Goal: Transaction & Acquisition: Purchase product/service

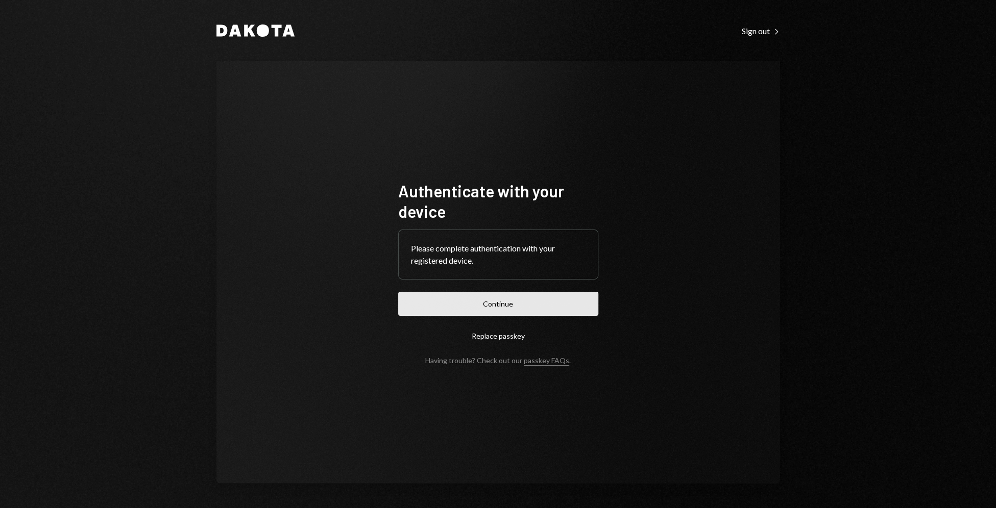
click at [515, 303] on button "Continue" at bounding box center [498, 304] width 200 height 24
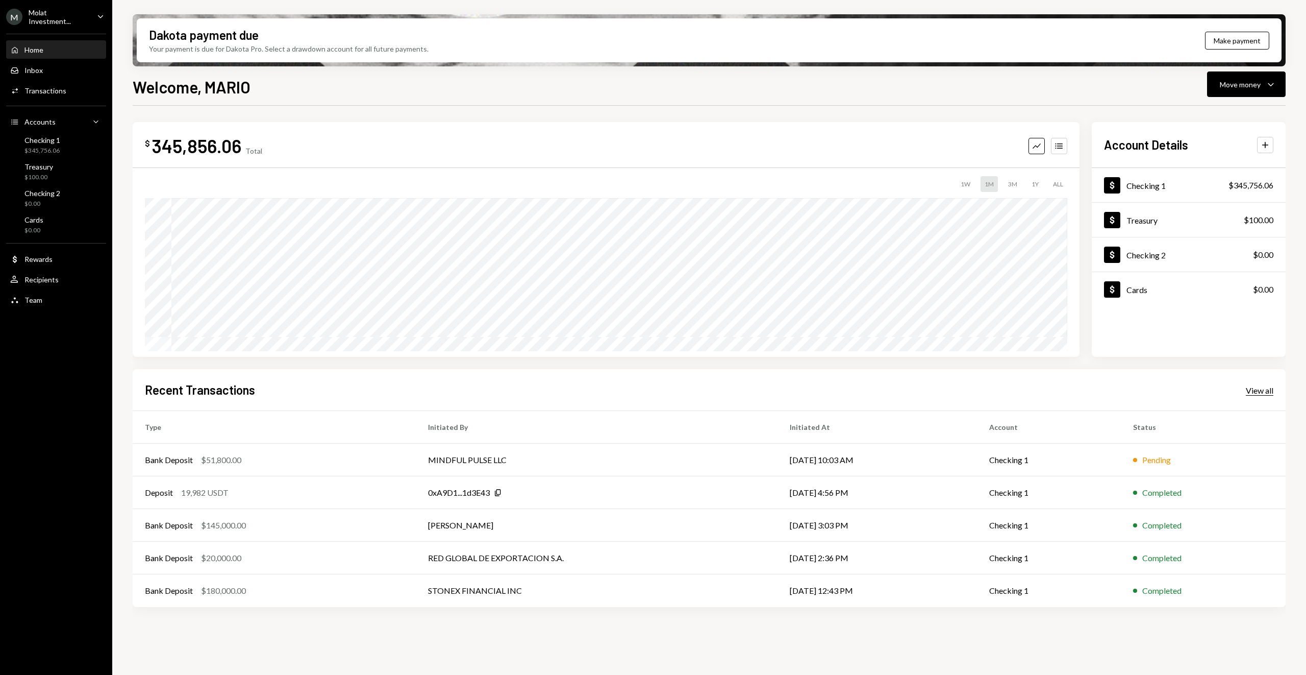
click at [995, 393] on div "View all" at bounding box center [1260, 390] width 28 height 10
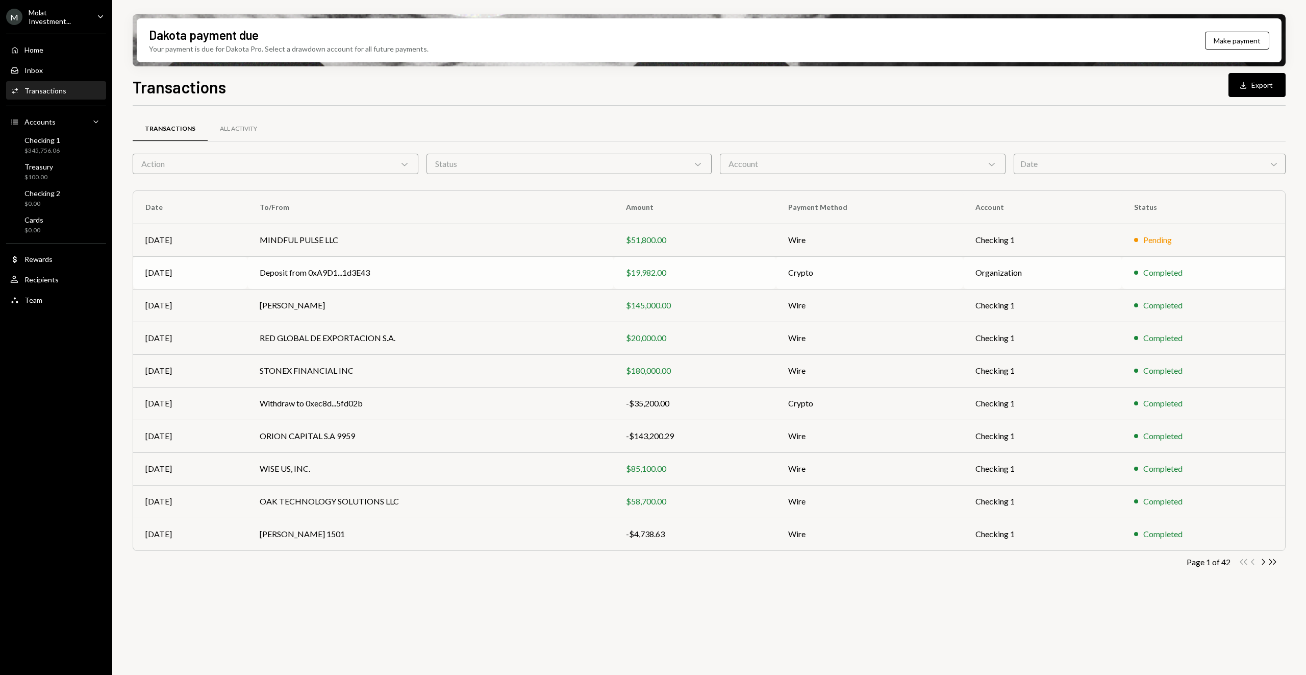
click at [587, 278] on td "Deposit from 0xA9D1...1d3E43" at bounding box center [430, 272] width 366 height 33
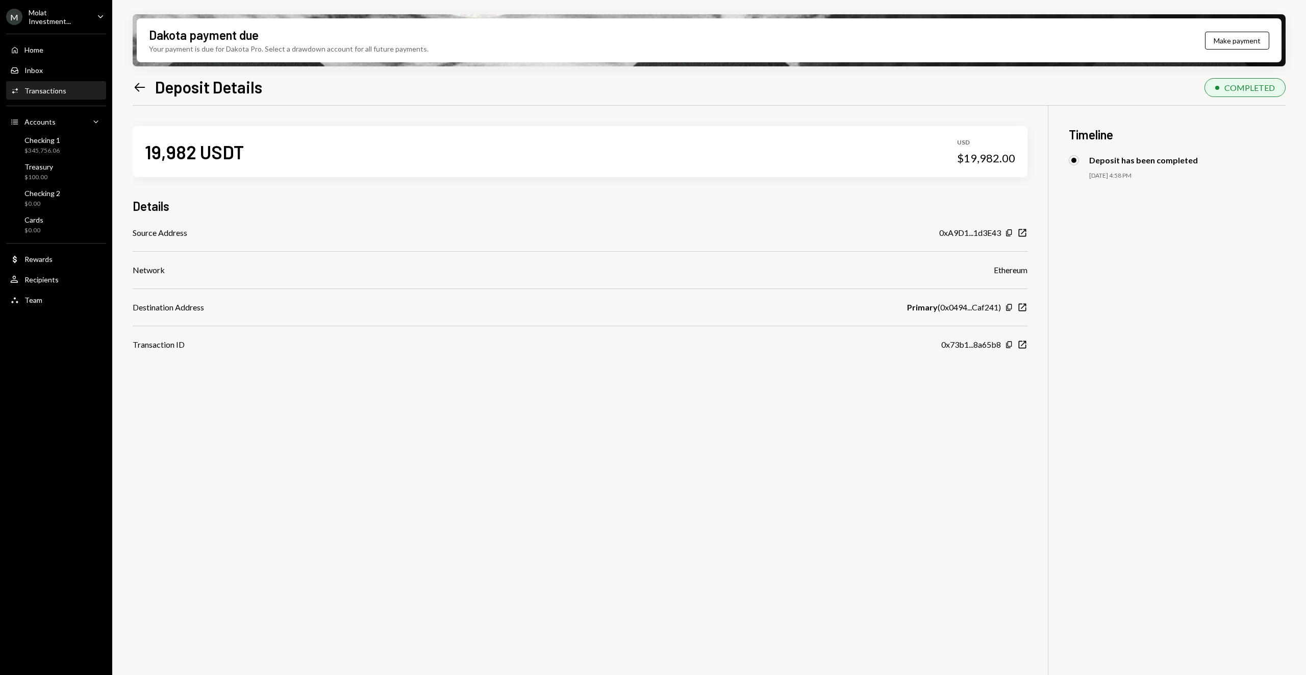
click at [141, 92] on icon "Left Arrow" at bounding box center [140, 87] width 14 height 14
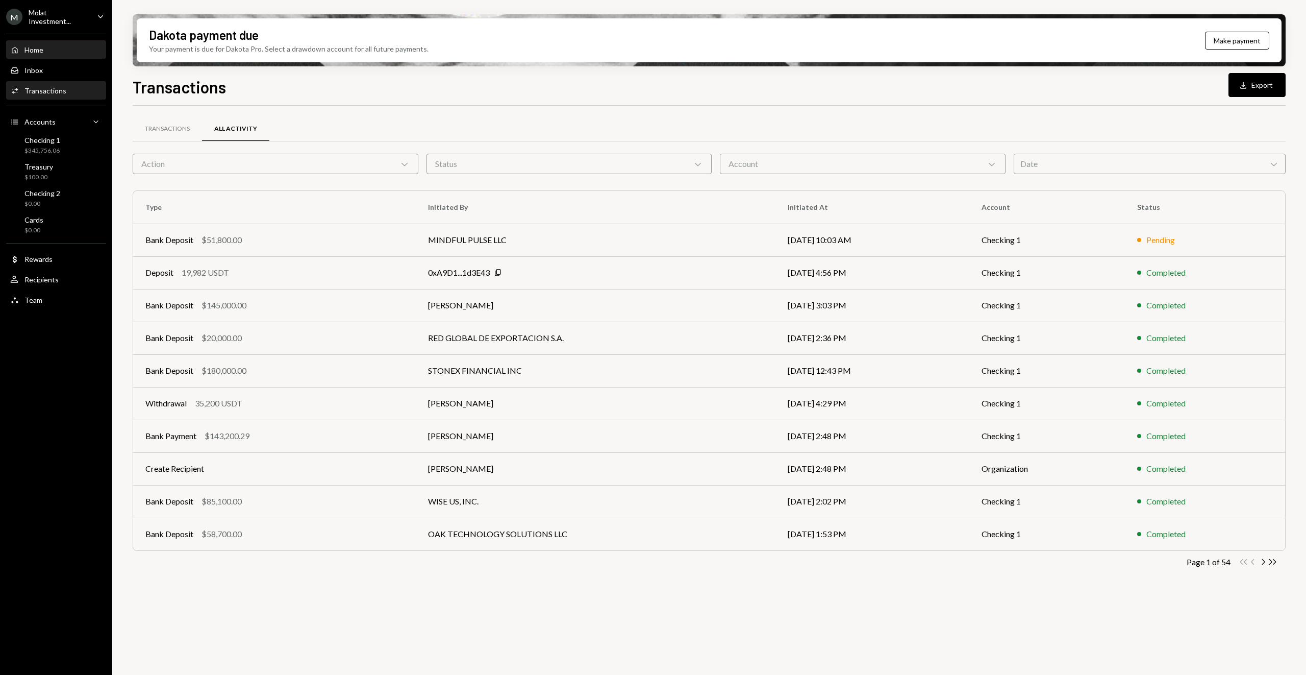
click at [66, 49] on div "Home Home" at bounding box center [56, 49] width 92 height 9
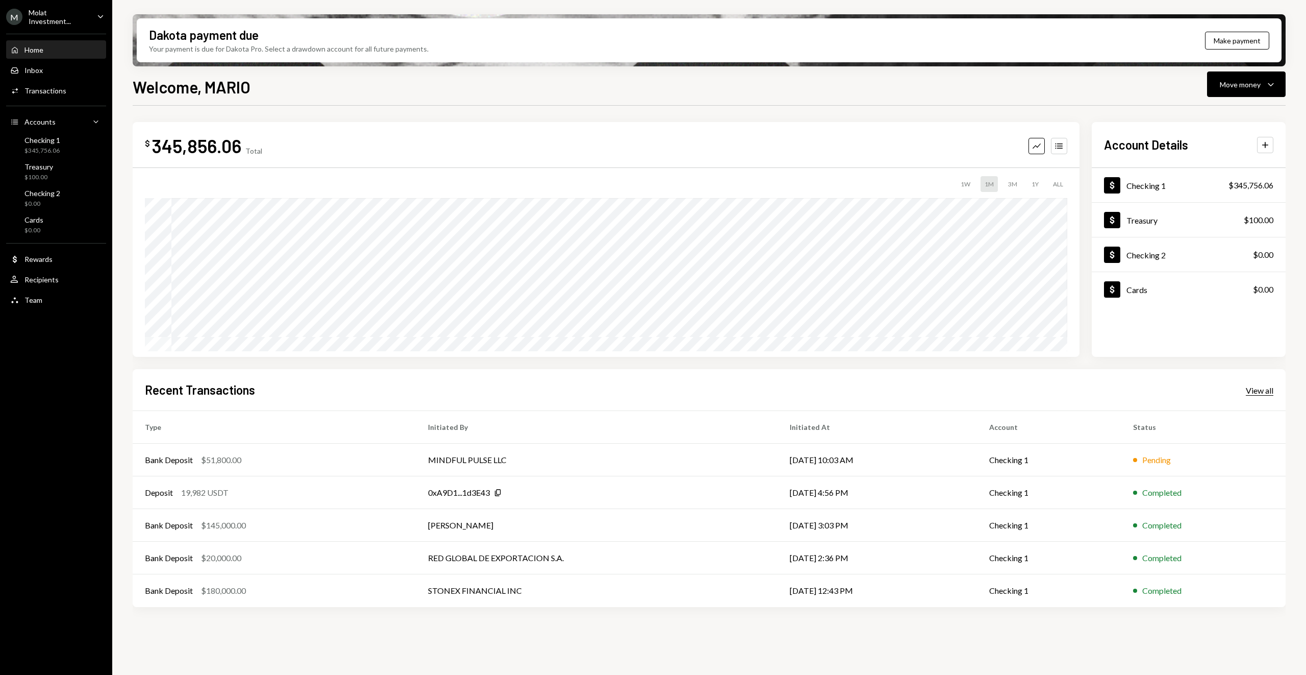
click at [995, 390] on div "View all" at bounding box center [1260, 390] width 28 height 10
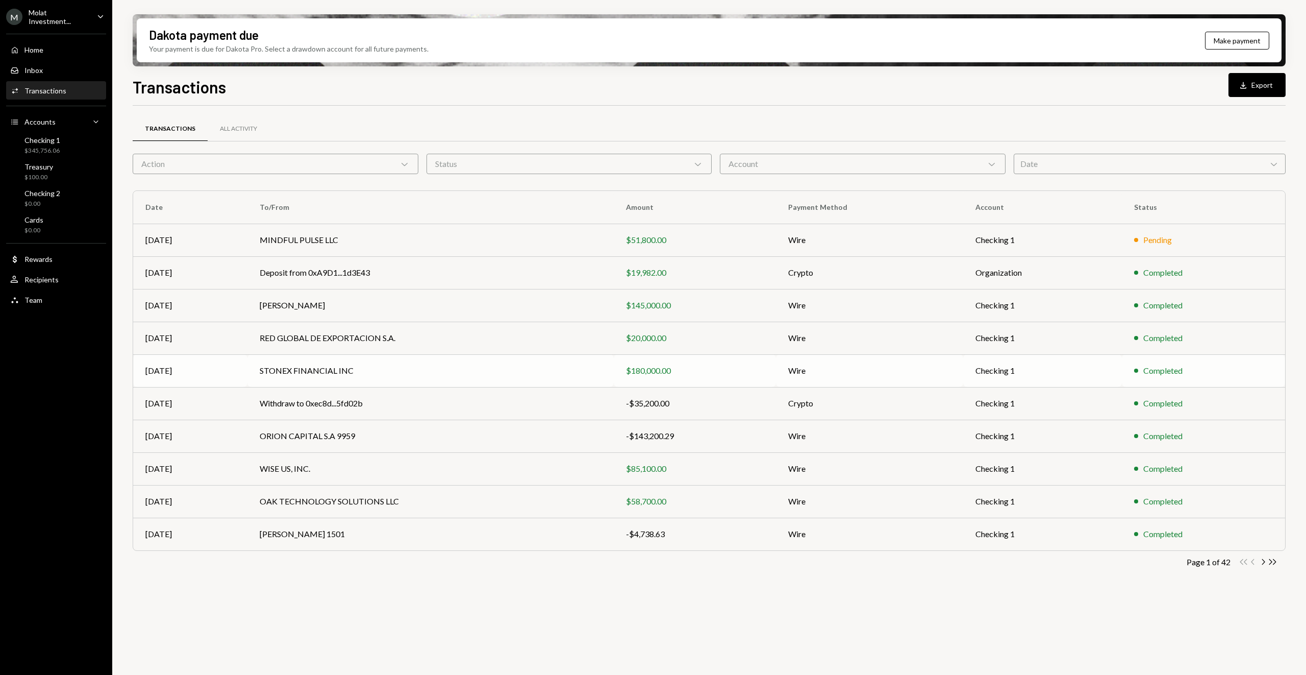
click at [318, 370] on td "STONEX FINANCIAL INC" at bounding box center [430, 370] width 366 height 33
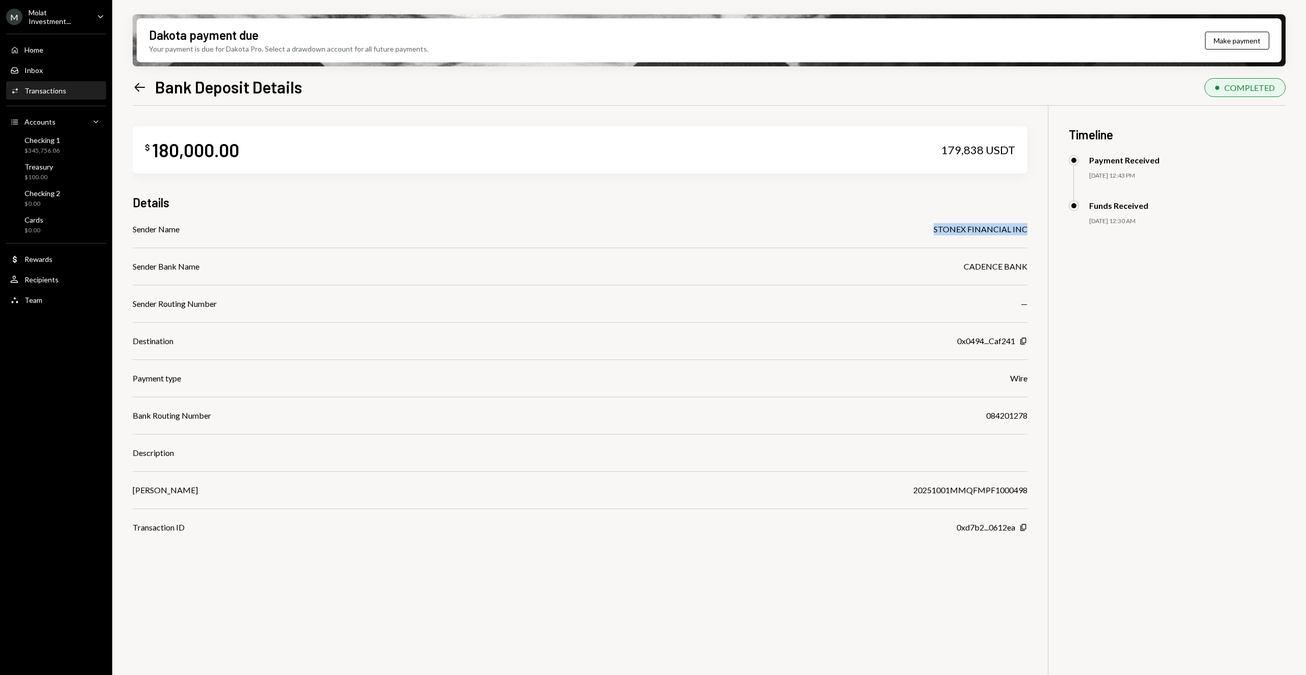
drag, startPoint x: 934, startPoint y: 230, endPoint x: 1029, endPoint y: 228, distance: 95.4
click at [1029, 228] on div "$ 180,000.00 179,838 USDT Details Sender Name STONEX FINANCIAL INC Sender Bank …" at bounding box center [709, 443] width 1153 height 675
copy div "STONEX FINANCIAL INC"
click at [140, 95] on div "Left Arrow Bank Deposit Details" at bounding box center [217, 87] width 169 height 20
click at [140, 90] on icon "Left Arrow" at bounding box center [140, 87] width 14 height 14
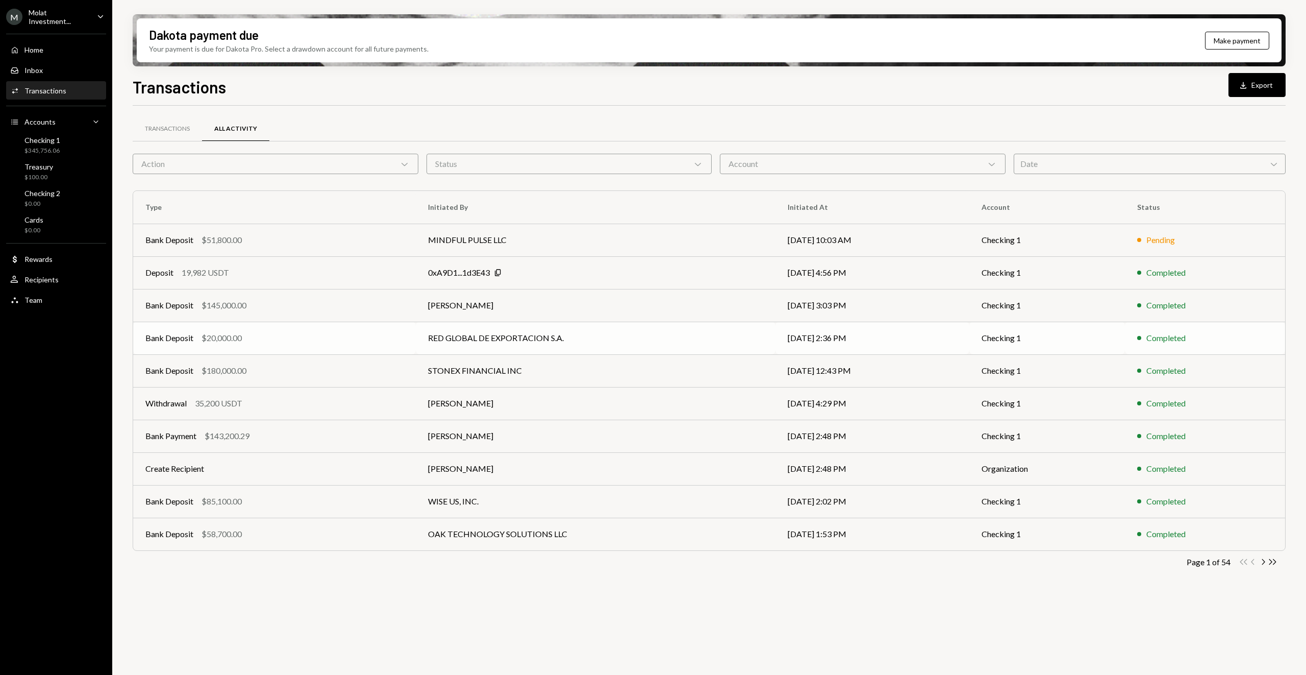
click at [279, 330] on td "Bank Deposit $20,000.00" at bounding box center [274, 337] width 283 height 33
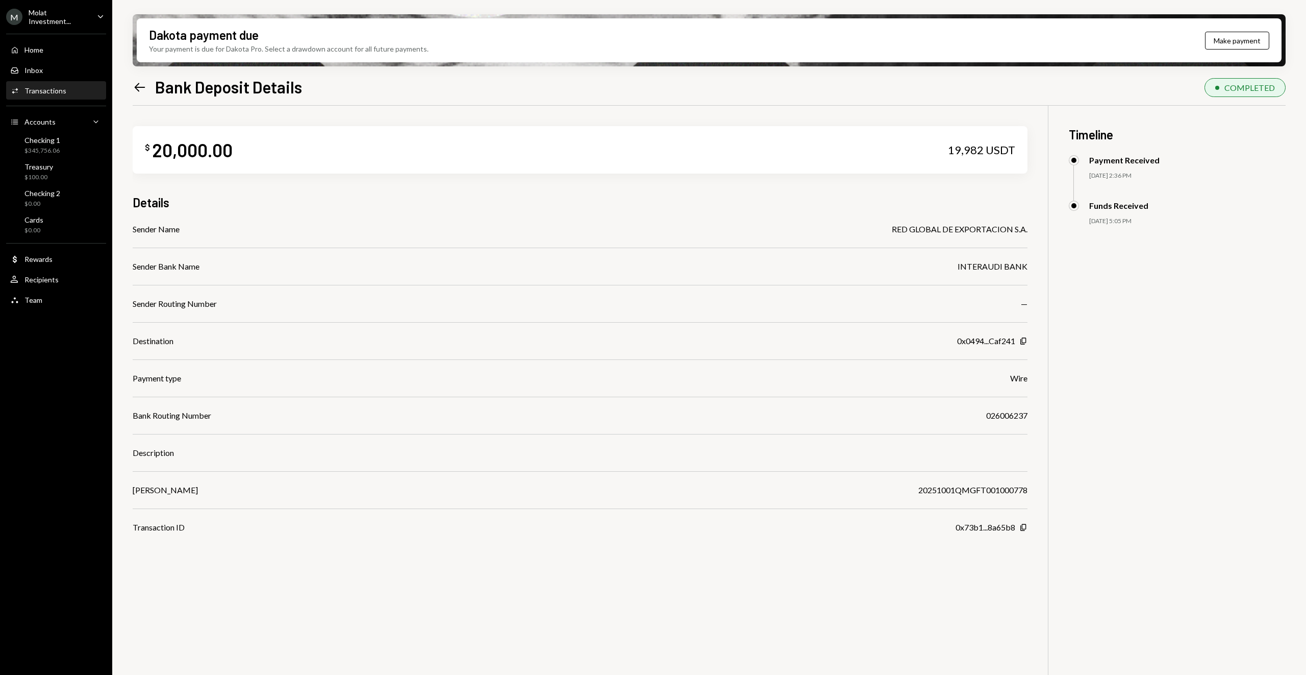
drag, startPoint x: 878, startPoint y: 236, endPoint x: 1032, endPoint y: 229, distance: 154.8
click at [1032, 229] on div "$ 20,000.00 19,982 USDT Details Sender Name RED GLOBAL DE EXPORTACION S.A. Send…" at bounding box center [709, 443] width 1153 height 675
drag, startPoint x: 893, startPoint y: 230, endPoint x: 1030, endPoint y: 229, distance: 136.8
click at [1030, 229] on div "$ 20,000.00 19,982 USDT Details Sender Name RED GLOBAL DE EXPORTACION S.A. Send…" at bounding box center [709, 443] width 1153 height 675
copy div "RED GLOBAL DE EXPORTACION S.A."
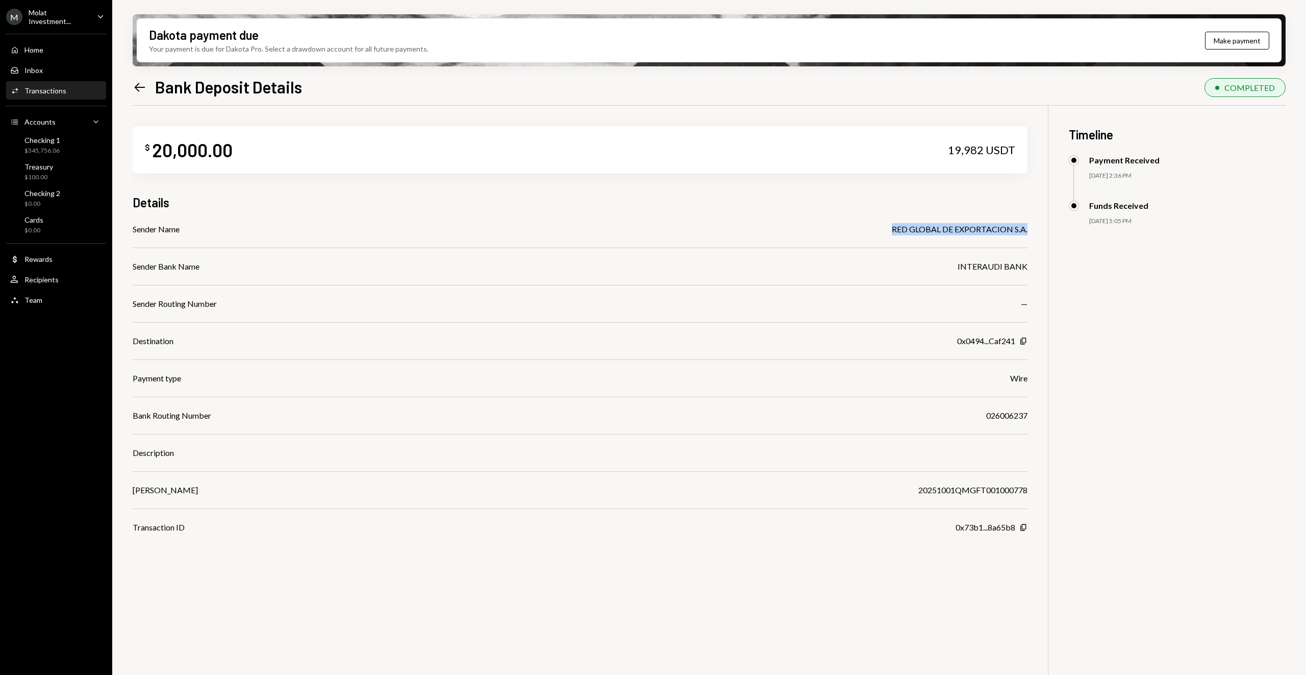
click at [133, 85] on icon "Left Arrow" at bounding box center [140, 87] width 14 height 14
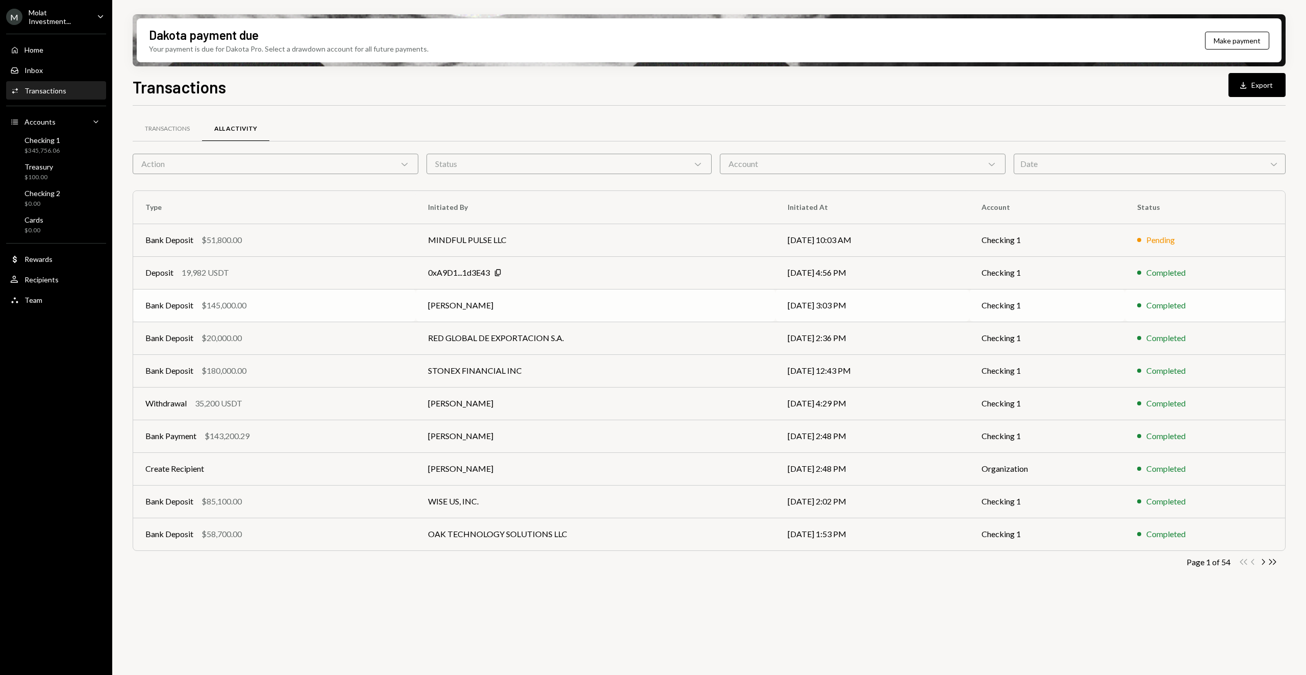
click at [848, 303] on td "[DATE] 3:03 PM" at bounding box center [873, 305] width 194 height 33
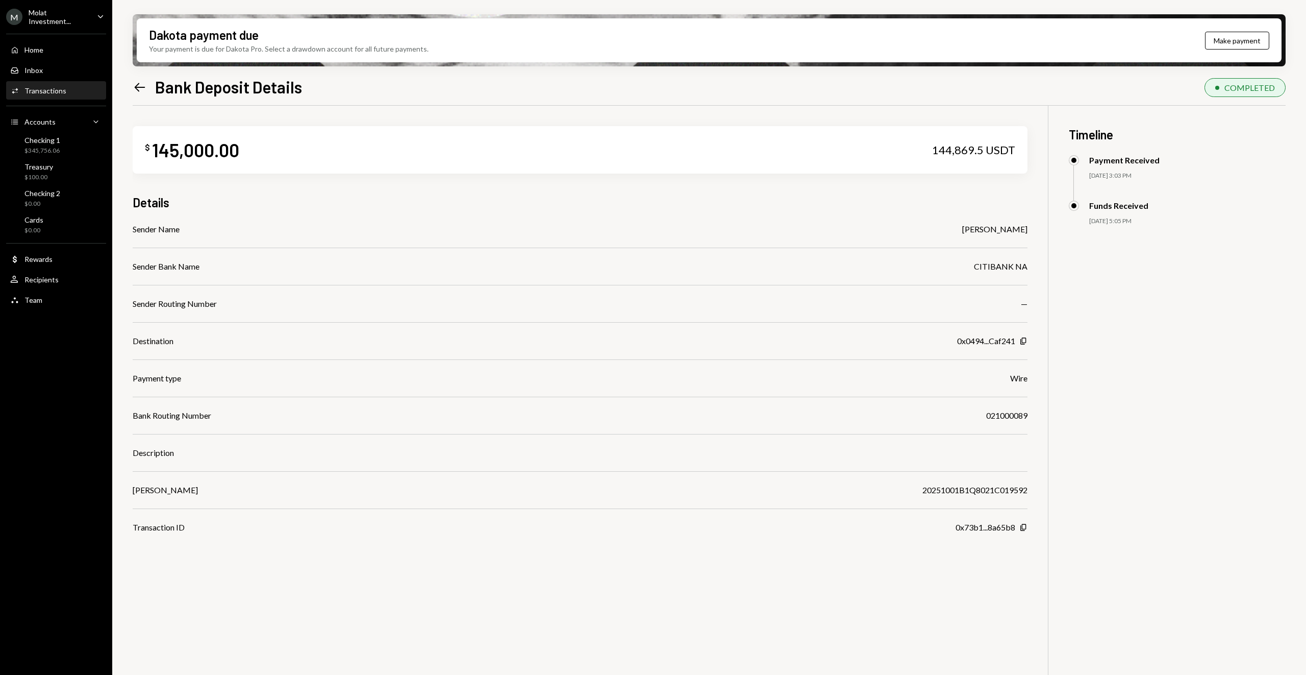
drag, startPoint x: 932, startPoint y: 231, endPoint x: 1030, endPoint y: 238, distance: 98.7
click at [1030, 238] on div "$ 145,000.00 144,869.5 USDT Details Sender Name NATALIA SILBERFADEN Sender Bank…" at bounding box center [709, 443] width 1153 height 675
copy div "[PERSON_NAME]"
click at [141, 90] on icon "Left Arrow" at bounding box center [140, 87] width 14 height 14
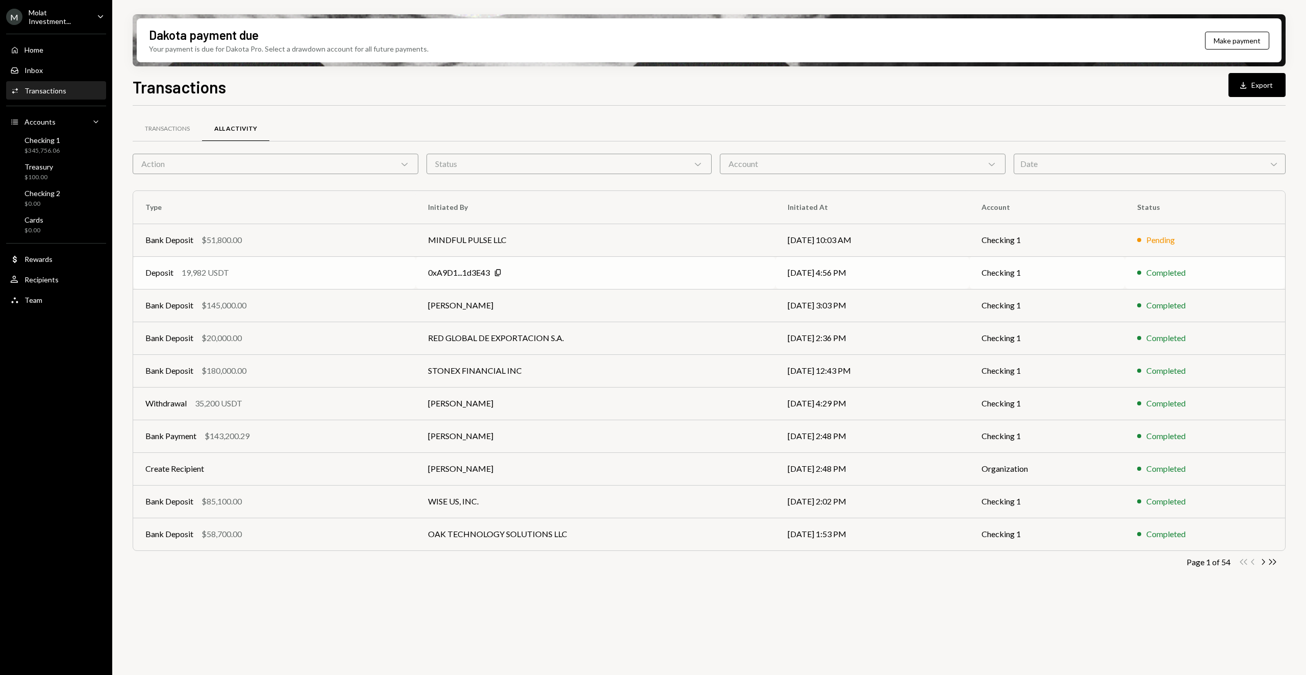
click at [357, 273] on div "Deposit 19,982 USDT" at bounding box center [274, 272] width 258 height 12
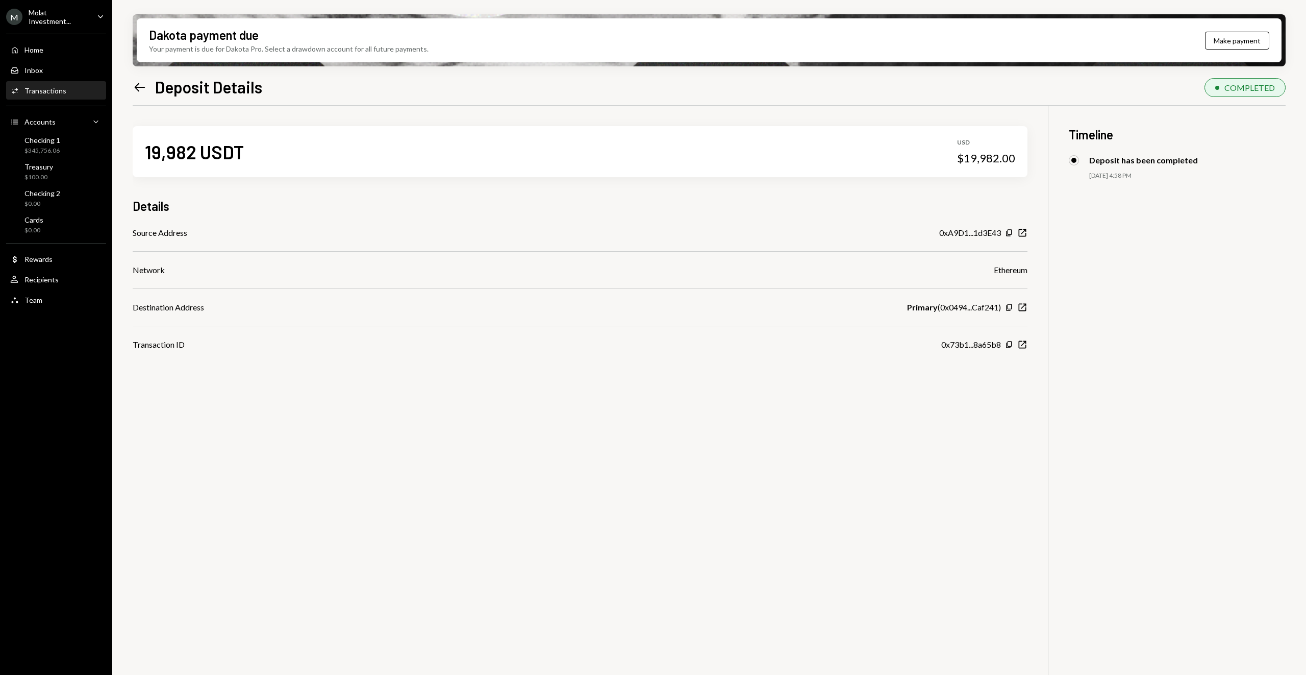
click at [136, 87] on icon at bounding box center [140, 87] width 11 height 9
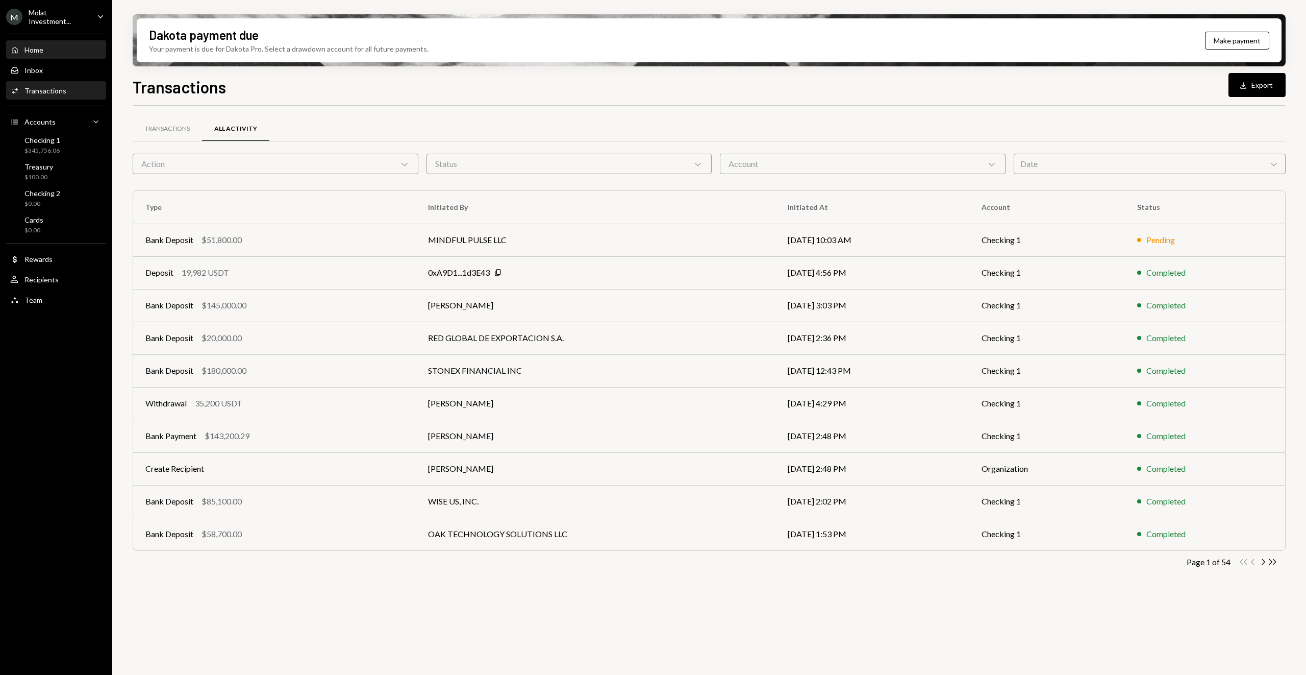
click at [53, 54] on div "Home Home" at bounding box center [56, 49] width 92 height 17
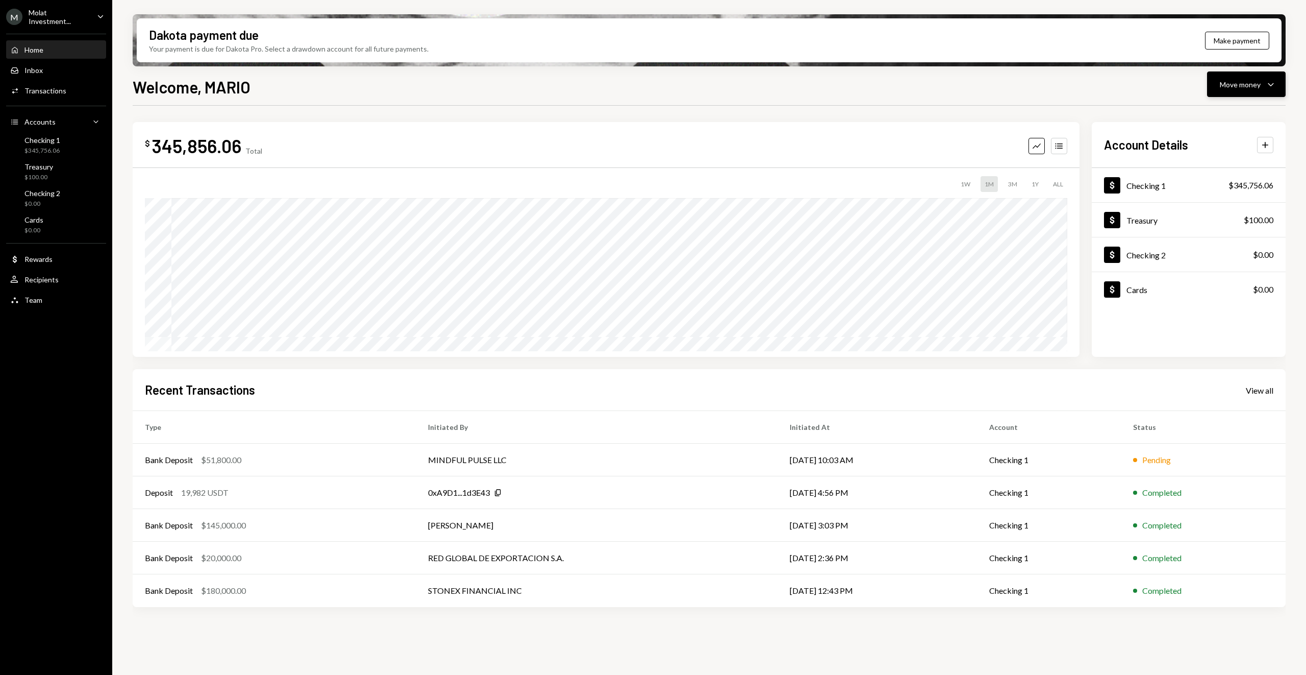
click at [1260, 90] on div "Move money Caret Down" at bounding box center [1246, 84] width 53 height 12
click at [1260, 120] on div "Withdraw Send" at bounding box center [1231, 115] width 102 height 23
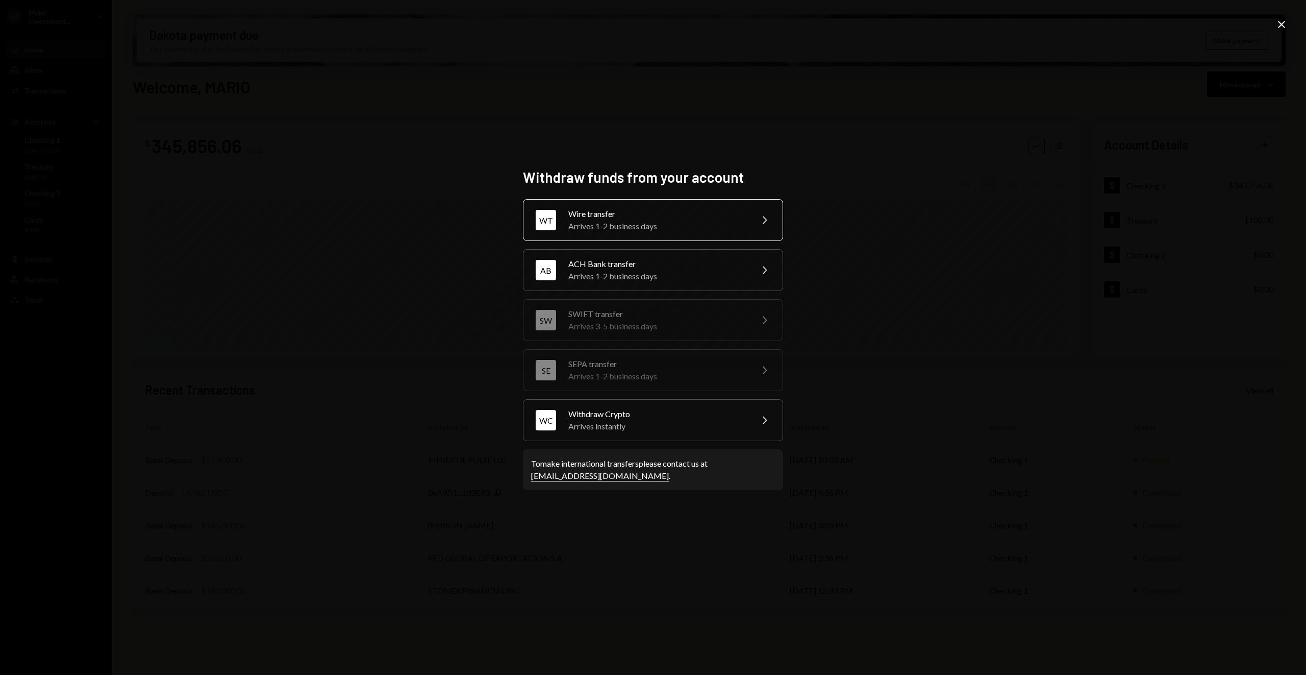
click at [696, 226] on div "Arrives 1-2 business days" at bounding box center [657, 226] width 178 height 12
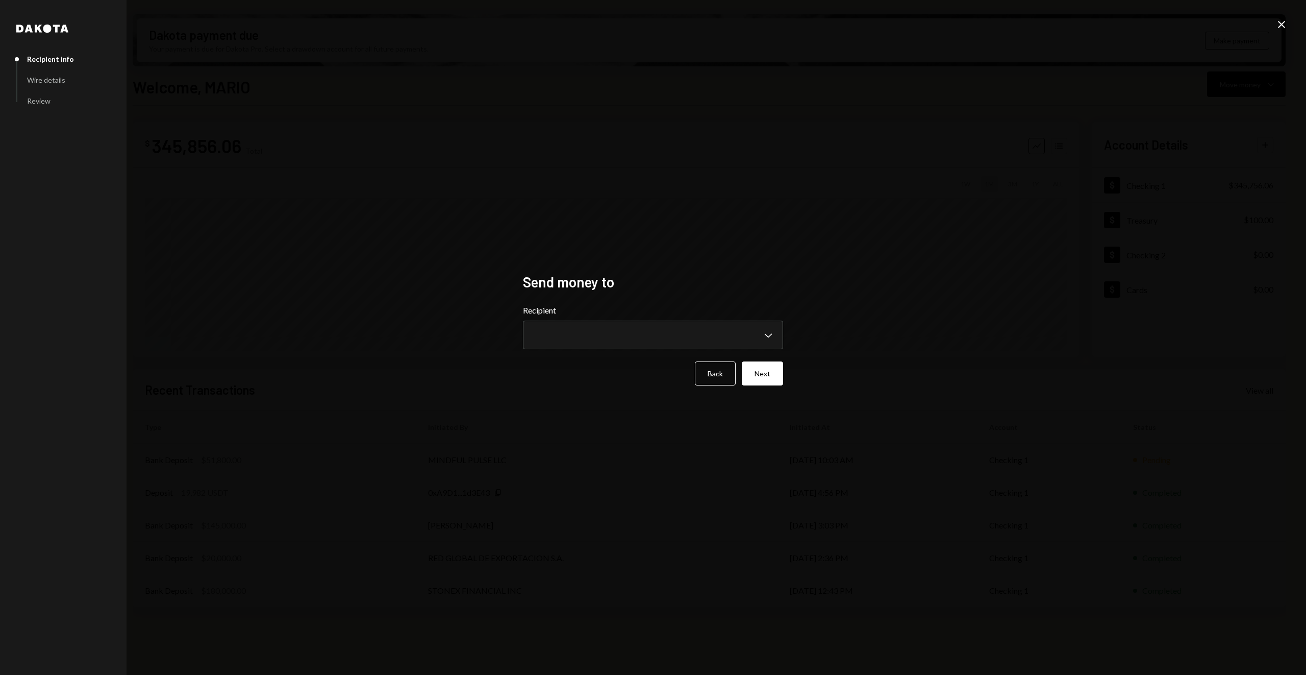
click at [721, 307] on label "Recipient" at bounding box center [653, 310] width 260 height 12
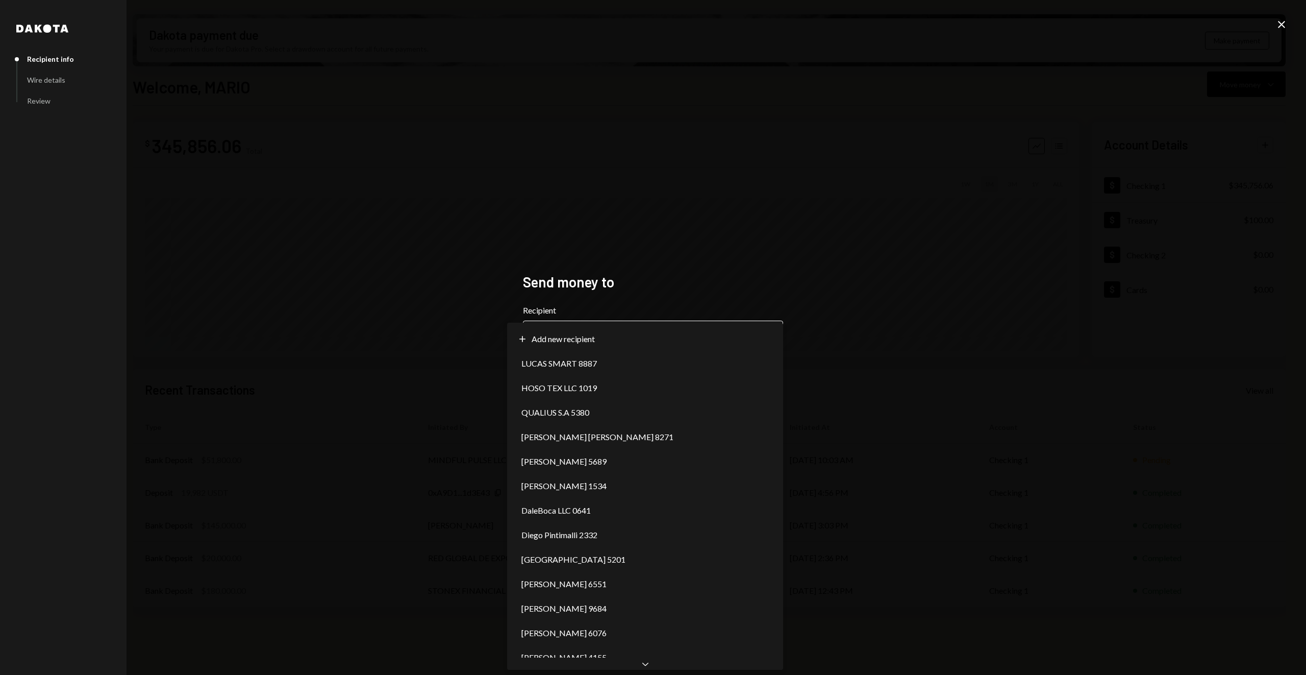
click at [758, 343] on body "M Molat Investment... Caret Down Home Home Inbox Inbox Activities Transactions …" at bounding box center [653, 337] width 1306 height 675
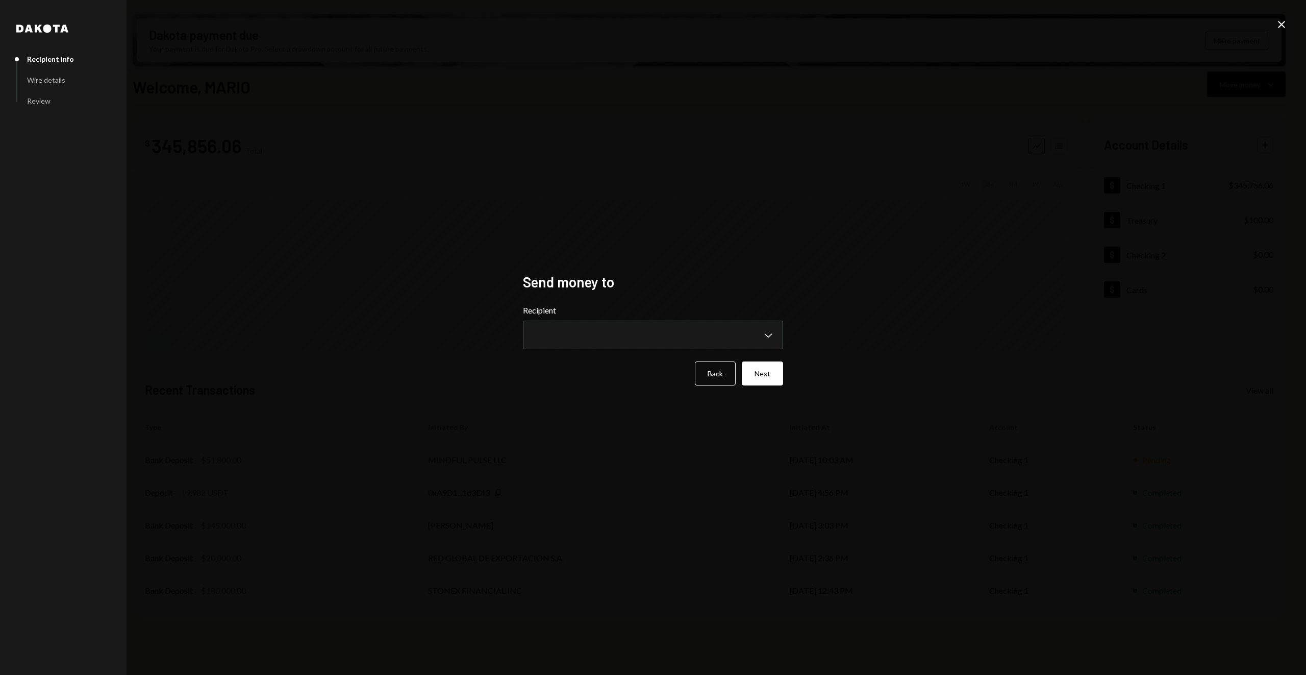
click at [563, 304] on label "Recipient" at bounding box center [653, 310] width 260 height 12
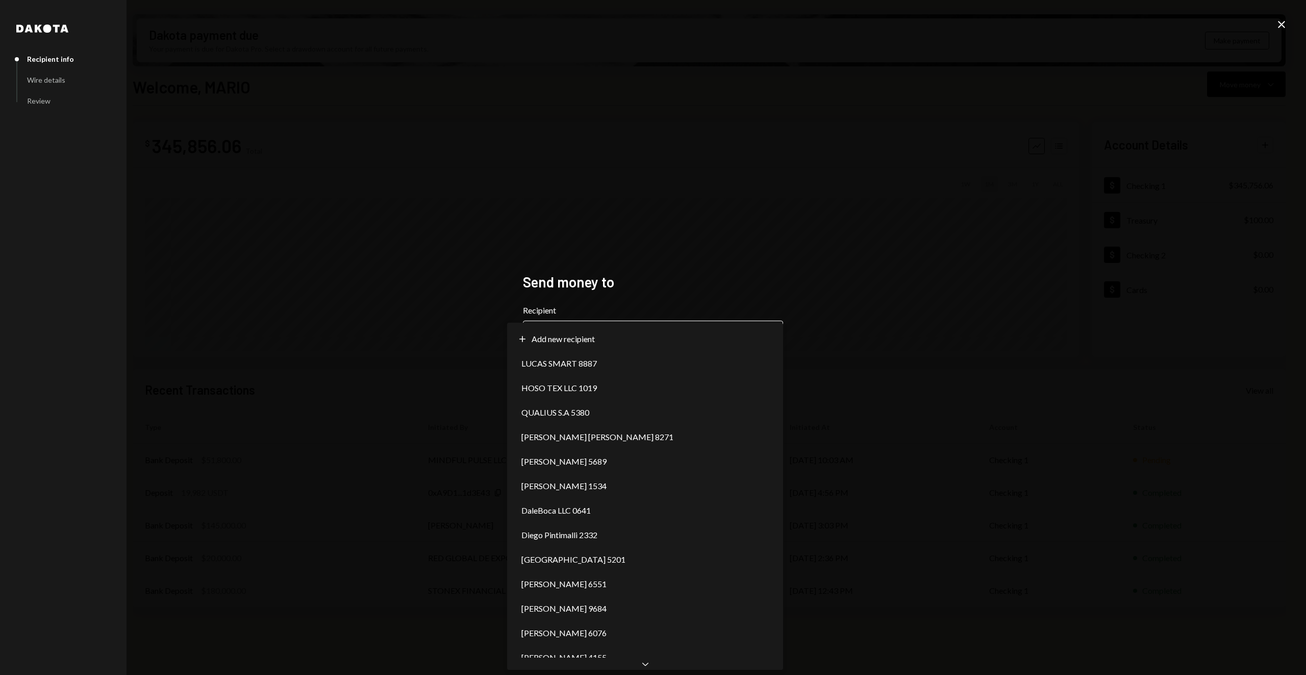
click at [567, 330] on body "M Molat Investment... Caret Down Home Home Inbox Inbox Activities Transactions …" at bounding box center [653, 337] width 1306 height 675
select select "**********"
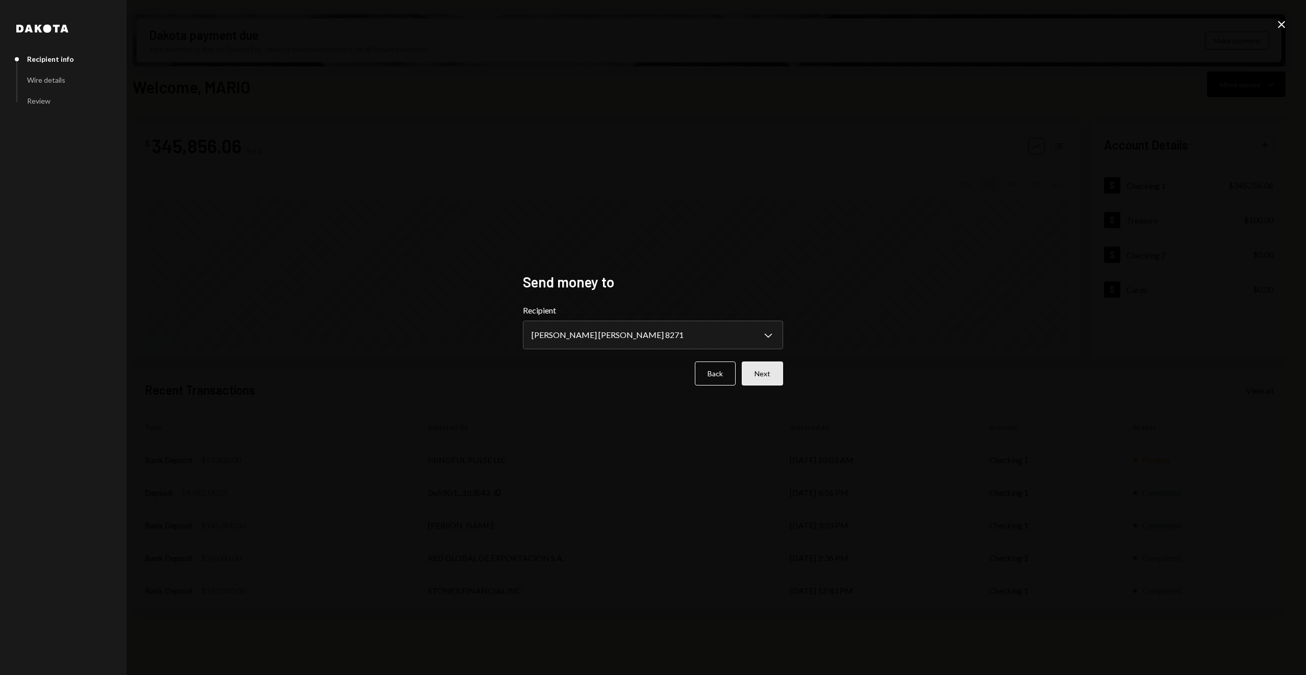
click at [767, 380] on button "Next" at bounding box center [762, 373] width 41 height 24
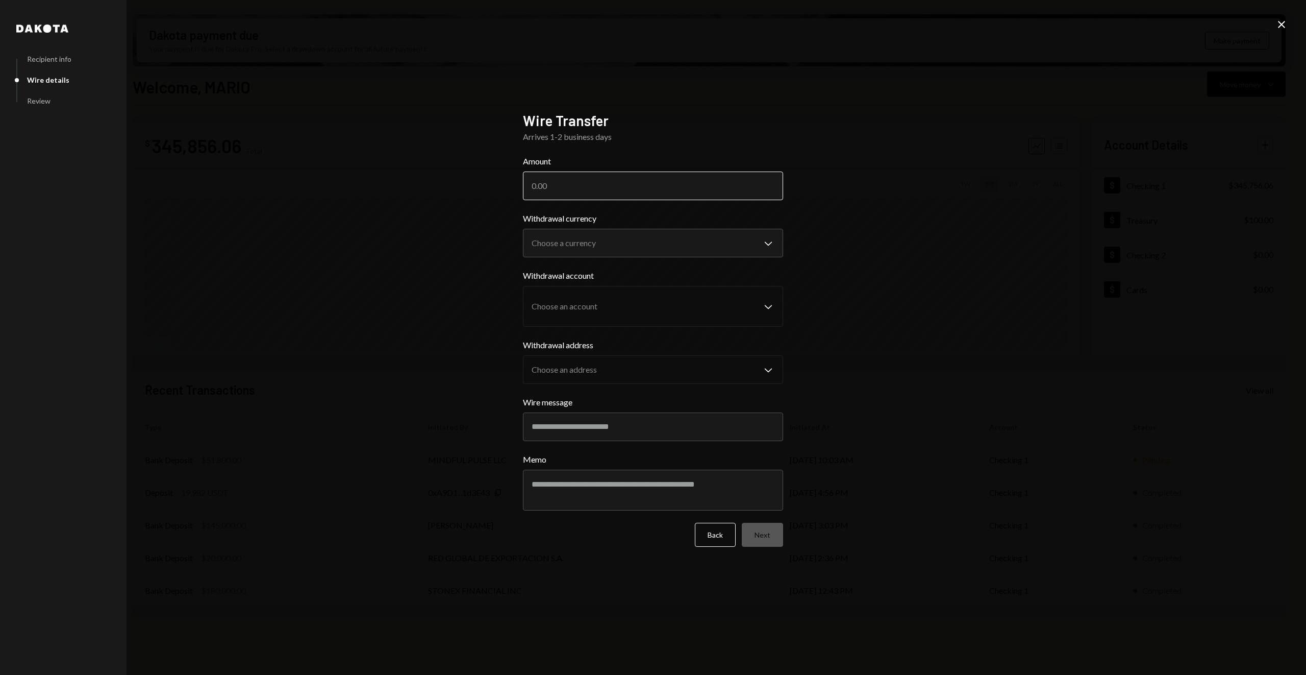
click at [624, 191] on input "Amount" at bounding box center [653, 185] width 260 height 29
type input "2025"
click at [617, 246] on body "M Molat Investment... Caret Down Home Home Inbox Inbox Activities Transactions …" at bounding box center [653, 337] width 1306 height 675
click at [872, 288] on div "**********" at bounding box center [653, 337] width 1306 height 675
click at [721, 231] on body "M Molat Investment... Caret Down Home Home Inbox Inbox Activities Transactions …" at bounding box center [653, 337] width 1306 height 675
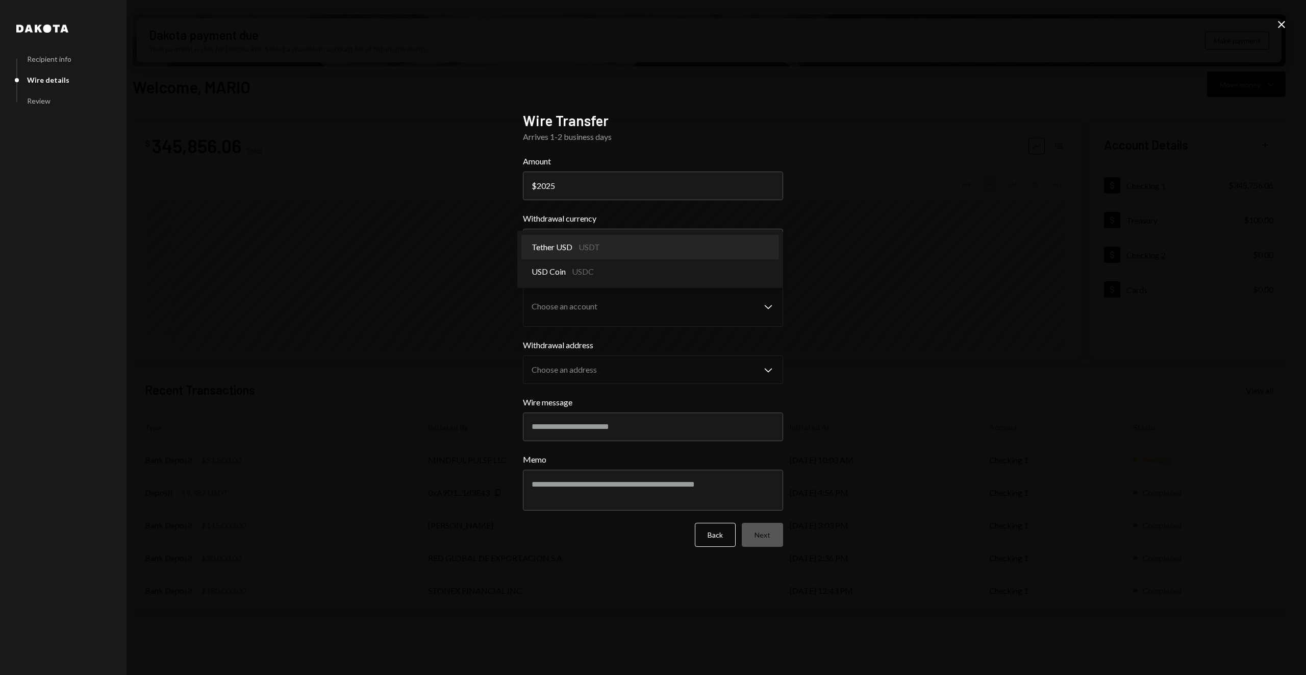
select select "****"
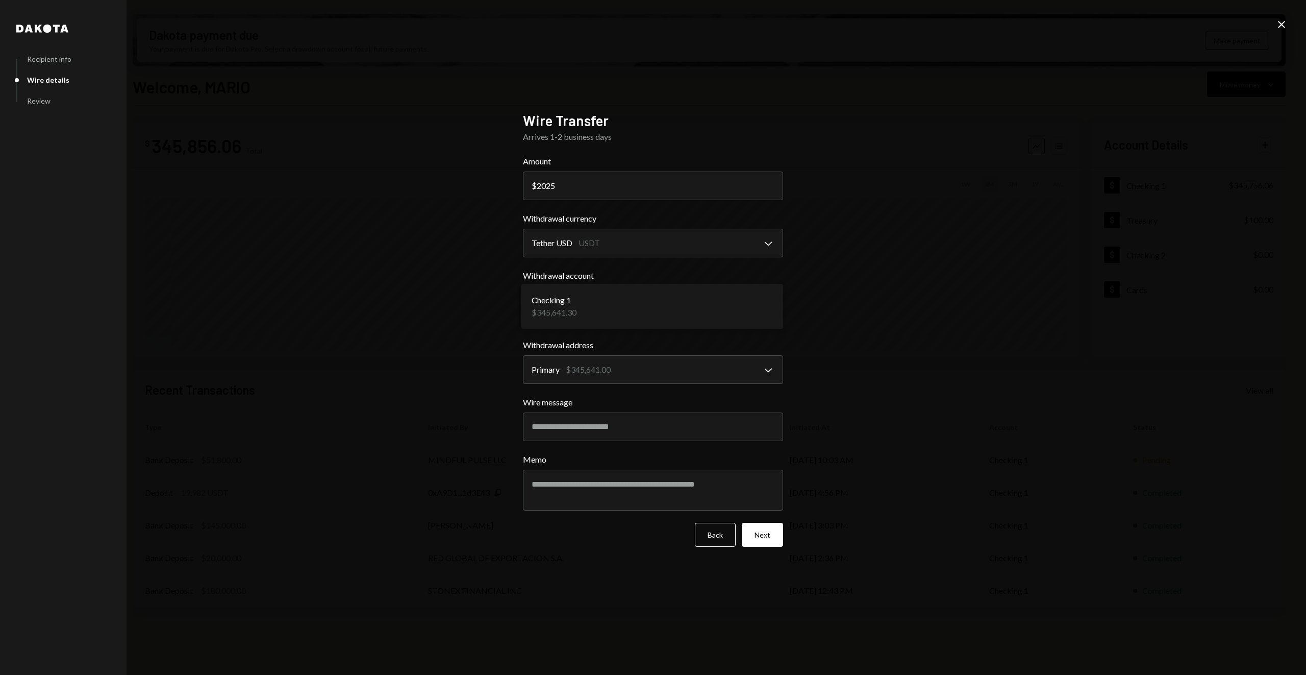
click at [743, 312] on body "M Molat Investment... Caret Down Home Home Inbox Inbox Activities Transactions …" at bounding box center [653, 337] width 1306 height 675
click at [738, 370] on body "M Molat Investment... Caret Down Home Home Inbox Inbox Activities Transactions …" at bounding box center [653, 337] width 1306 height 675
click at [773, 536] on button "Next" at bounding box center [762, 535] width 41 height 24
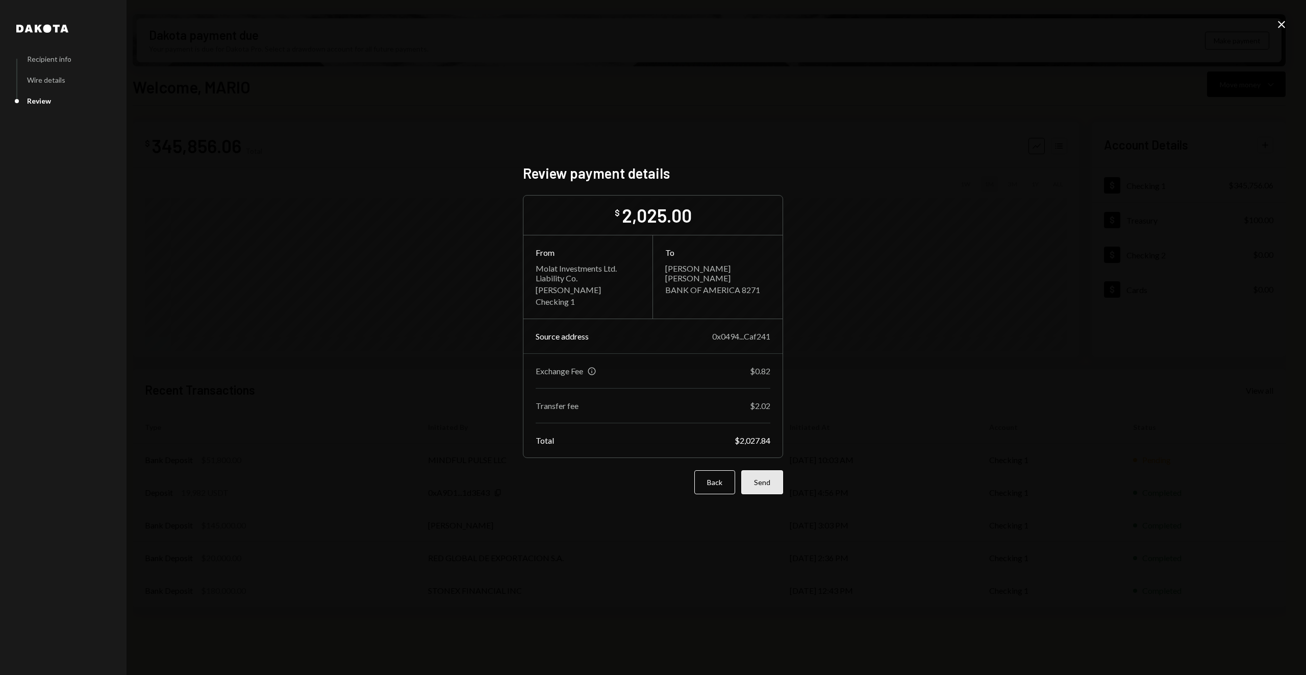
click at [762, 487] on button "Send" at bounding box center [762, 482] width 42 height 24
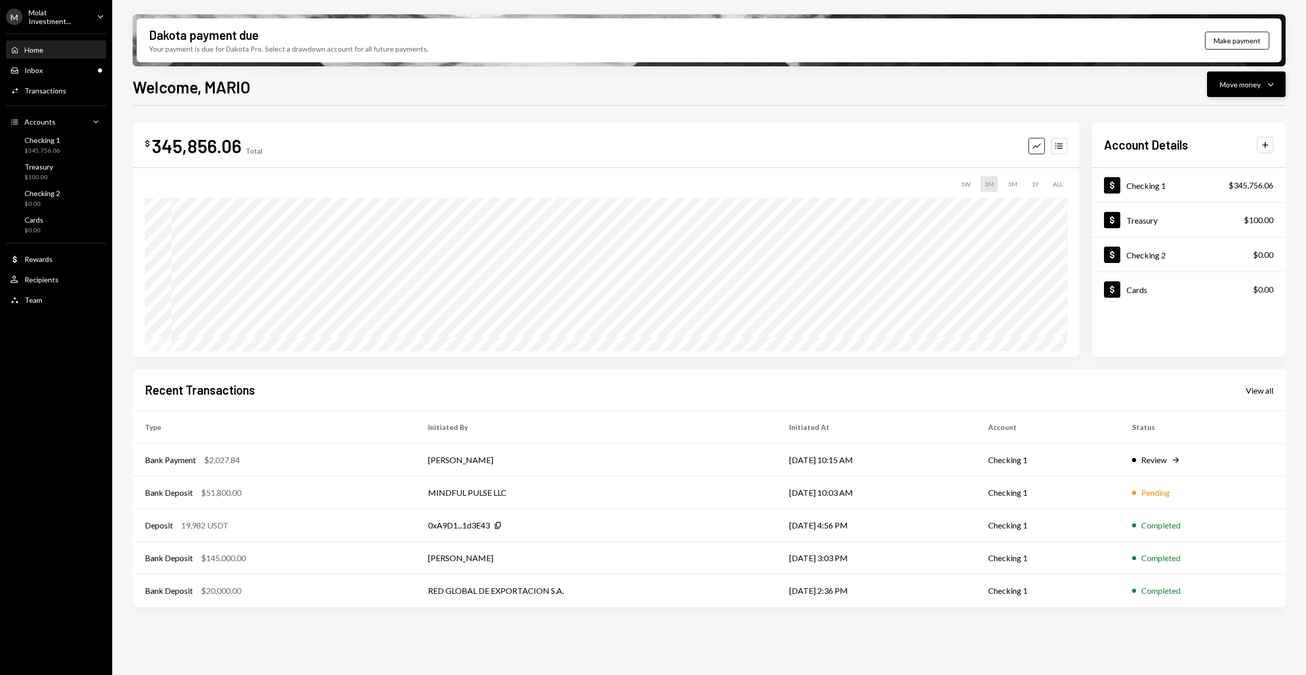
click at [1274, 82] on icon "Caret Down" at bounding box center [1271, 84] width 12 height 12
click at [1246, 118] on div "Send" at bounding box center [1238, 115] width 74 height 11
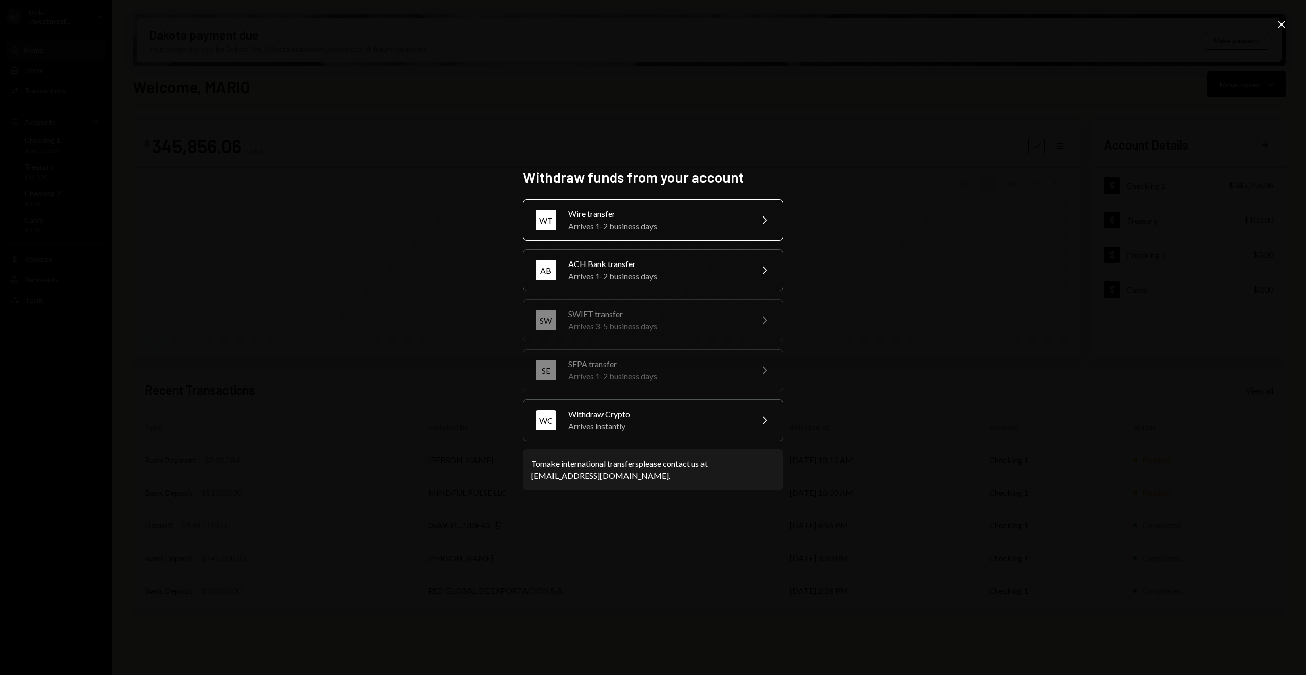
click at [690, 223] on div "Arrives 1-2 business days" at bounding box center [657, 226] width 178 height 12
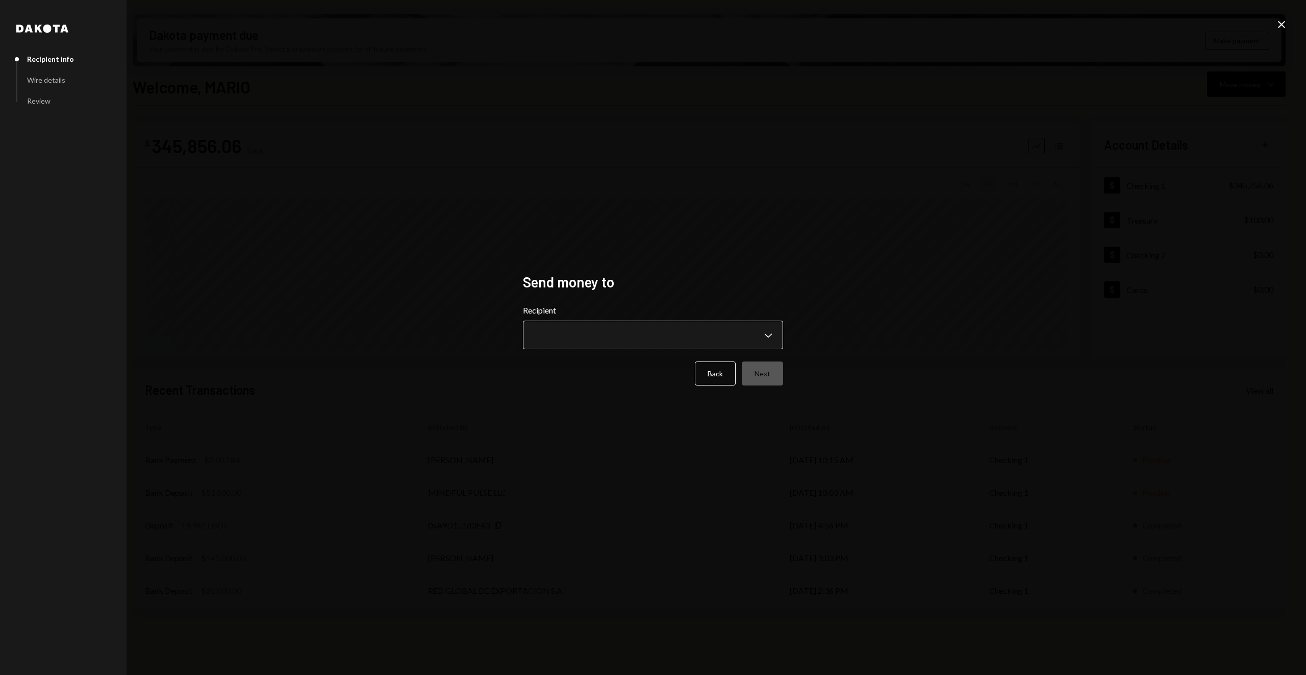
click at [701, 347] on body "M Molat Investment... Caret Down Home Home Inbox Inbox Activities Transactions …" at bounding box center [653, 337] width 1306 height 675
click at [642, 315] on label "Recipient" at bounding box center [653, 310] width 260 height 12
click at [626, 349] on body "M Molat Investment... Caret Down Home Home Inbox Inbox Activities Transactions …" at bounding box center [653, 337] width 1306 height 675
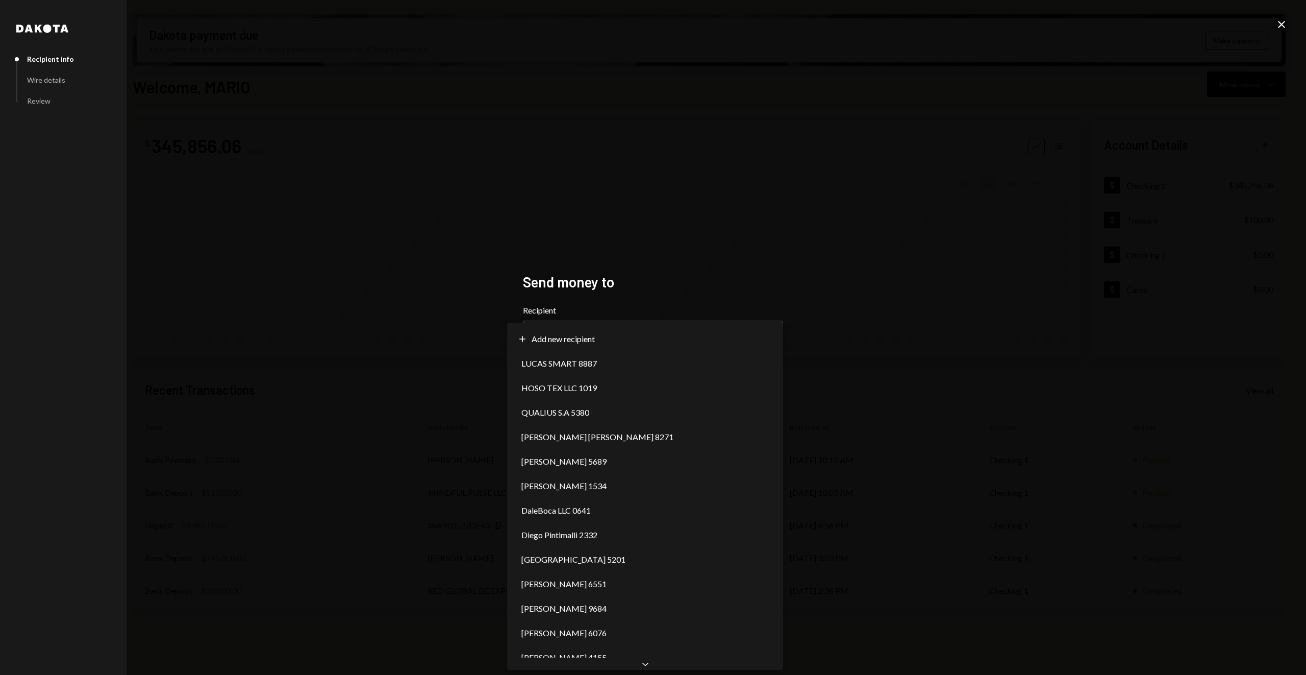
click at [640, 310] on label "Recipient" at bounding box center [653, 310] width 260 height 12
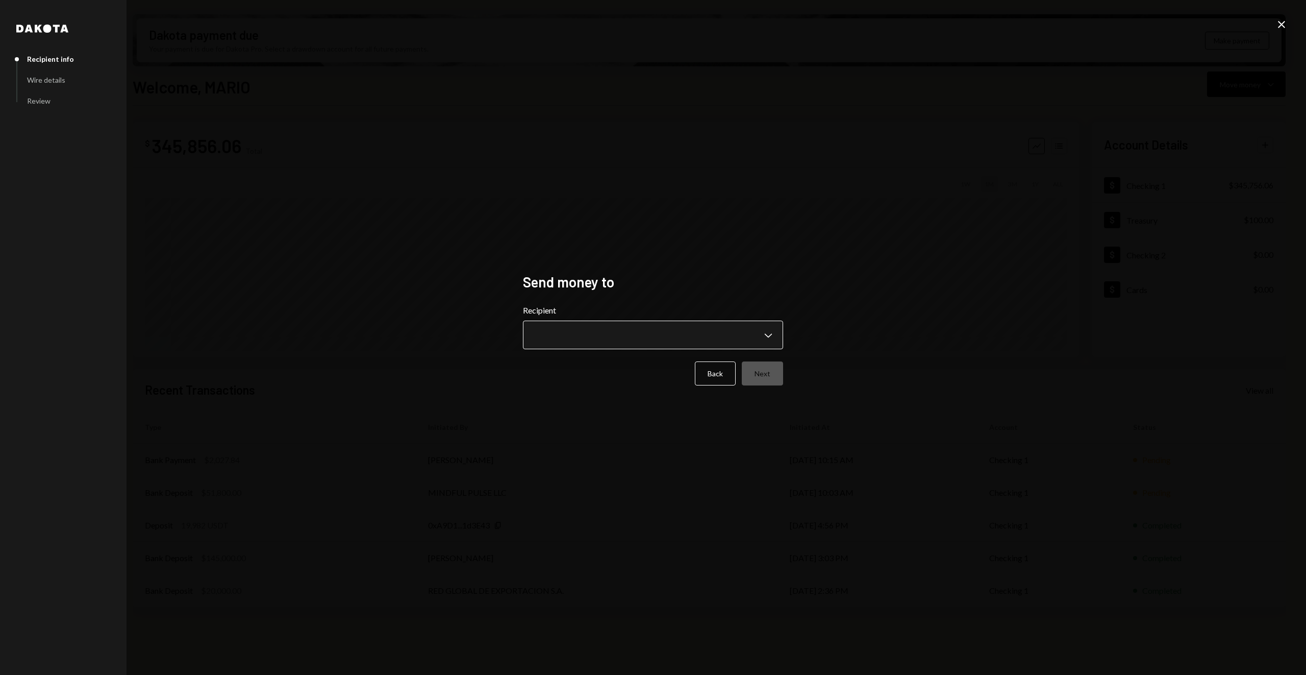
click at [623, 338] on body "M Molat Investment... Caret Down Home Home Inbox Inbox Activities Transactions …" at bounding box center [653, 337] width 1306 height 675
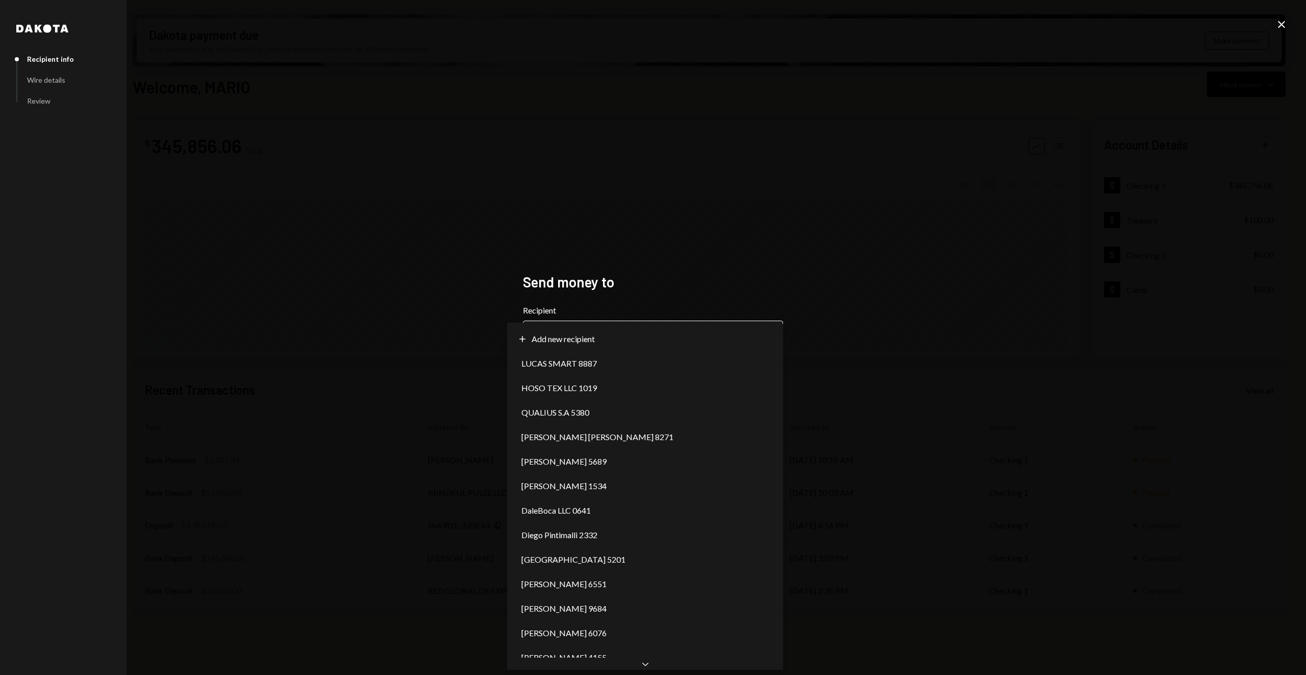
select select "**********"
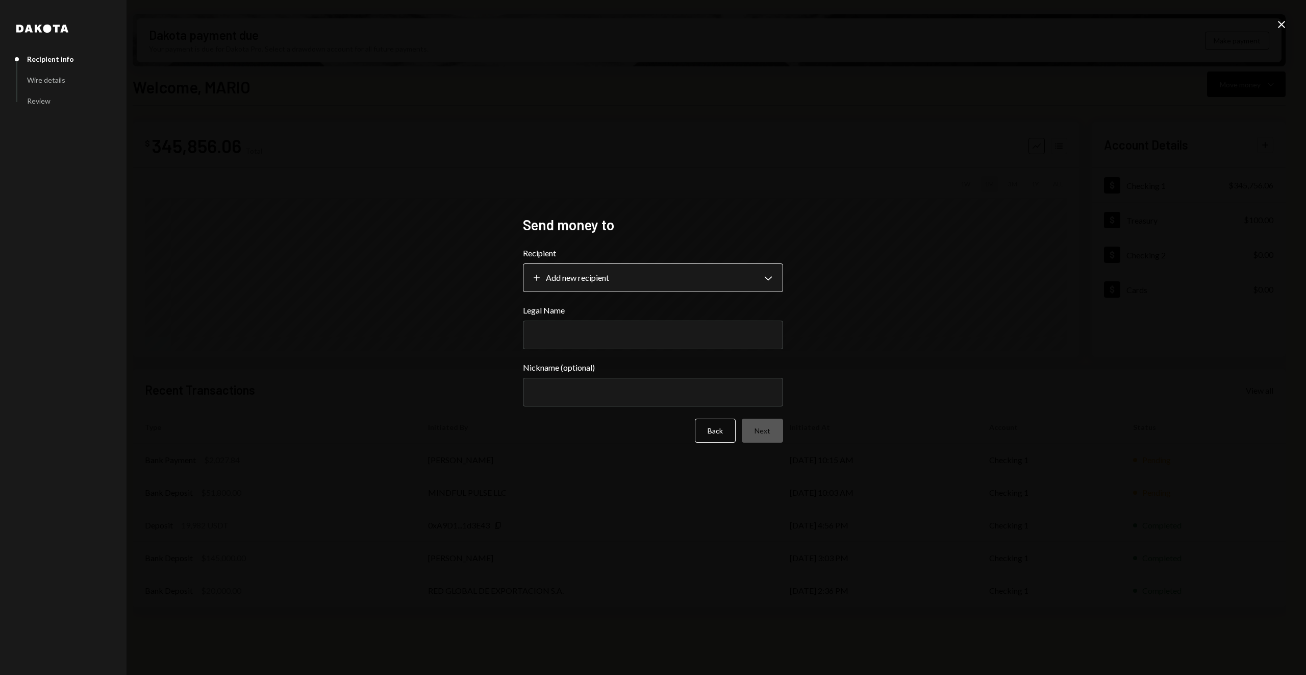
click at [753, 267] on body "M Molat Investment... Caret Down Home Home Inbox Inbox Activities Transactions …" at bounding box center [653, 337] width 1306 height 675
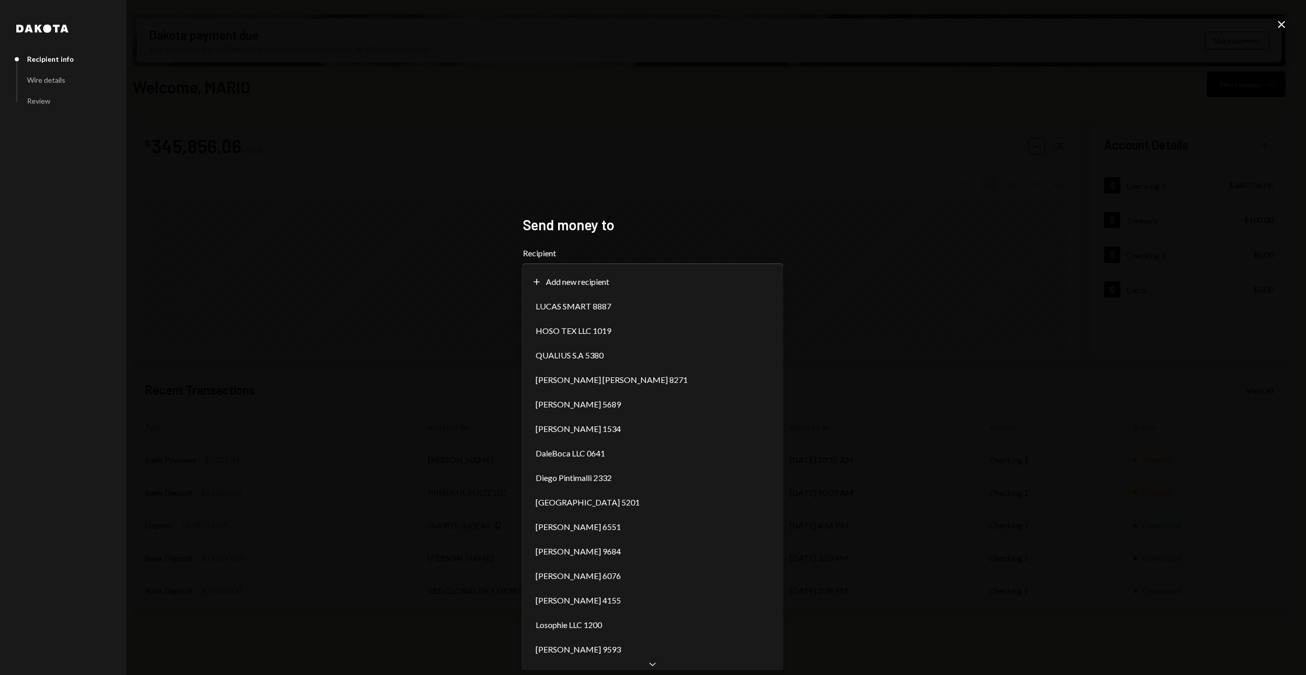
click at [747, 235] on div "**********" at bounding box center [653, 337] width 260 height 243
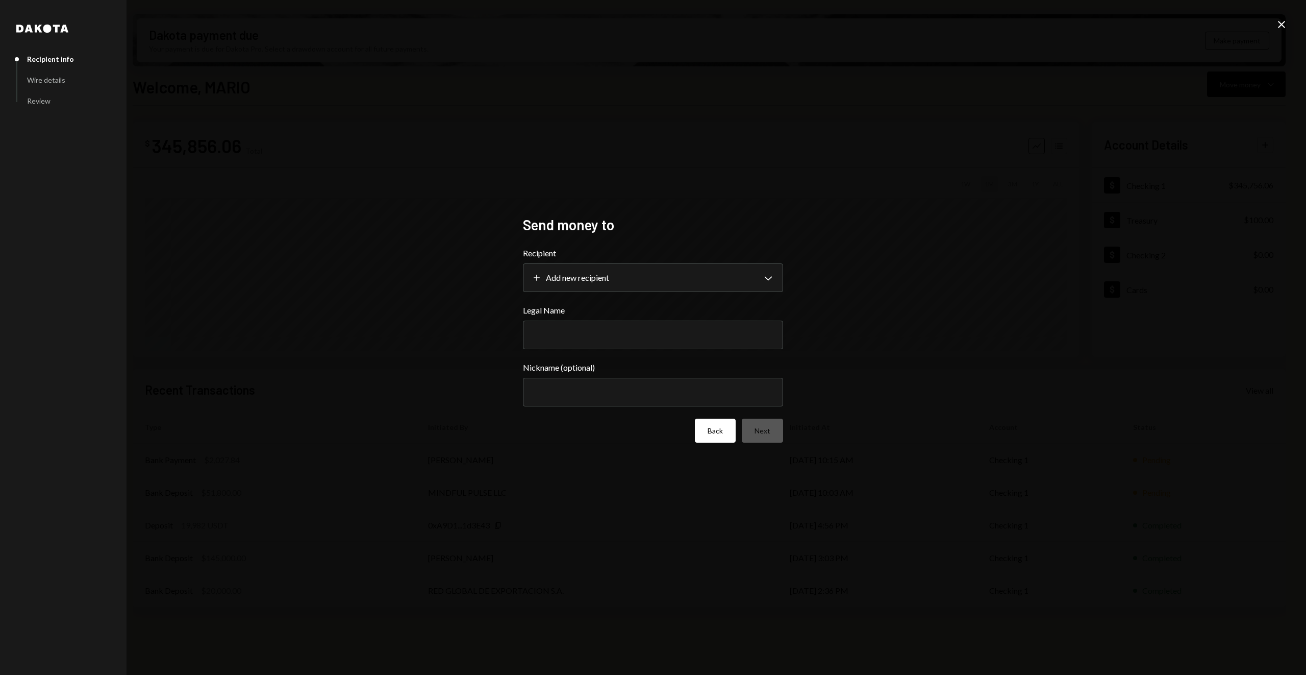
click at [710, 429] on button "Back" at bounding box center [715, 430] width 41 height 24
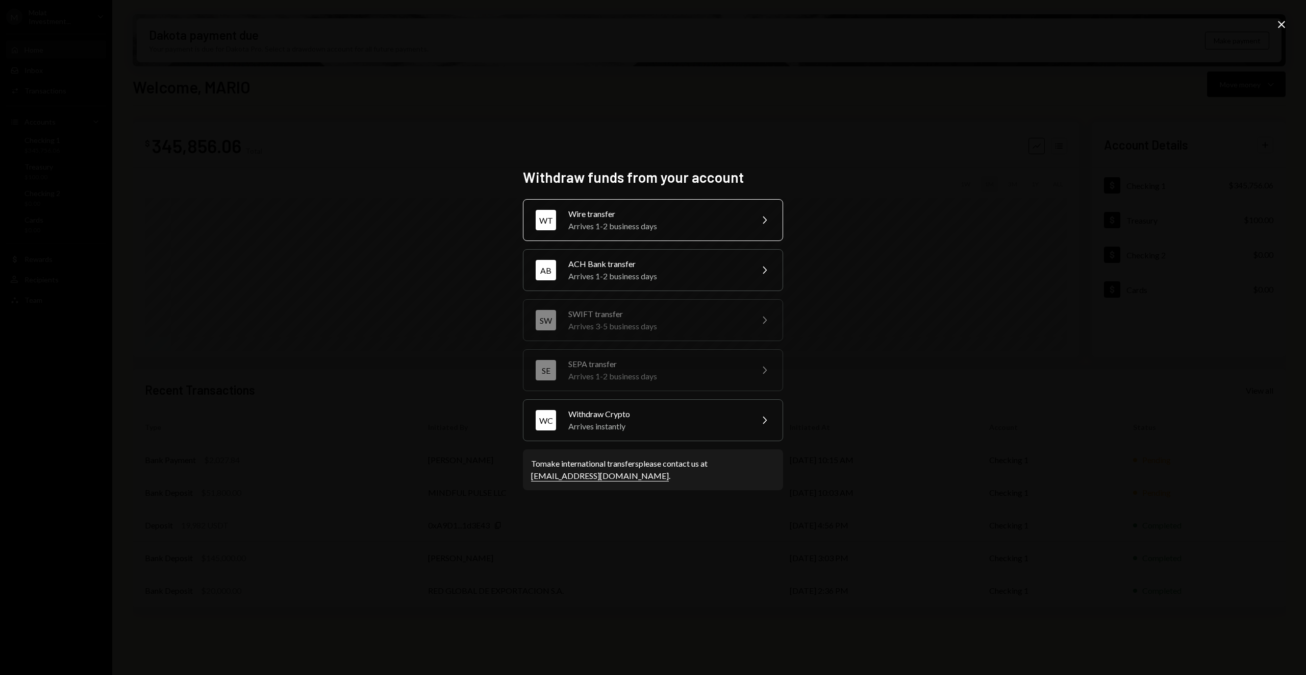
click at [711, 223] on div "Arrives 1-2 business days" at bounding box center [657, 226] width 178 height 12
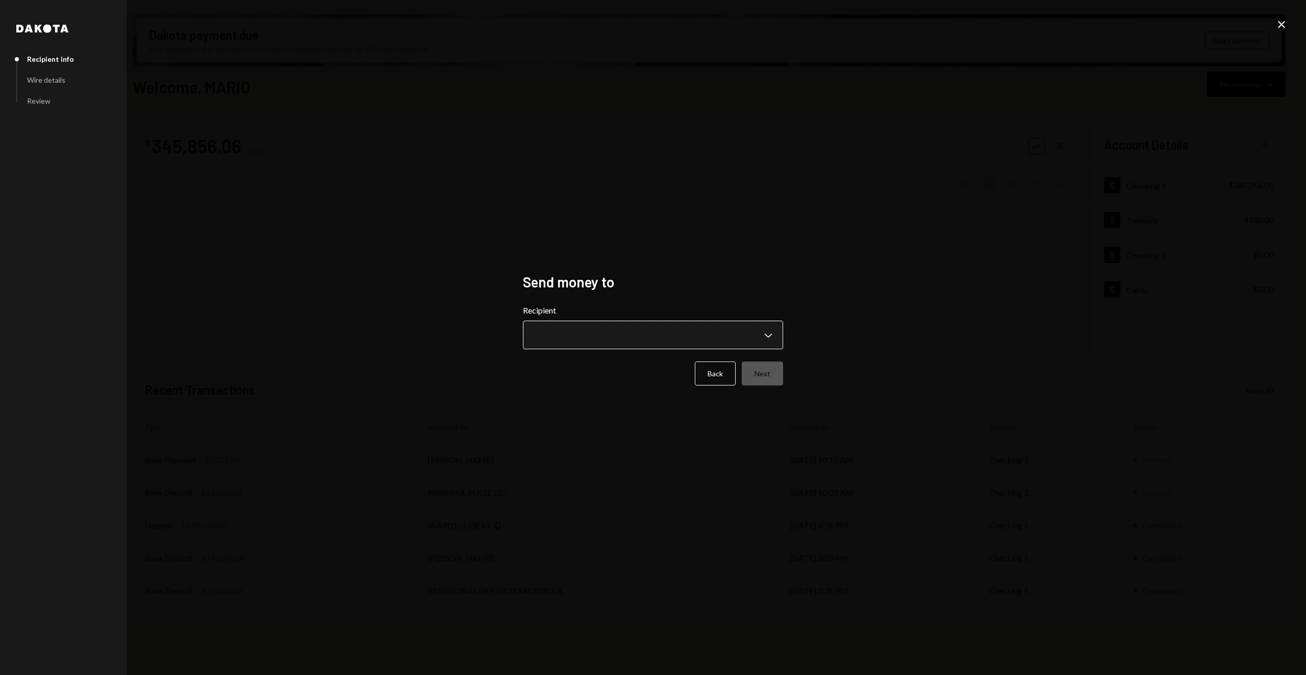
click at [744, 325] on body "M Molat Investment... Caret Down Home Home Inbox Inbox Activities Transactions …" at bounding box center [653, 337] width 1306 height 675
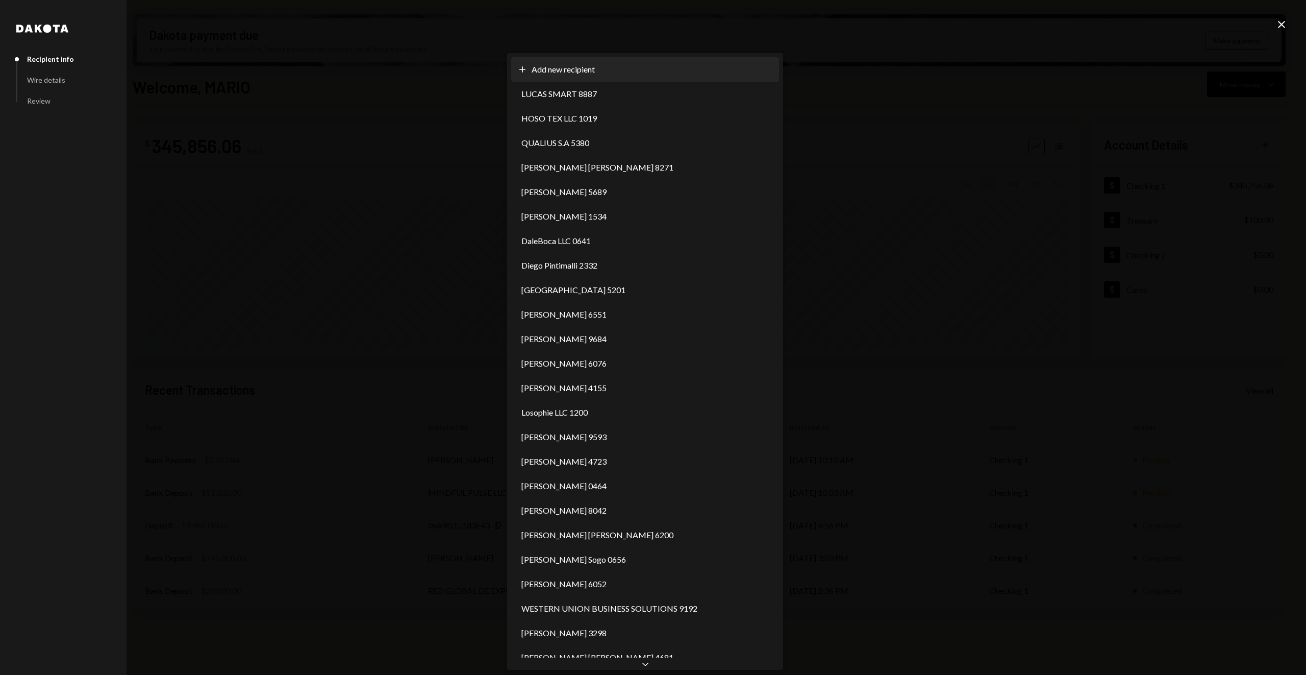
select select "**********"
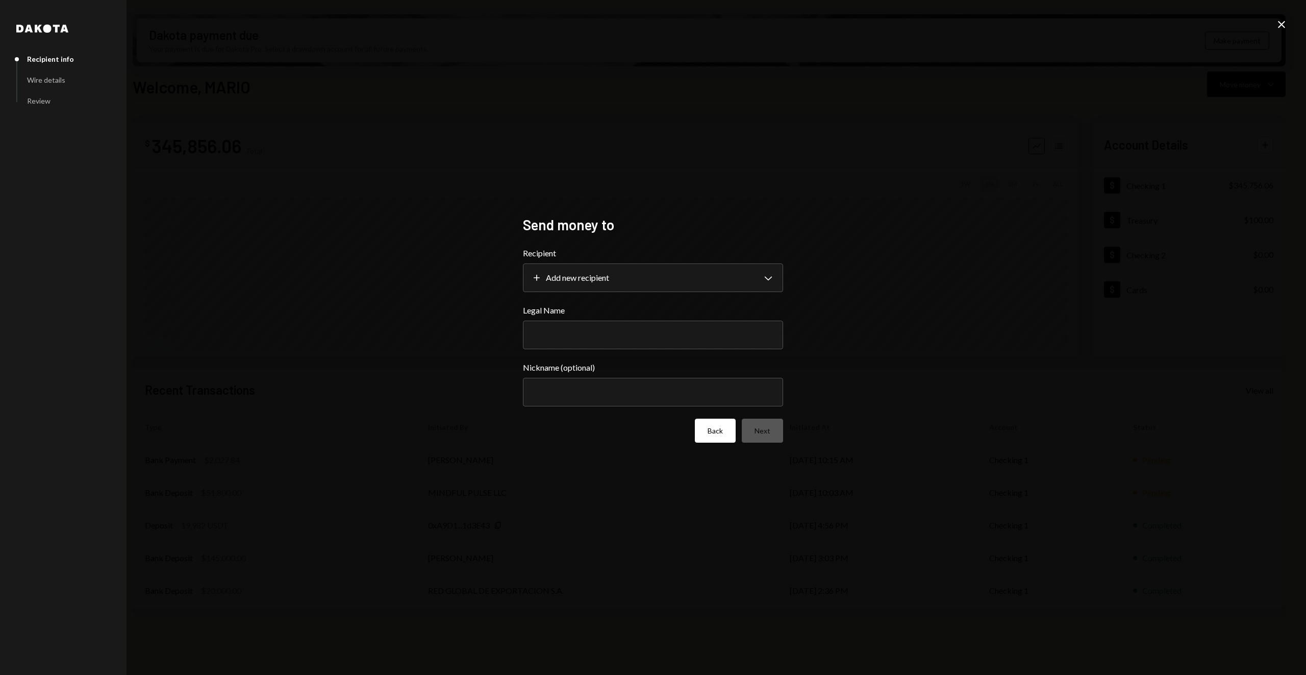
click at [714, 422] on button "Back" at bounding box center [715, 430] width 41 height 24
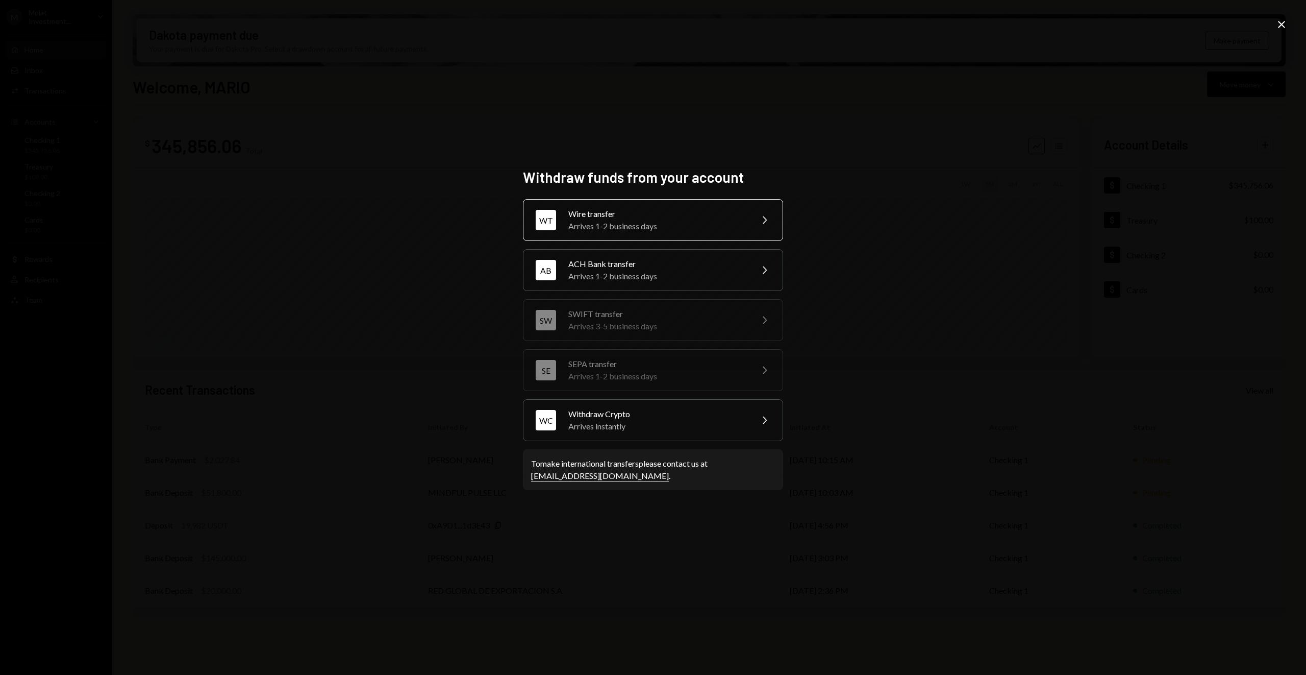
click at [719, 211] on div "Wire transfer" at bounding box center [657, 214] width 178 height 12
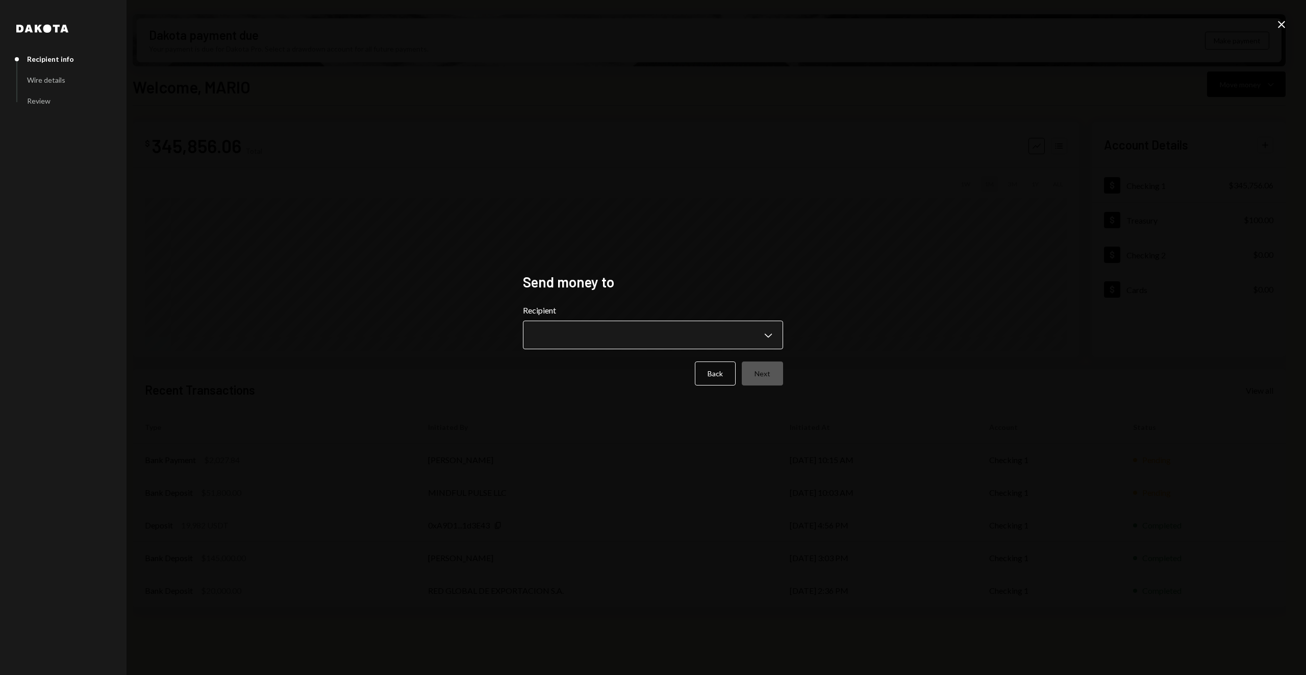
click at [590, 341] on body "M Molat Investment... Caret Down Home Home Inbox Inbox Activities Transactions …" at bounding box center [653, 337] width 1306 height 675
select select "**********"
click at [740, 385] on div "**********" at bounding box center [653, 337] width 260 height 129
click at [713, 375] on button "Back" at bounding box center [715, 373] width 41 height 24
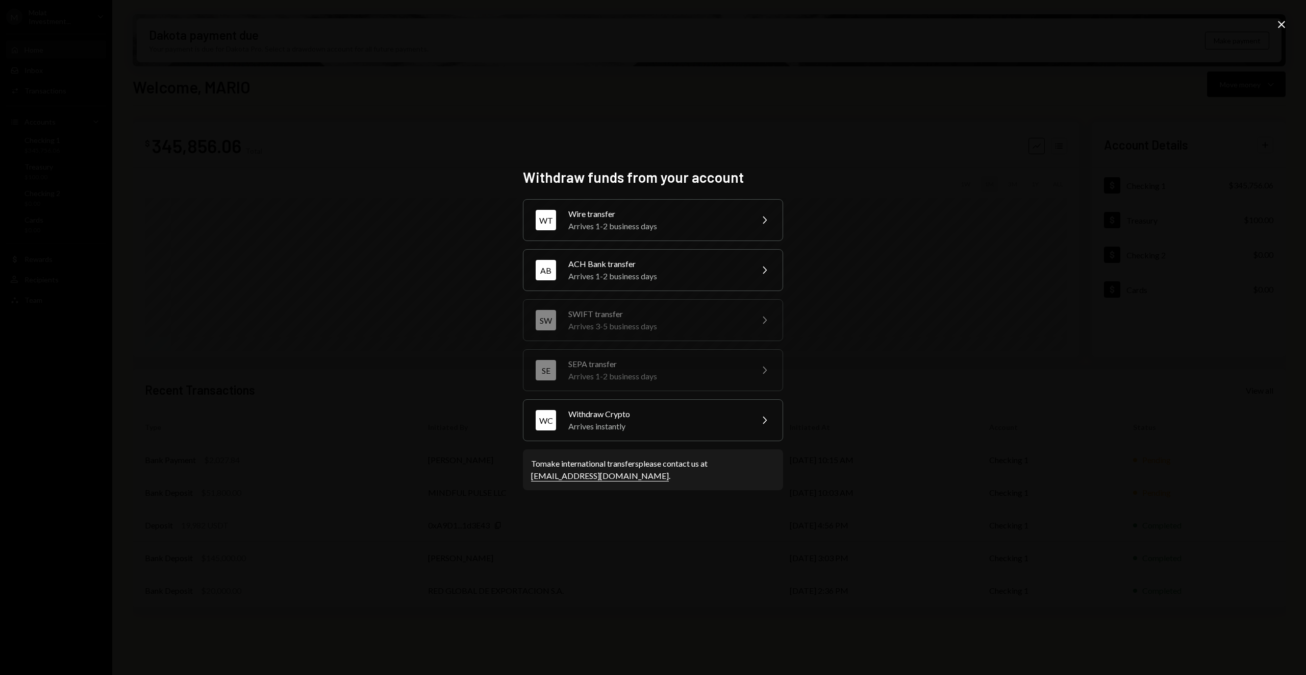
click at [1022, 226] on div "Withdraw funds from your account WT Wire transfer Arrives 1-2 business days Che…" at bounding box center [653, 337] width 1306 height 675
click at [1288, 39] on div "Withdraw funds from your account WT Wire transfer Arrives 1-2 business days Che…" at bounding box center [653, 337] width 1306 height 675
click at [1282, 30] on icon "Close" at bounding box center [1282, 24] width 12 height 12
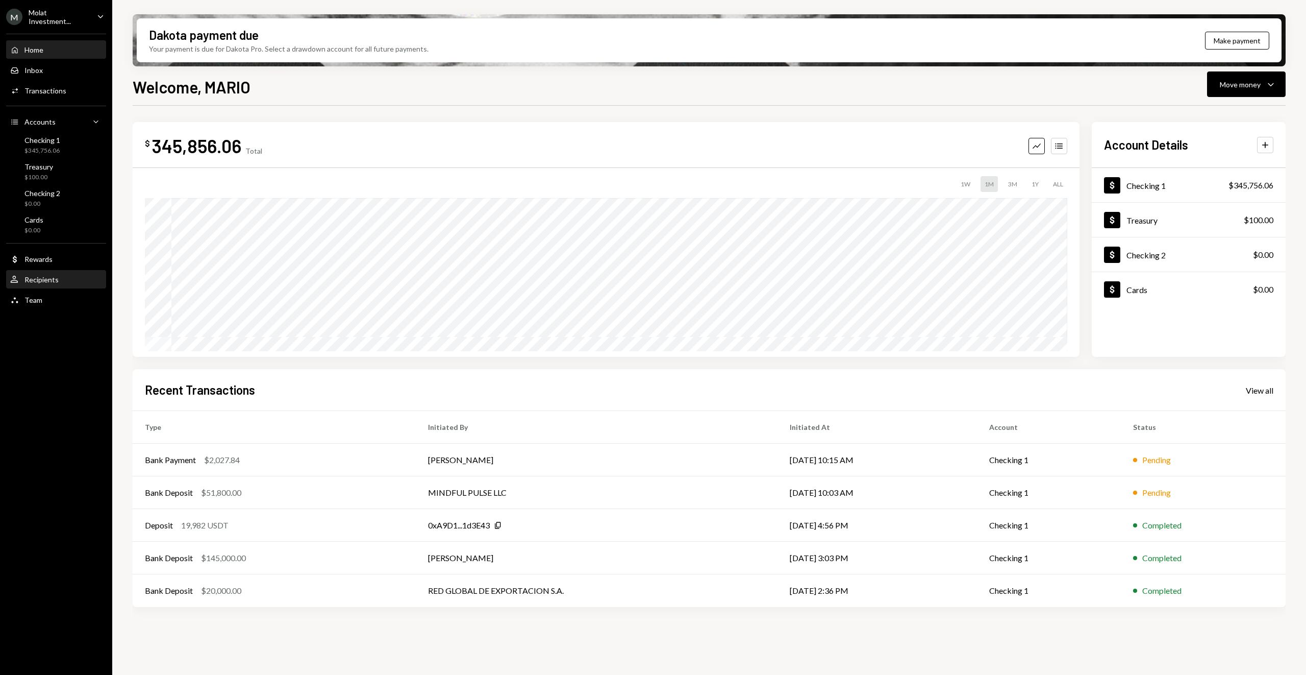
click at [78, 284] on div "User Recipients" at bounding box center [56, 279] width 92 height 17
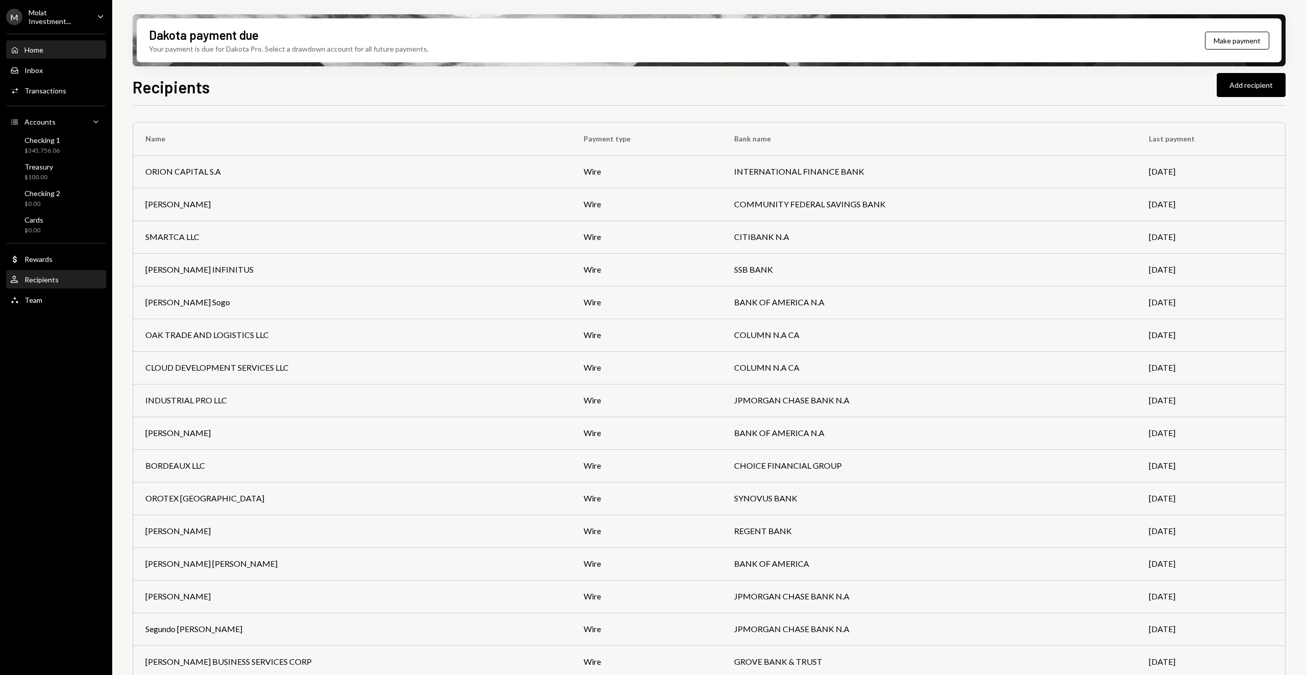
click at [34, 50] on div "Home" at bounding box center [33, 49] width 19 height 9
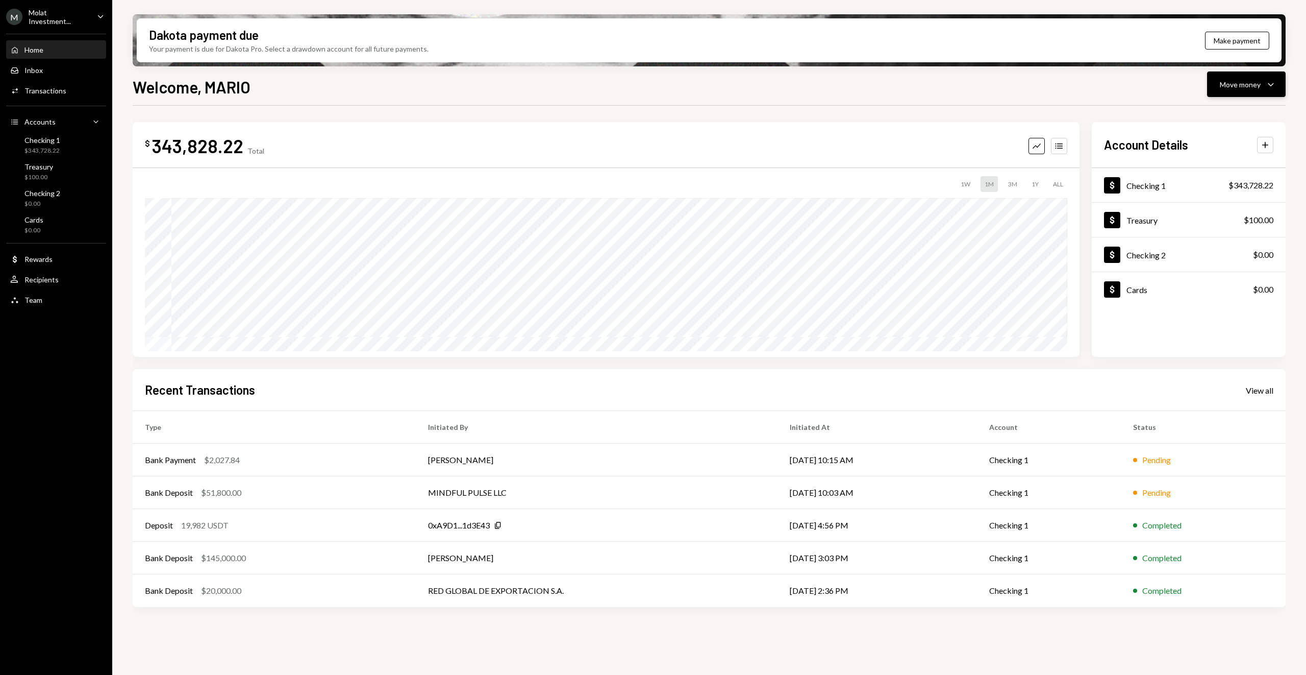
click at [1262, 91] on button "Move money Caret Down" at bounding box center [1246, 84] width 79 height 26
click at [1247, 110] on div "Send" at bounding box center [1238, 115] width 74 height 11
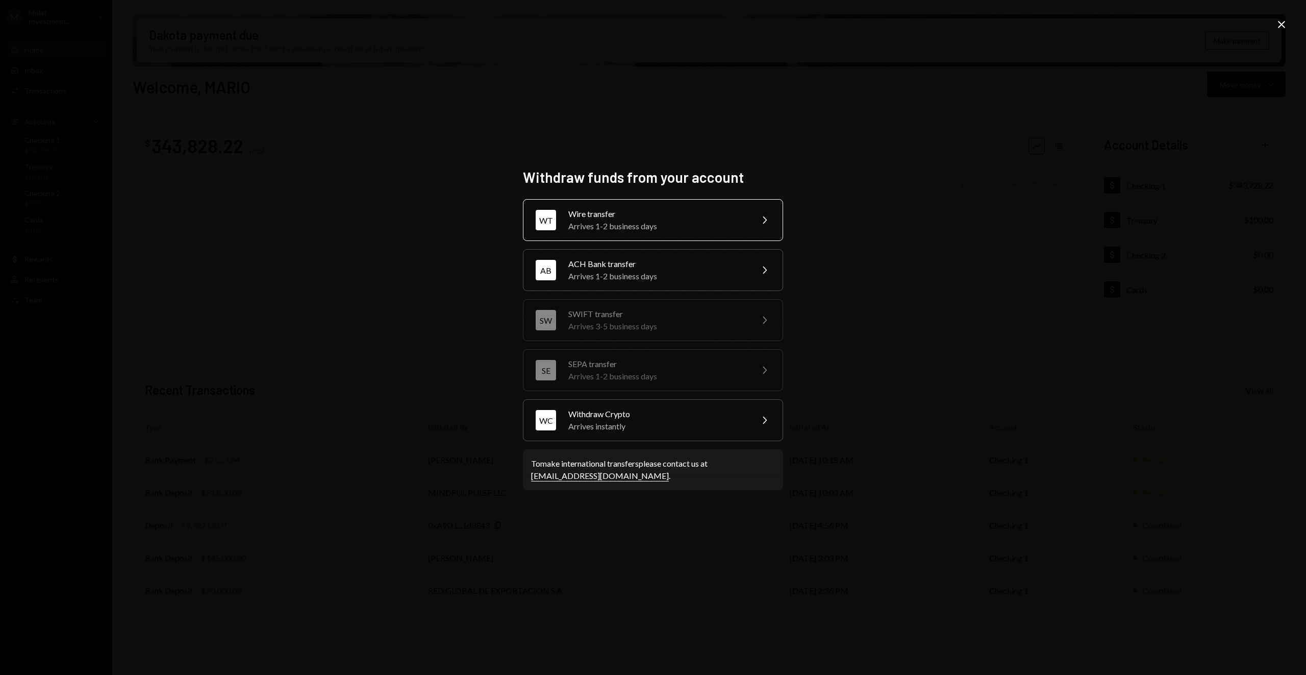
click at [725, 233] on div "WT Wire transfer Arrives 1-2 business days Chevron Right" at bounding box center [653, 220] width 260 height 42
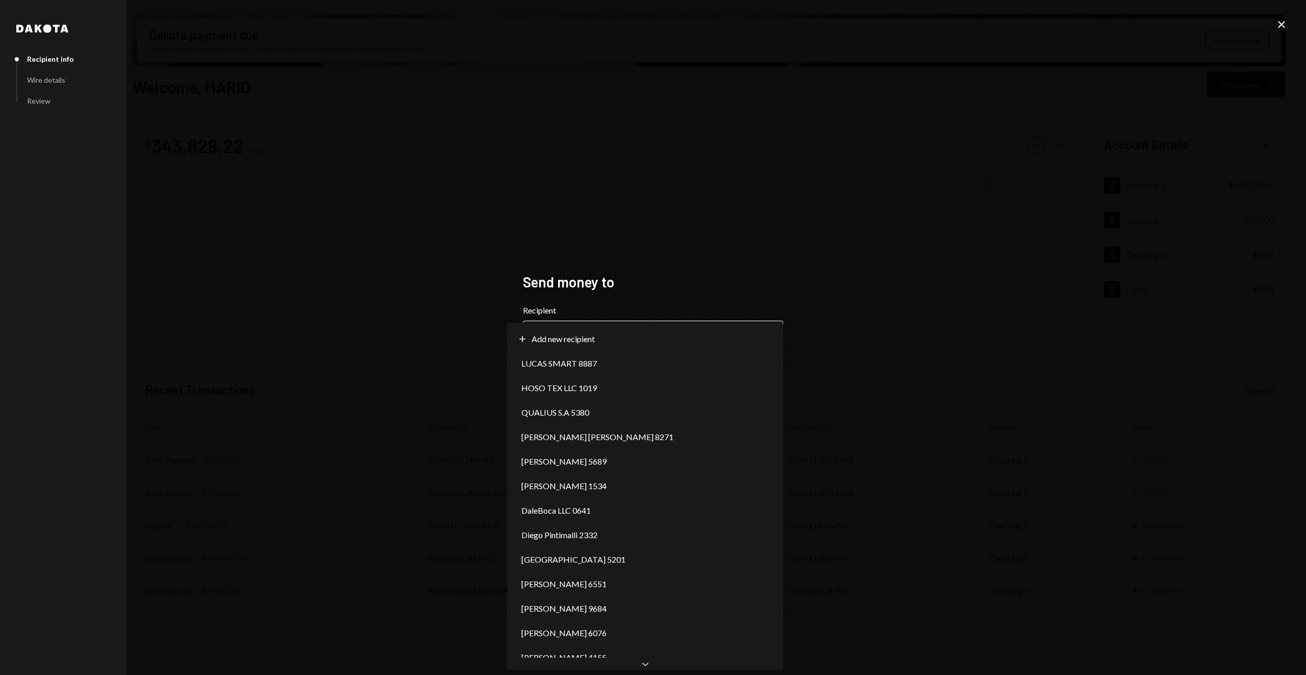
click at [731, 325] on body "M Molat Investment... Caret Down Home Home Inbox Inbox Activities Transactions …" at bounding box center [653, 337] width 1306 height 675
click at [685, 276] on h2 "Send money to" at bounding box center [653, 282] width 260 height 20
click at [719, 341] on body "M Molat Investment... Caret Down Home Home Inbox Inbox Activities Transactions …" at bounding box center [653, 337] width 1306 height 675
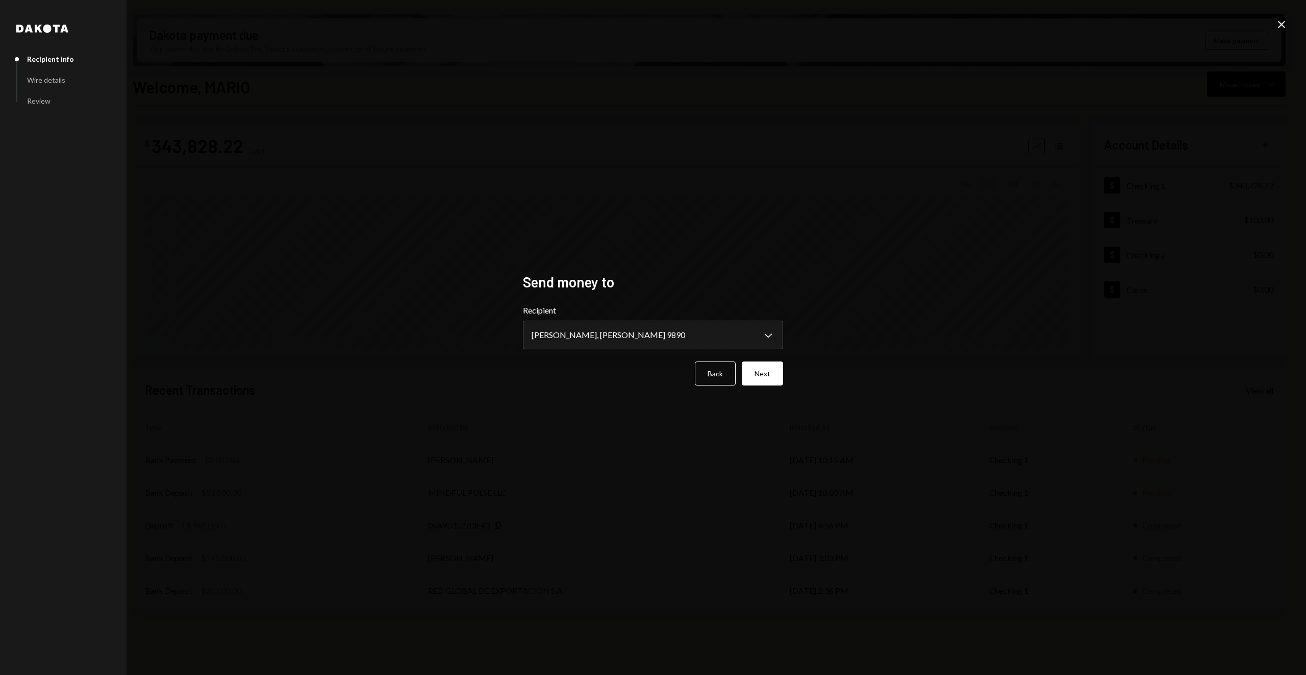
click at [887, 288] on div "**********" at bounding box center [653, 337] width 1306 height 675
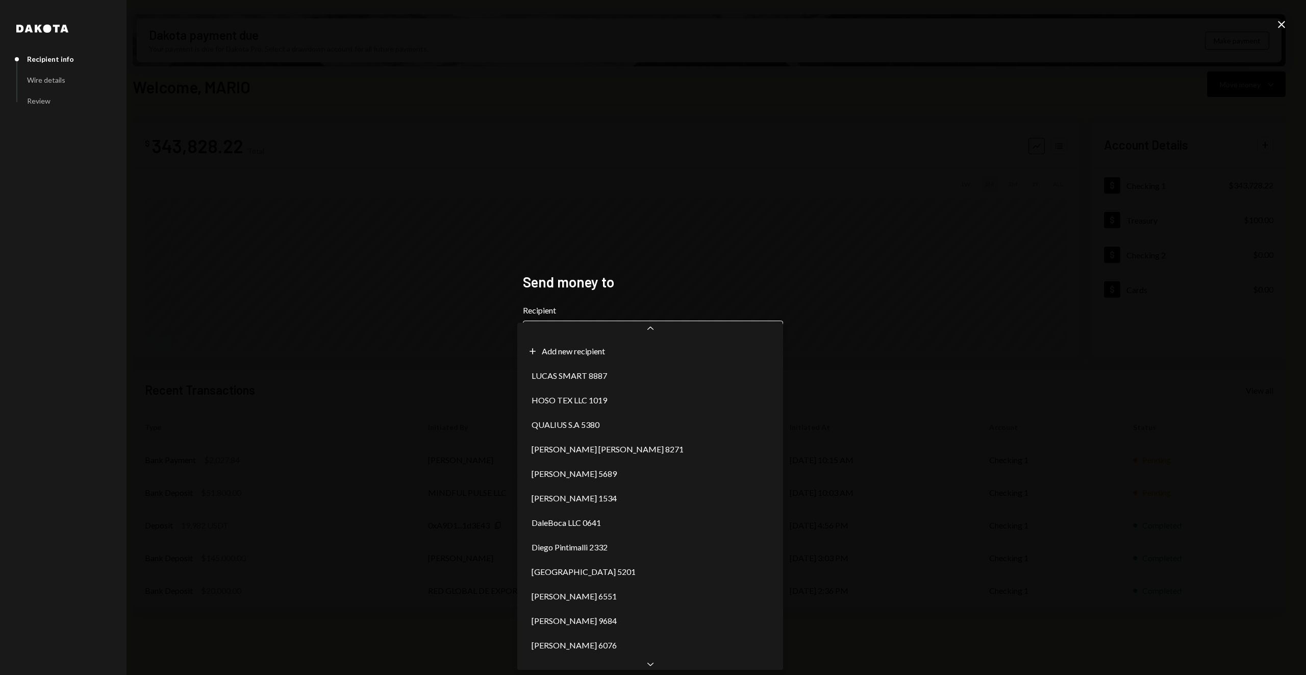
click at [763, 328] on body "M Molat Investment... Caret Down Home Home Inbox Inbox Activities Transactions …" at bounding box center [653, 337] width 1306 height 675
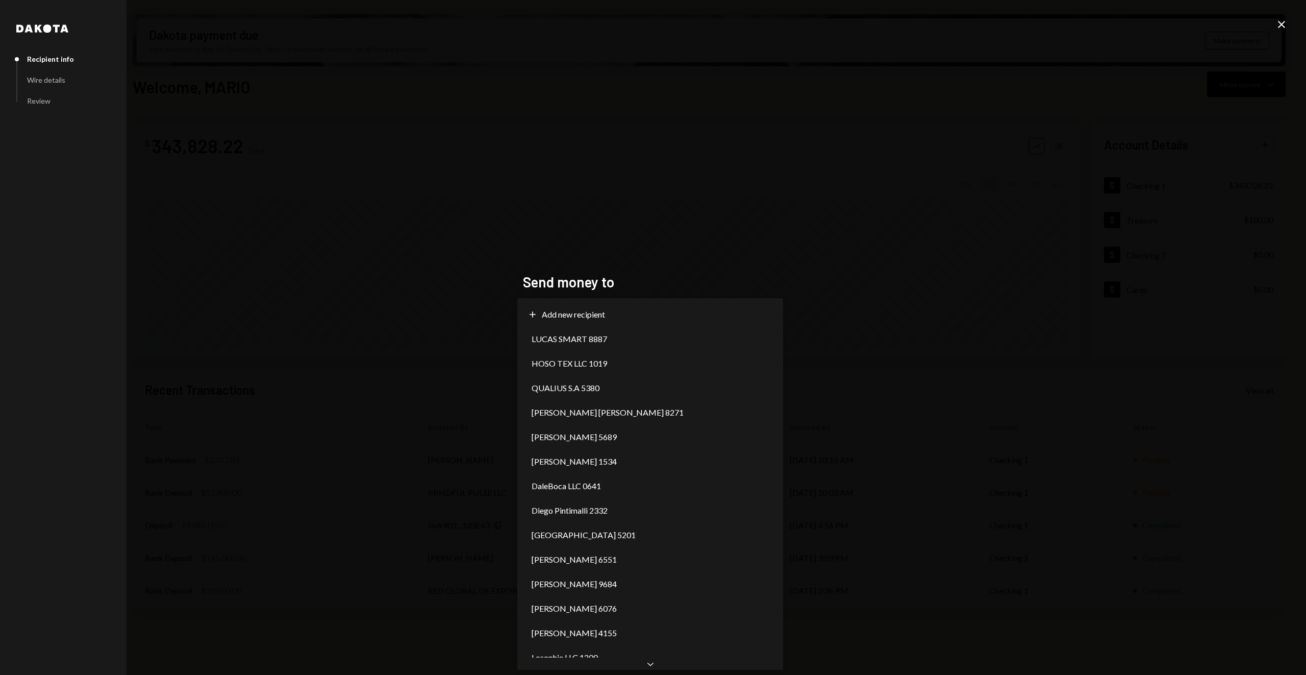
click at [650, 673] on div "**********" at bounding box center [653, 337] width 1306 height 675
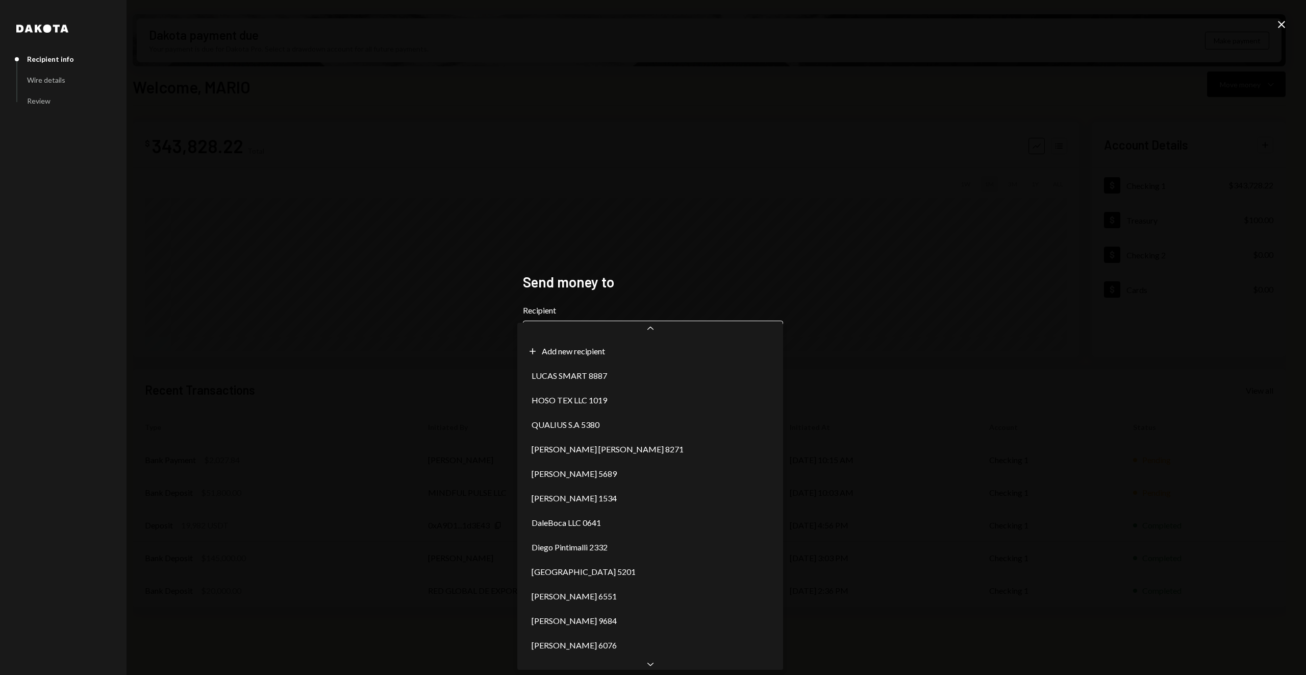
click at [750, 339] on body "M Molat Investment... Caret Down Home Home Inbox Inbox Activities Transactions …" at bounding box center [653, 337] width 1306 height 675
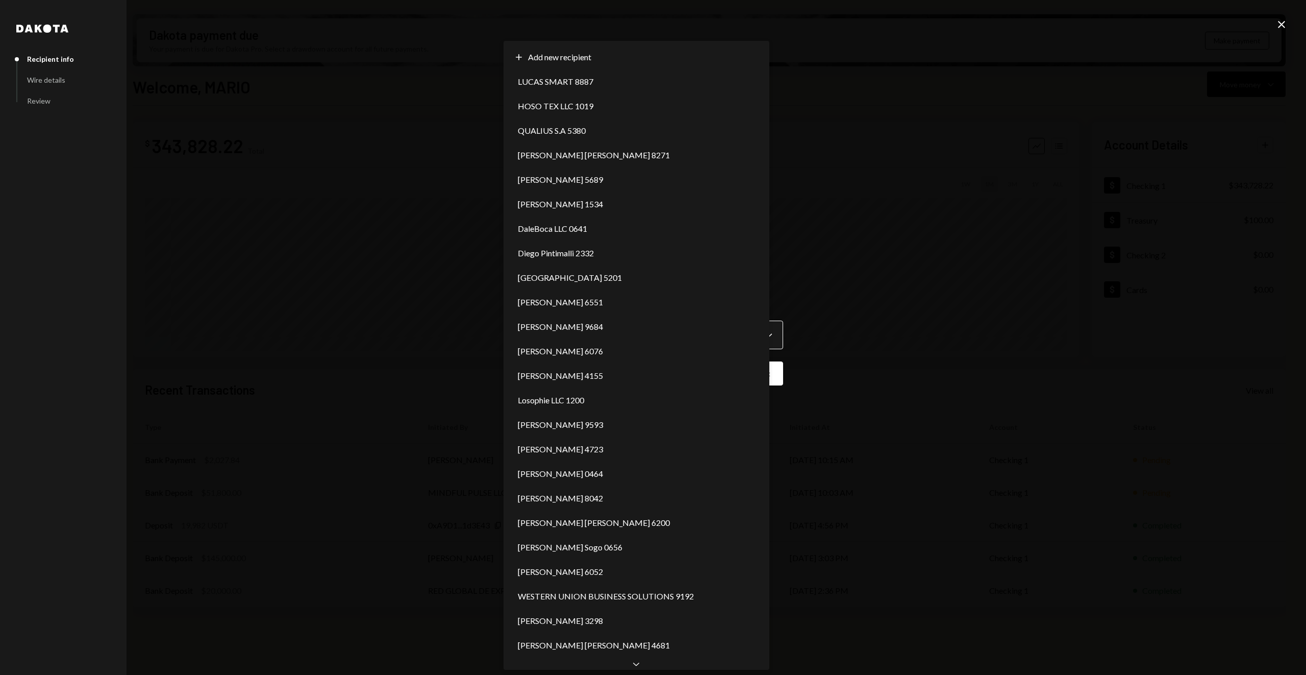
scroll to position [1042, 0]
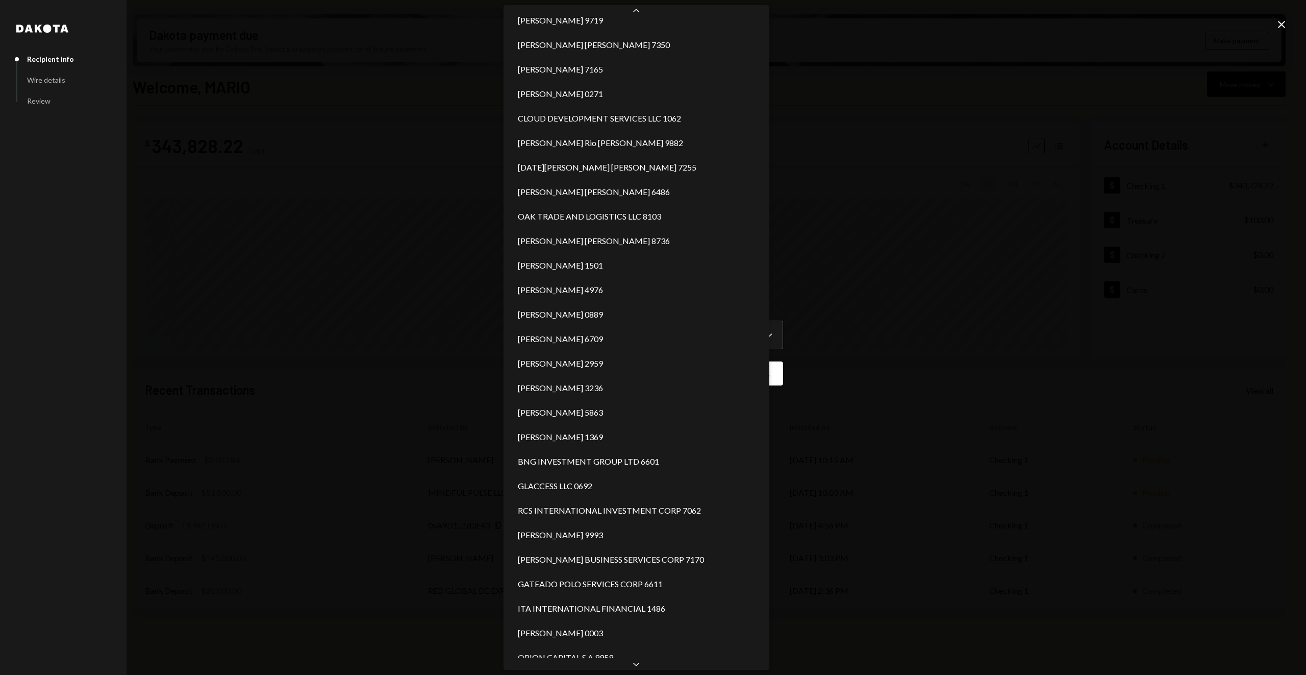
click at [894, 181] on div "**********" at bounding box center [653, 337] width 1306 height 675
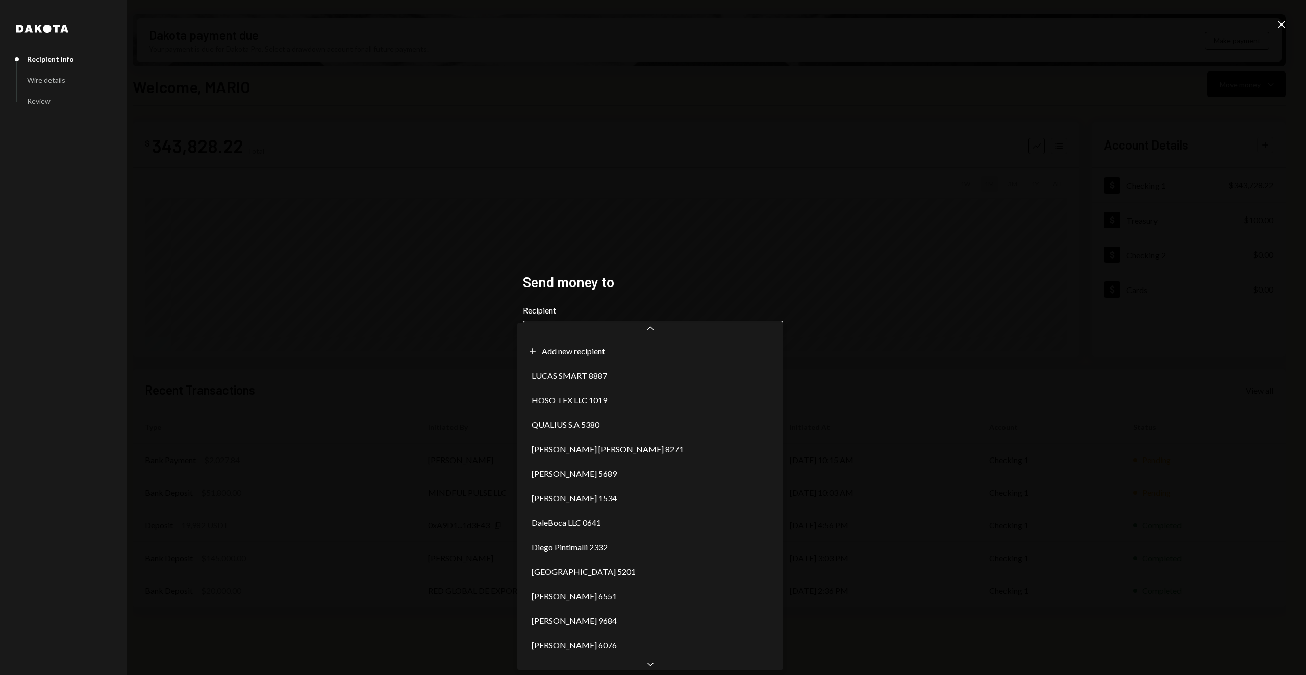
click at [615, 325] on body "M Molat Investment... Caret Down Home Home Inbox Inbox Activities Transactions …" at bounding box center [653, 337] width 1306 height 675
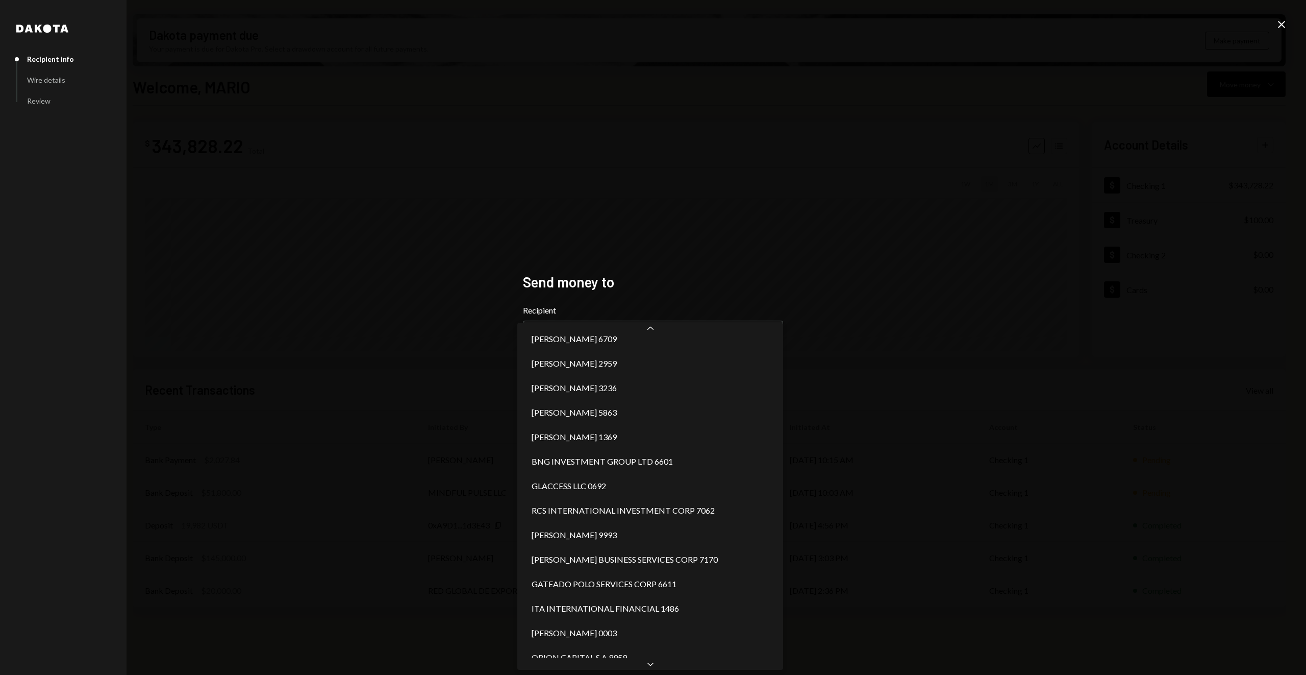
scroll to position [0, 0]
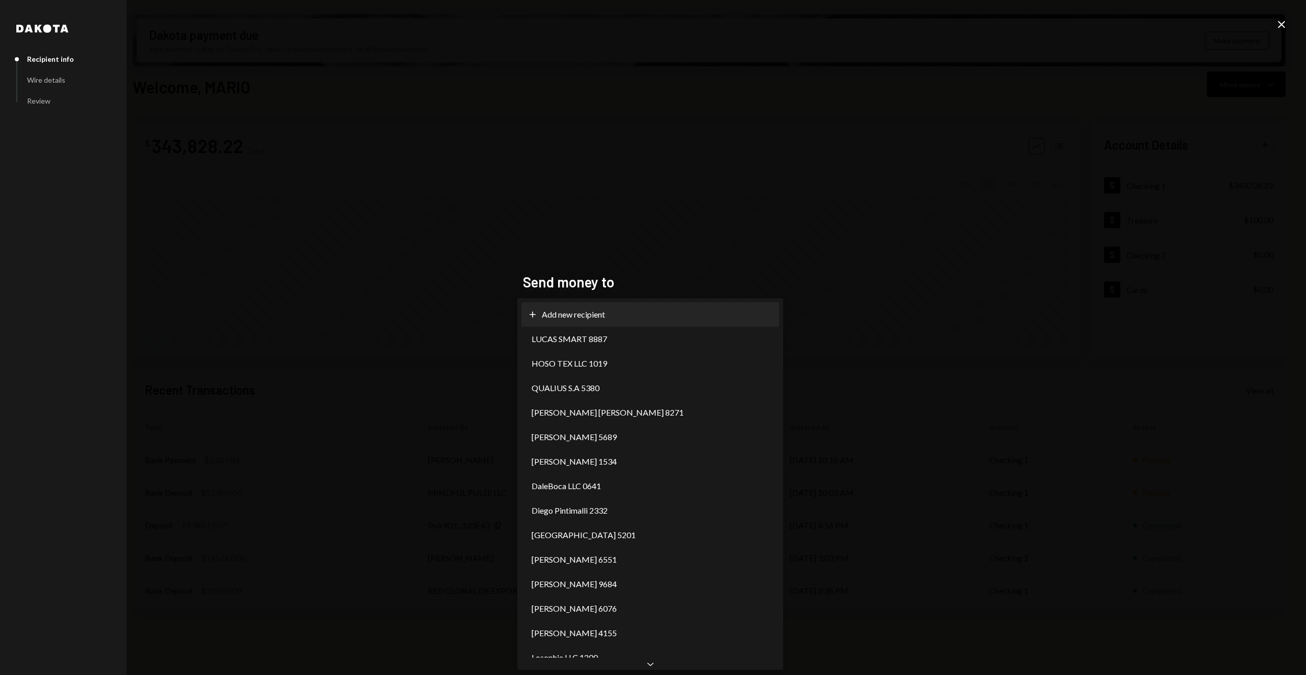
select select "**********"
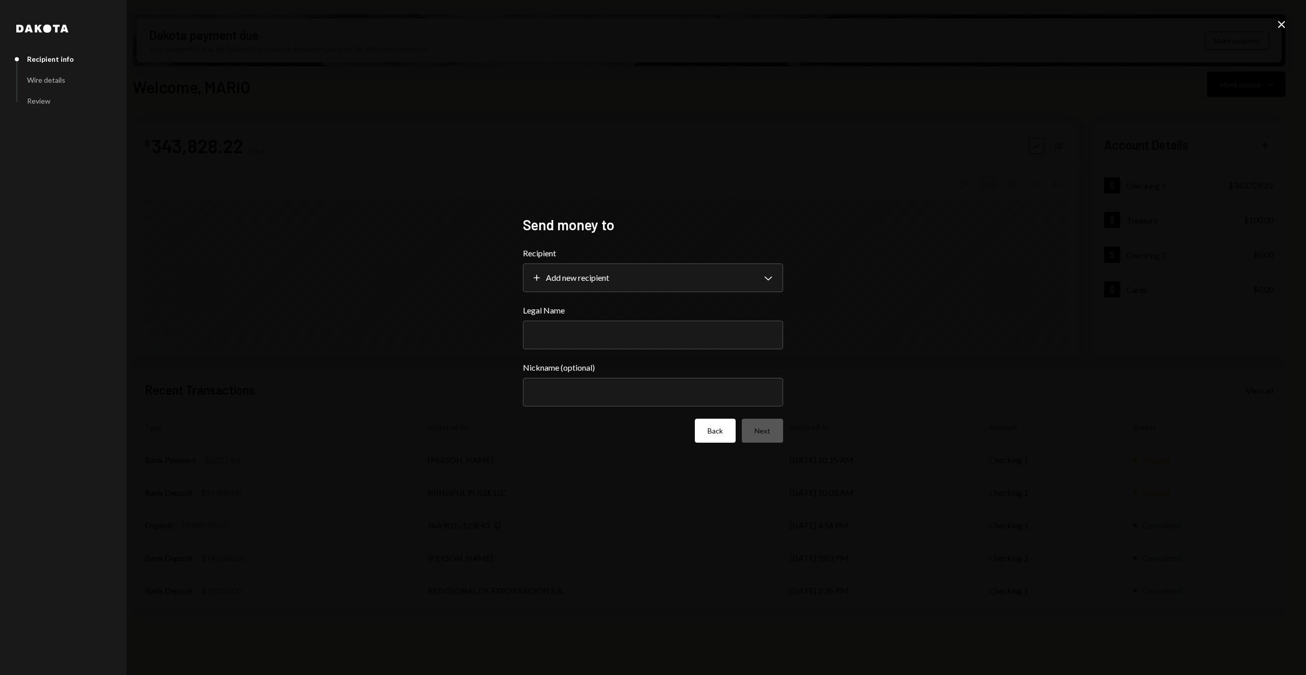
click at [706, 432] on button "Back" at bounding box center [715, 430] width 41 height 24
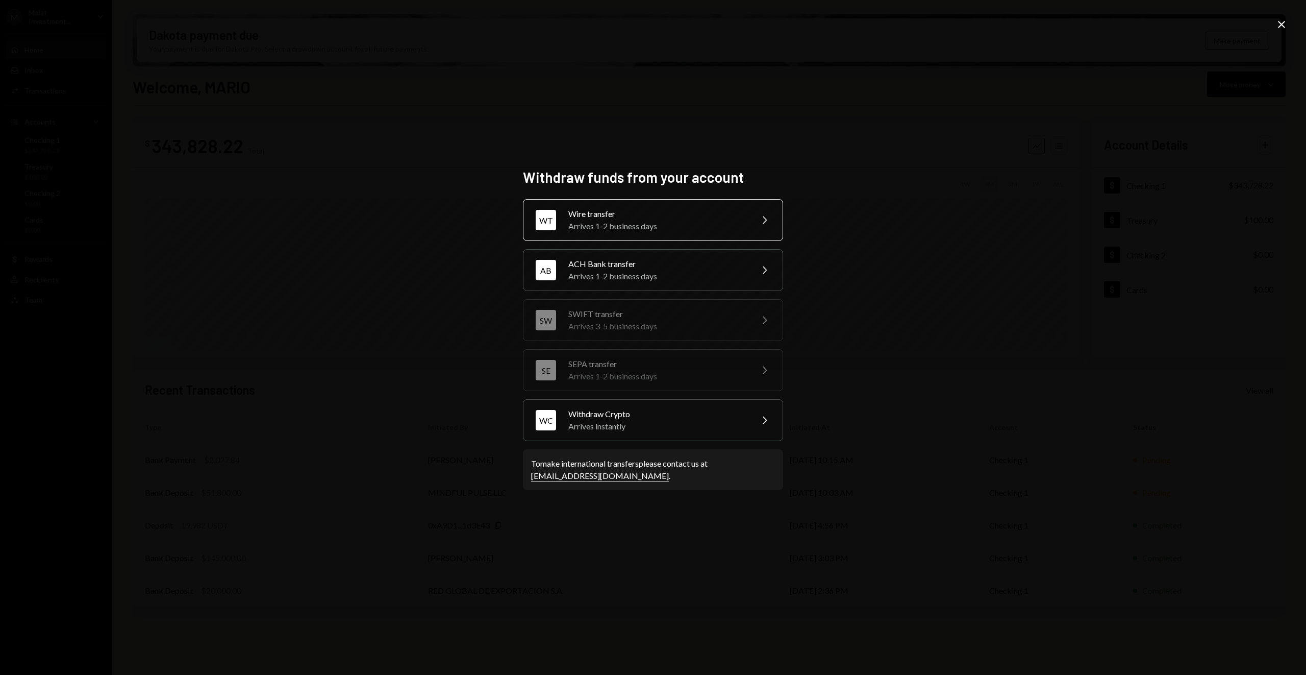
click at [690, 216] on div "Wire transfer" at bounding box center [657, 214] width 178 height 12
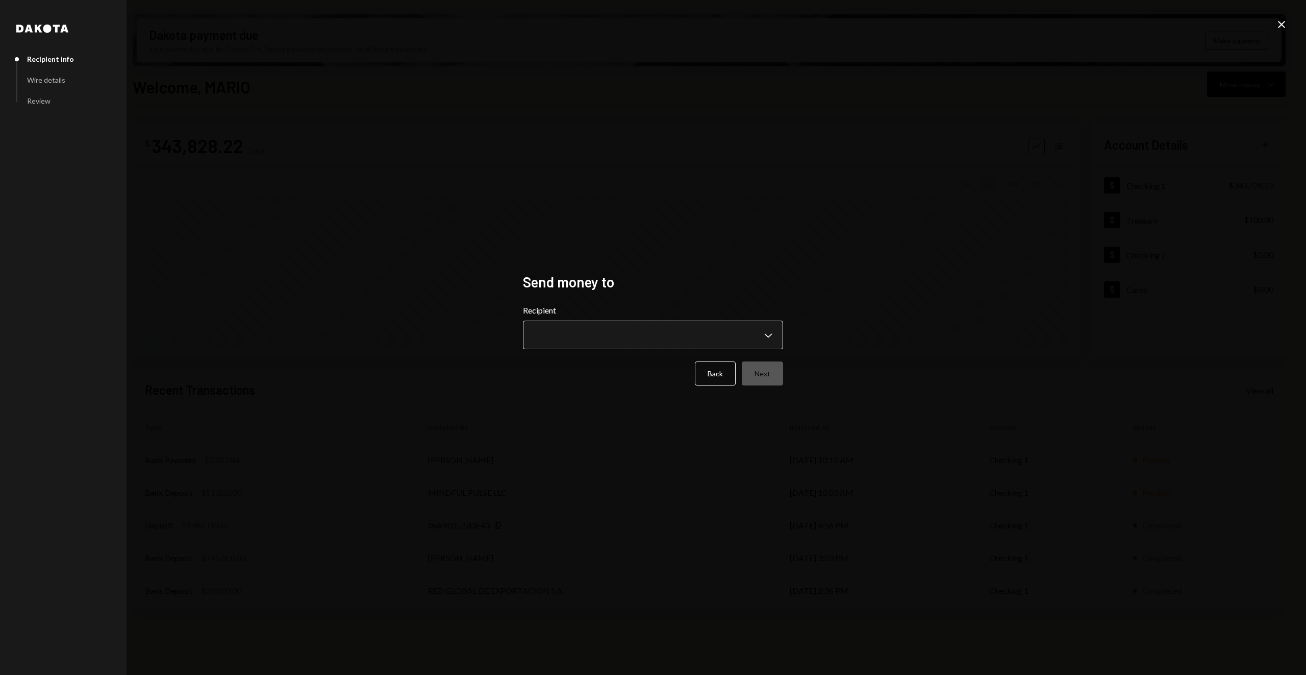
click at [596, 341] on body "M Molat Investment... Caret Down Home Home Inbox Inbox Activities Transactions …" at bounding box center [653, 337] width 1306 height 675
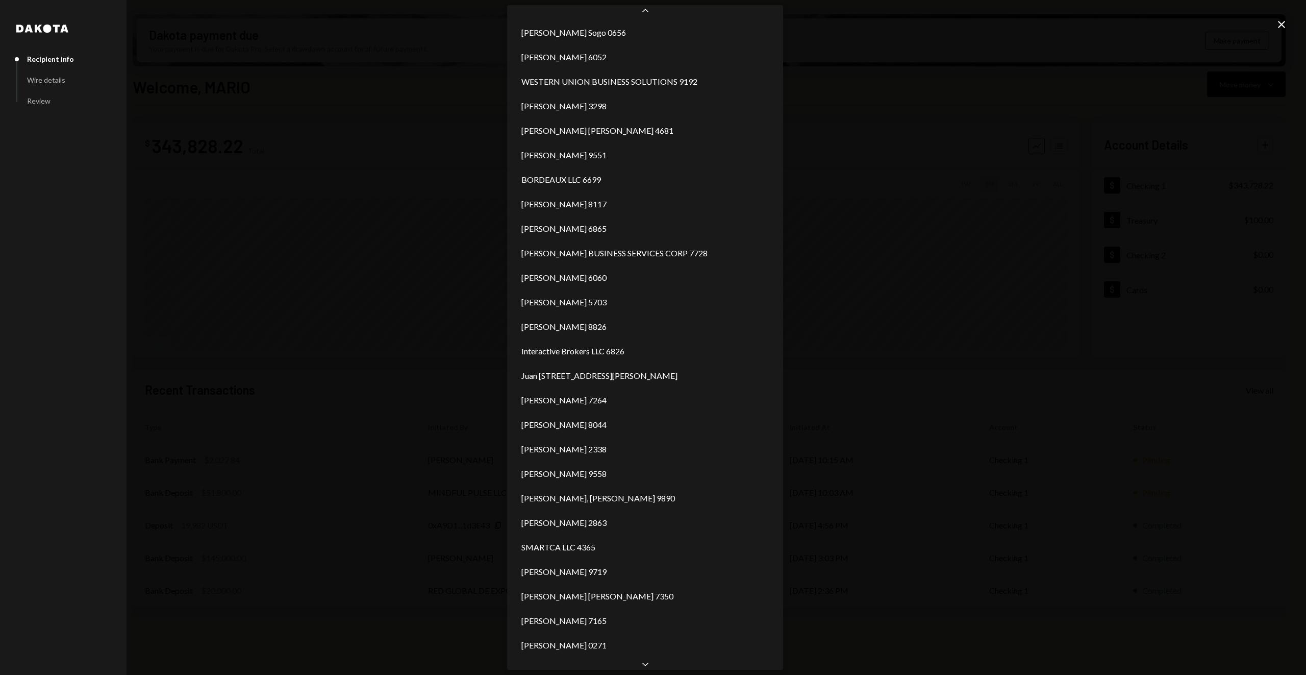
scroll to position [564, 0]
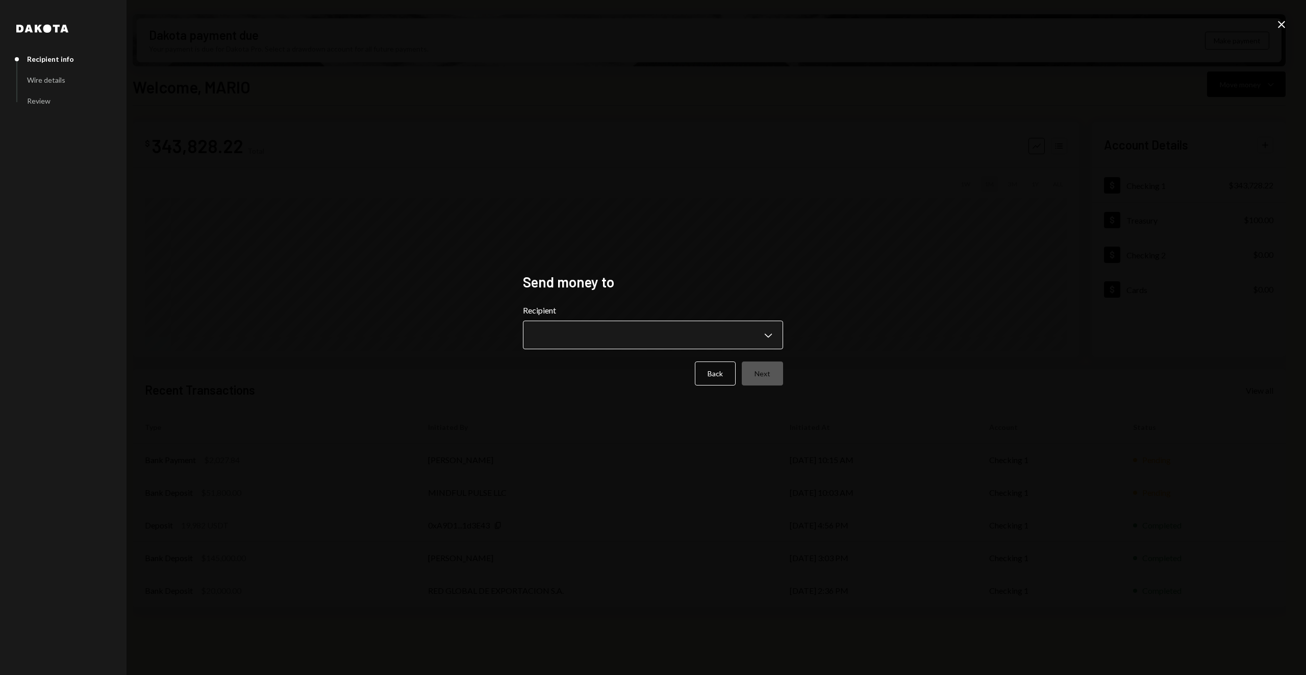
click at [761, 343] on body "M Molat Investment... Caret Down Home Home Inbox Inbox Activities Transactions …" at bounding box center [653, 337] width 1306 height 675
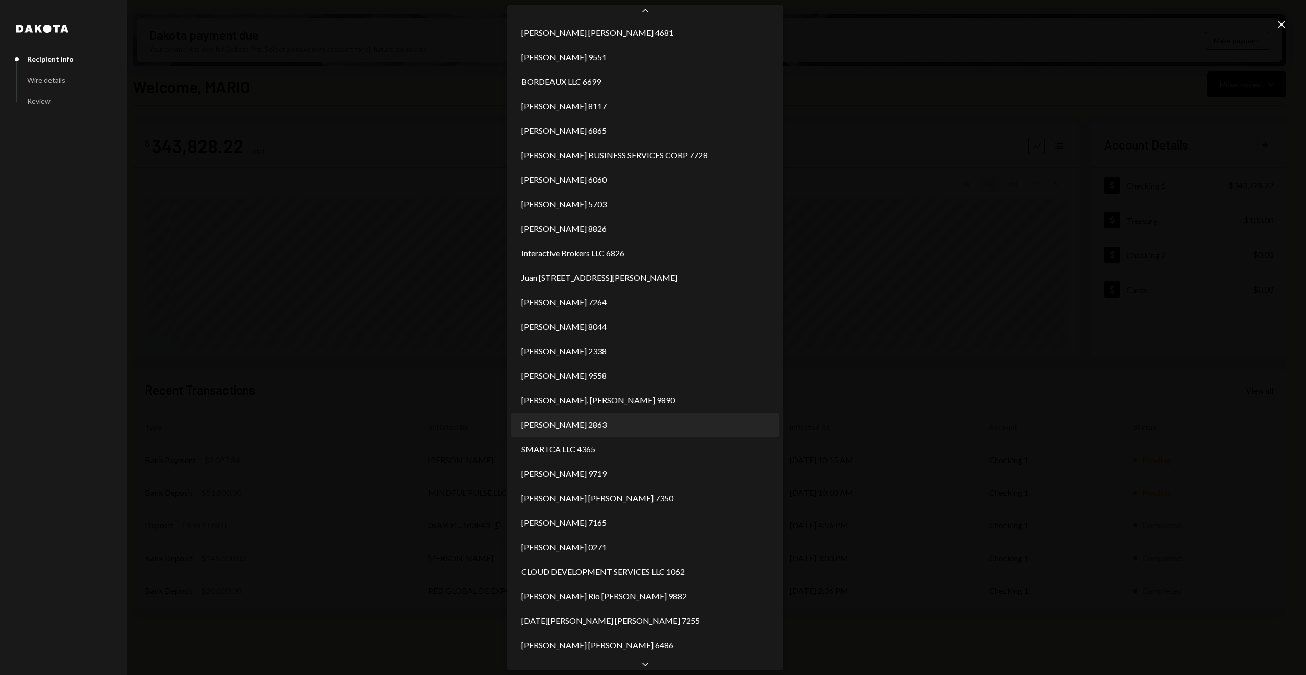
scroll to position [592, 0]
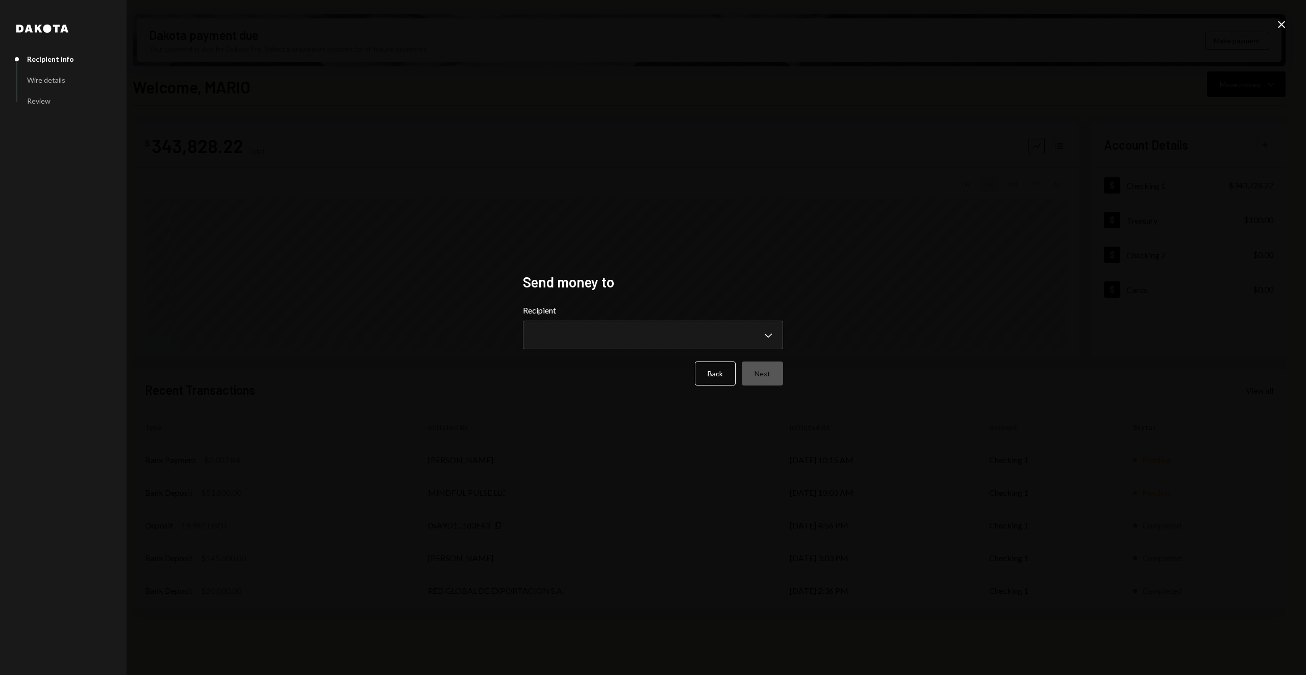
click at [1000, 247] on div "**********" at bounding box center [653, 337] width 1306 height 675
click at [766, 315] on label "Recipient" at bounding box center [653, 310] width 260 height 12
click at [766, 329] on body "M Molat Investment... Caret Down Home Home Inbox Inbox Activities Transactions …" at bounding box center [653, 337] width 1306 height 675
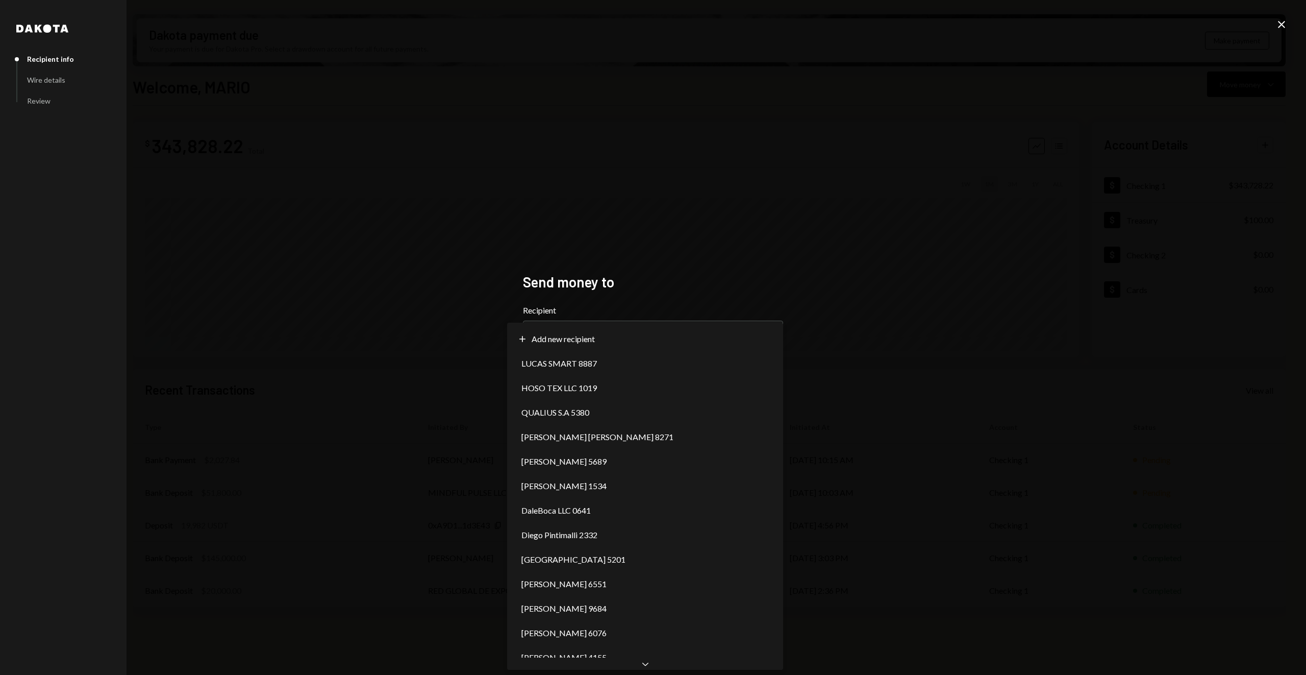
click at [1005, 444] on div "**********" at bounding box center [653, 337] width 1306 height 675
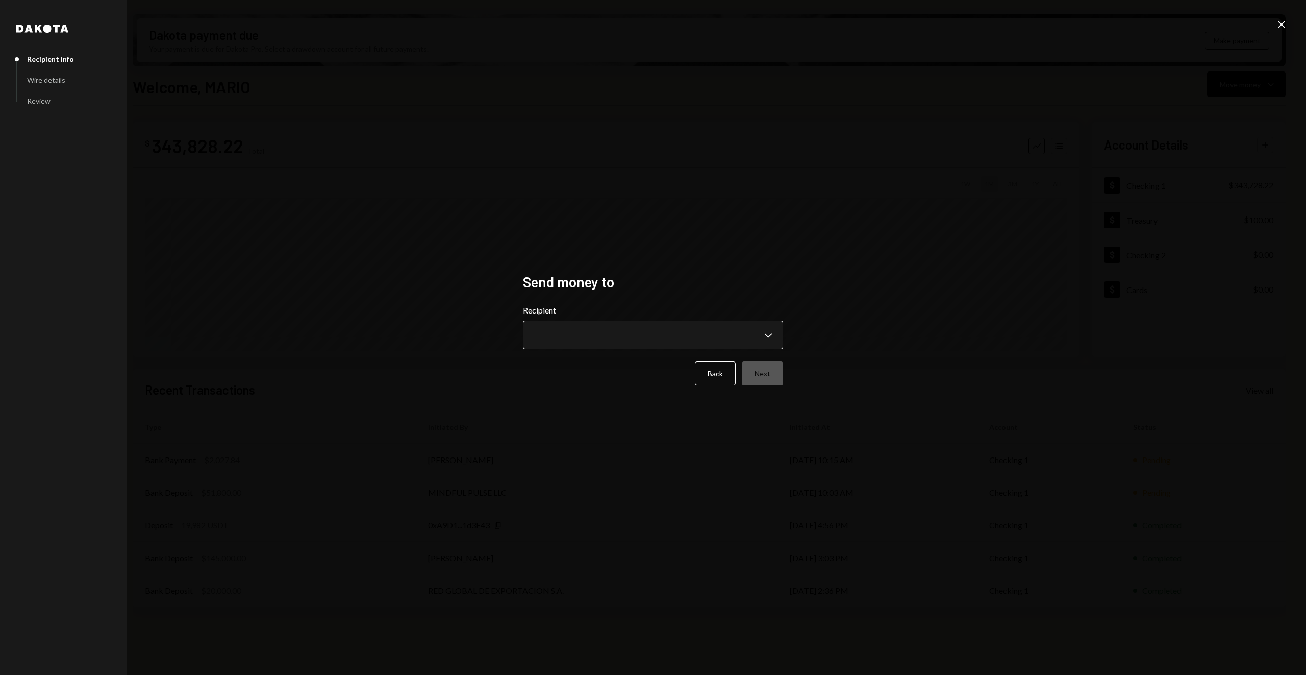
click at [596, 331] on body "M Molat Investment... Caret Down Home Home Inbox Inbox Activities Transactions …" at bounding box center [653, 337] width 1306 height 675
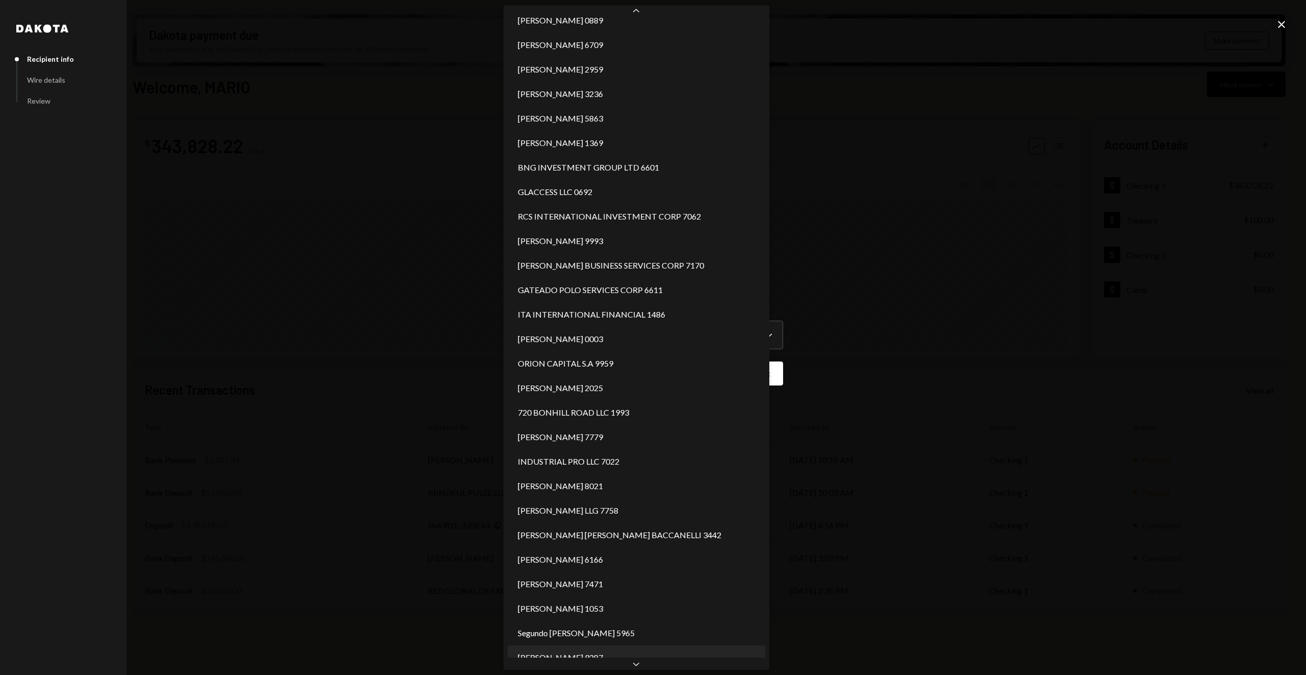
scroll to position [1360, 0]
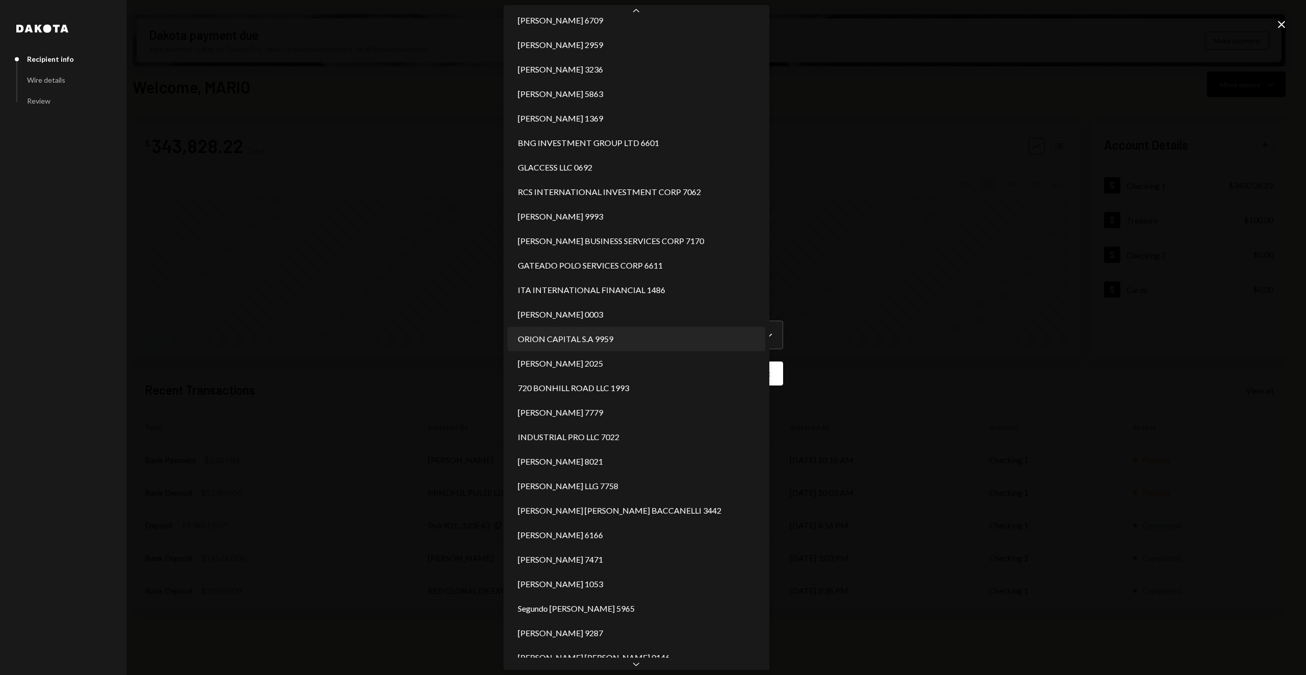
select select "**********"
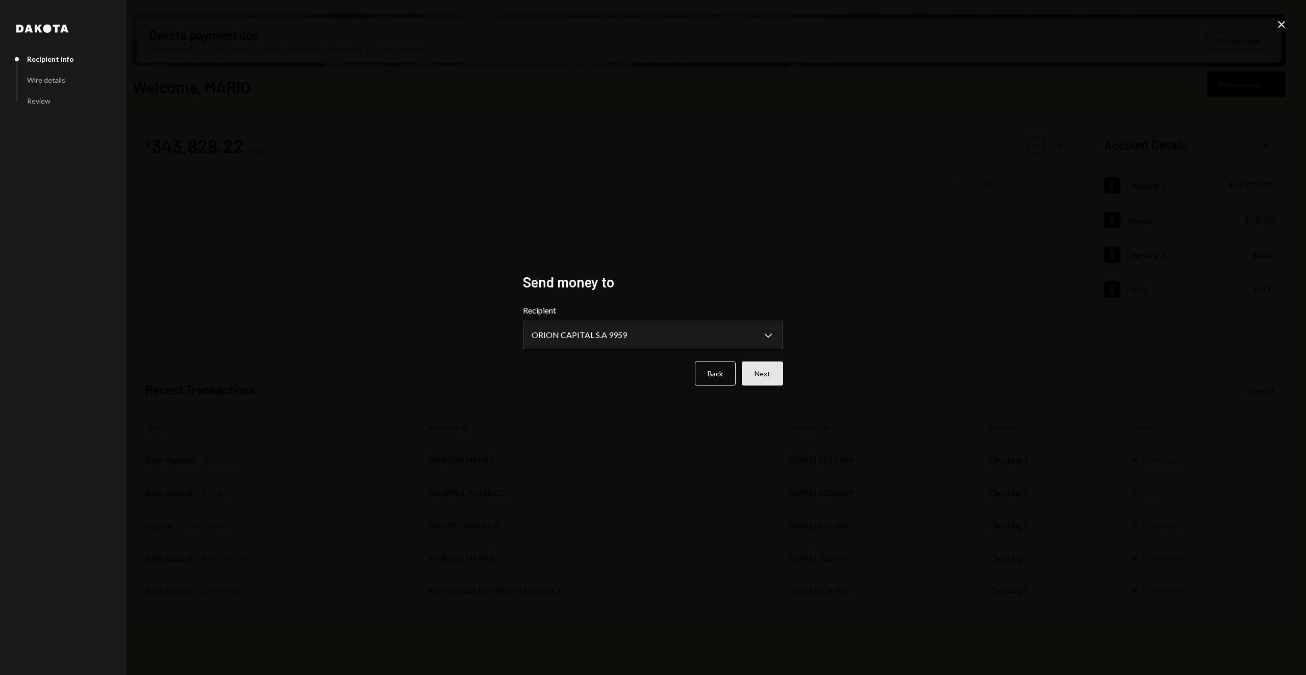
click at [766, 375] on button "Next" at bounding box center [762, 373] width 41 height 24
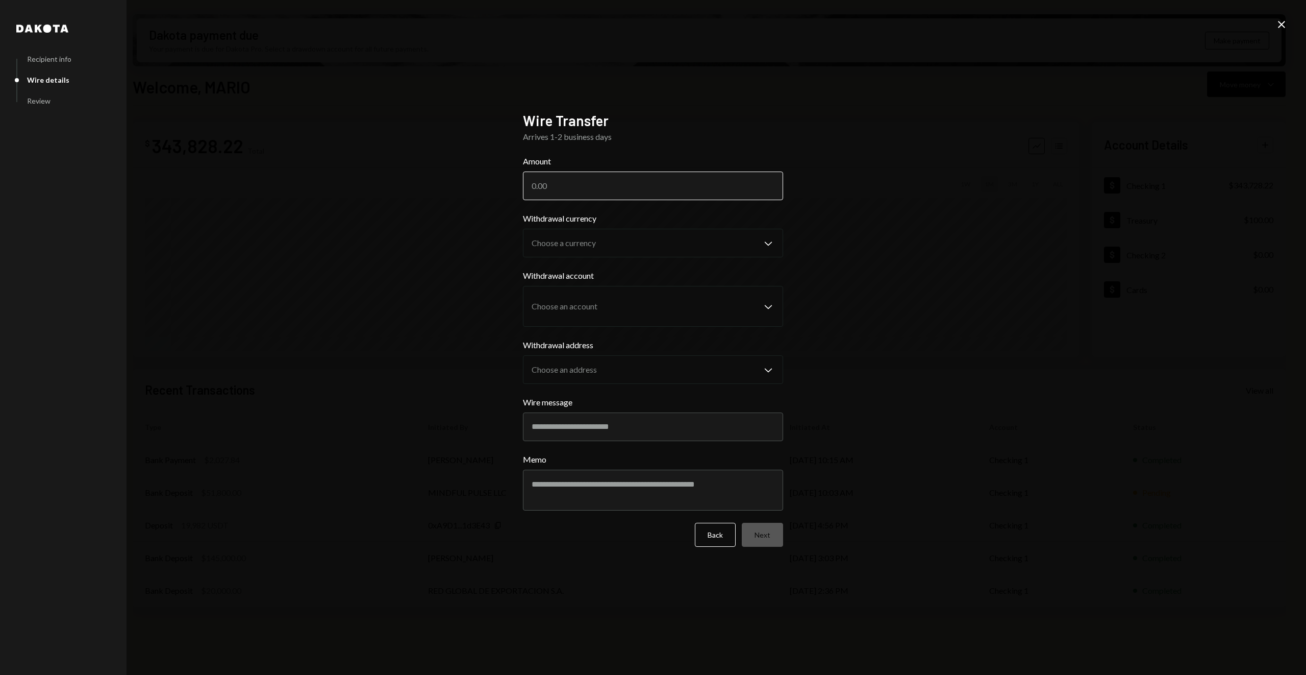
click at [584, 190] on input "Amount" at bounding box center [653, 185] width 260 height 29
type input "151000"
click at [575, 245] on body "M Molat Investment... Caret Down Home Home Inbox Inbox Activities Transactions …" at bounding box center [653, 337] width 1306 height 675
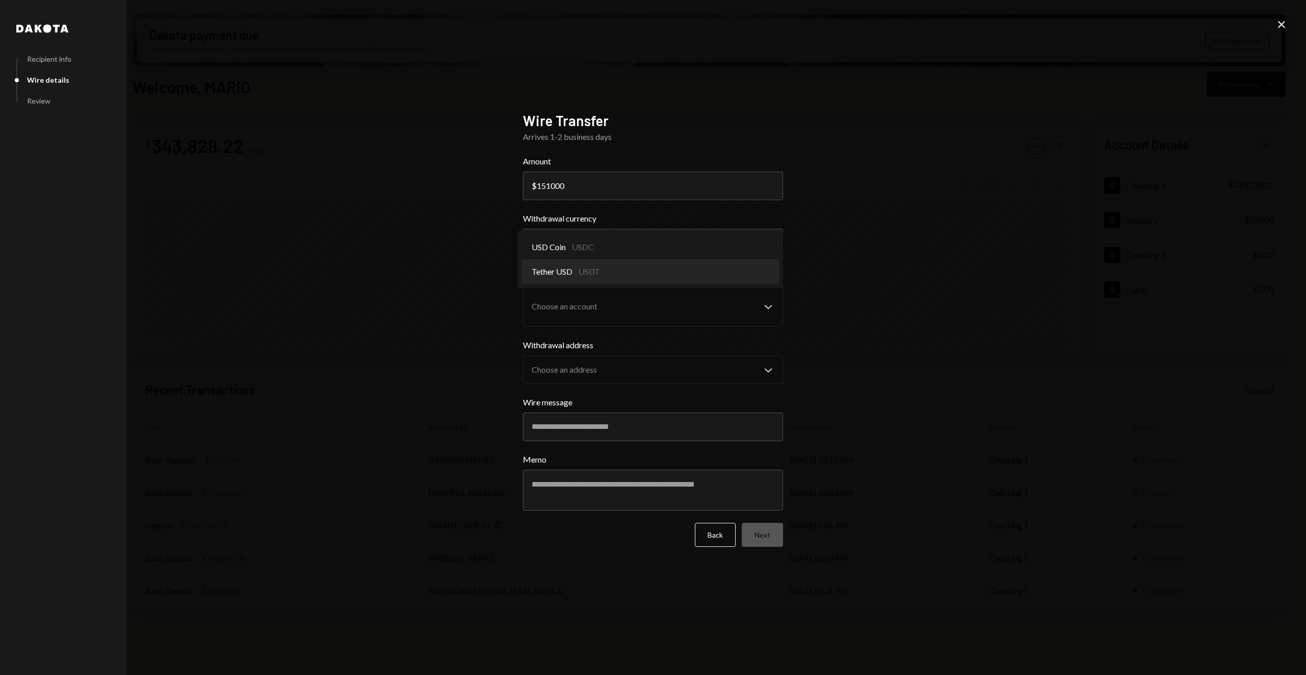
select select "****"
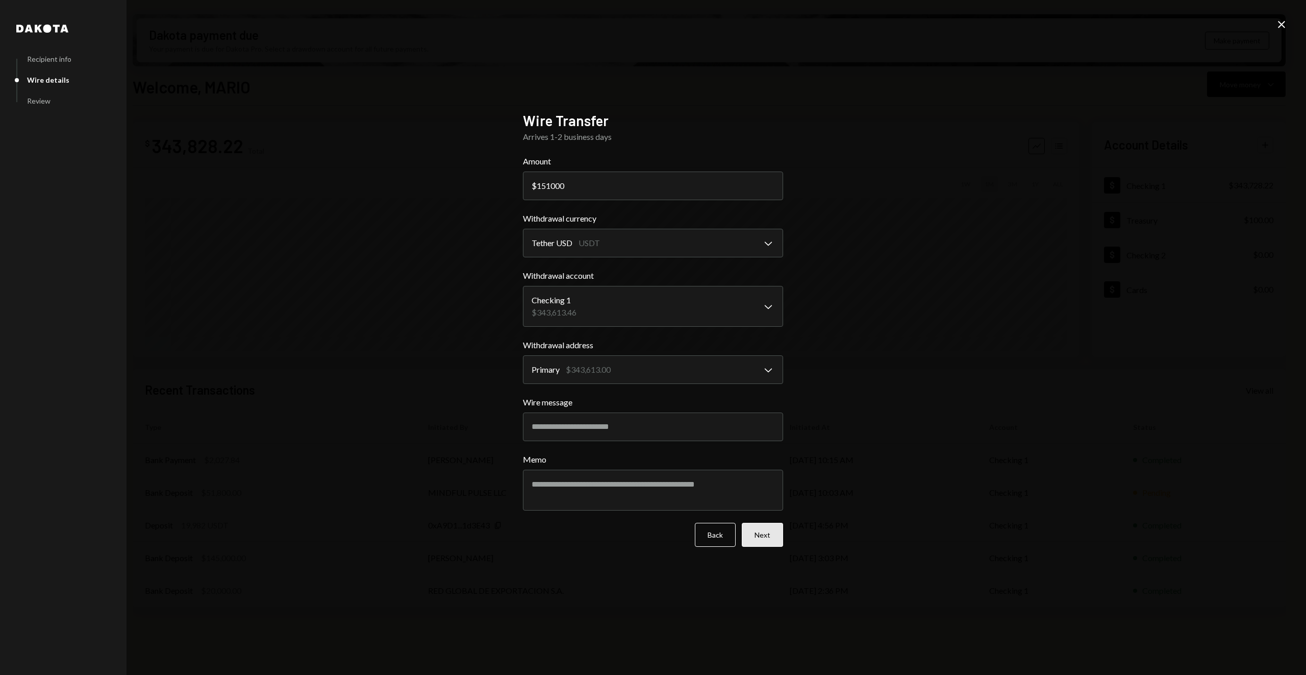
click at [766, 544] on button "Next" at bounding box center [762, 535] width 41 height 24
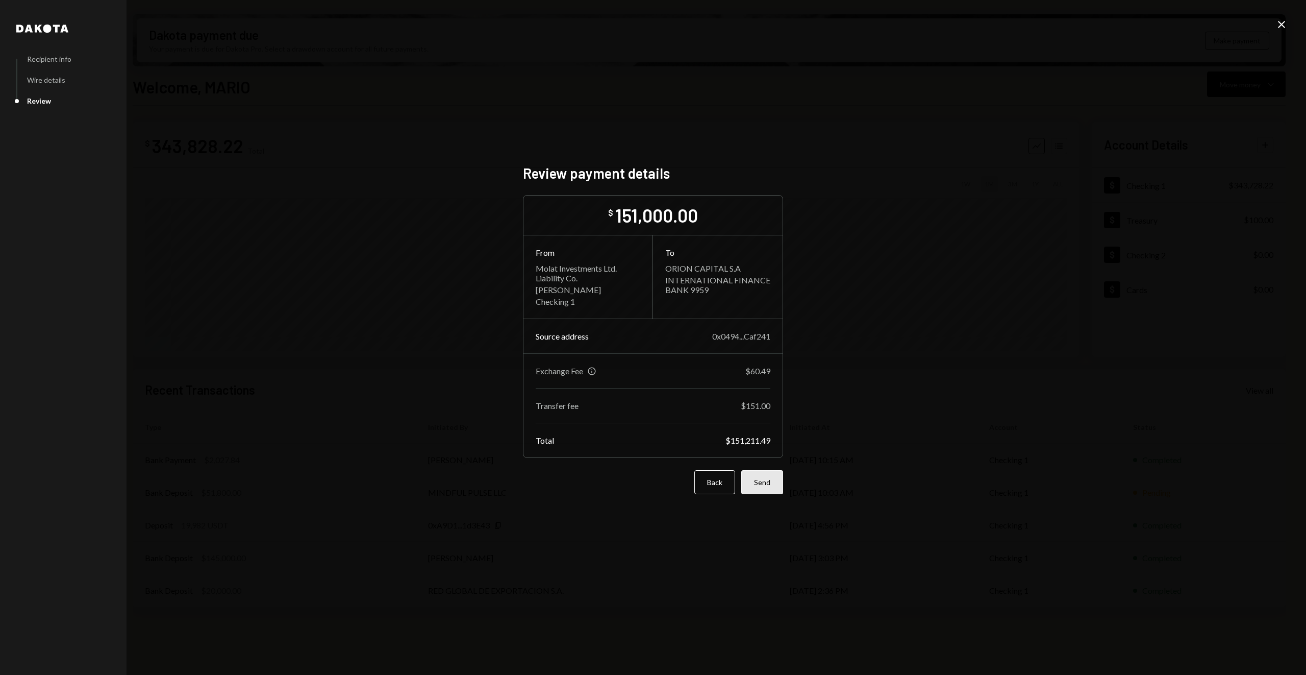
click at [768, 489] on button "Send" at bounding box center [762, 482] width 42 height 24
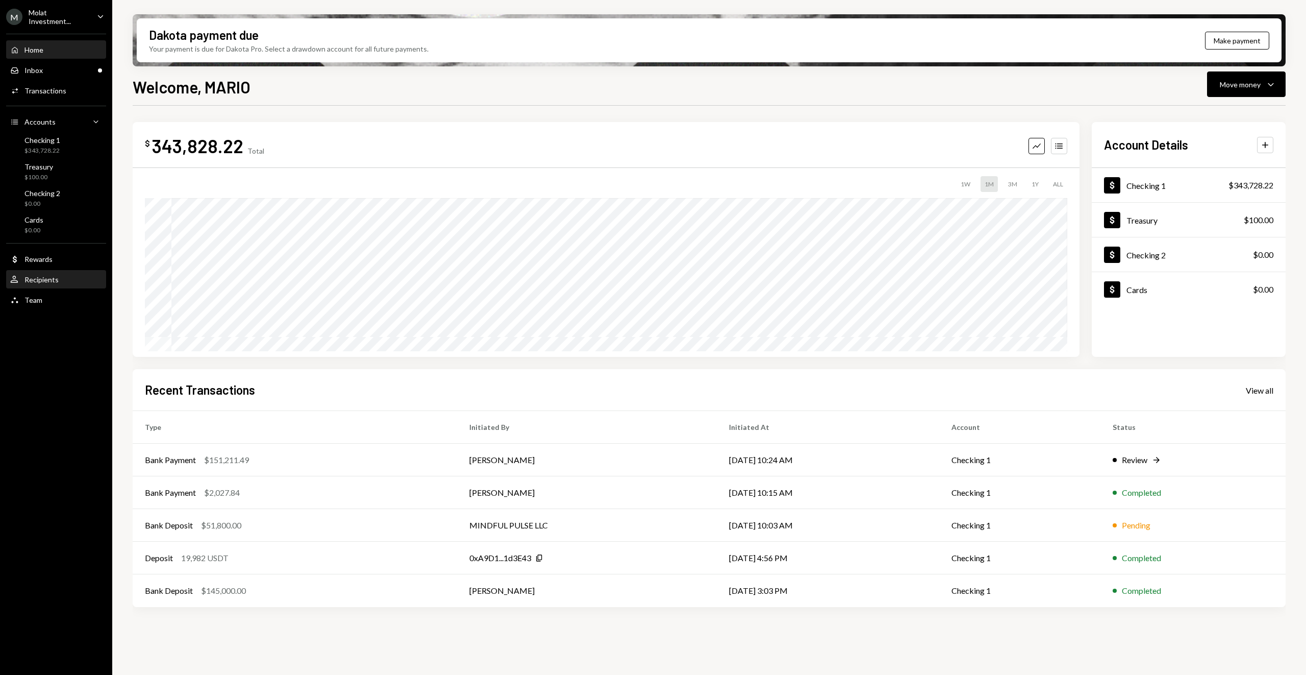
click at [45, 282] on div "Recipients" at bounding box center [41, 279] width 34 height 9
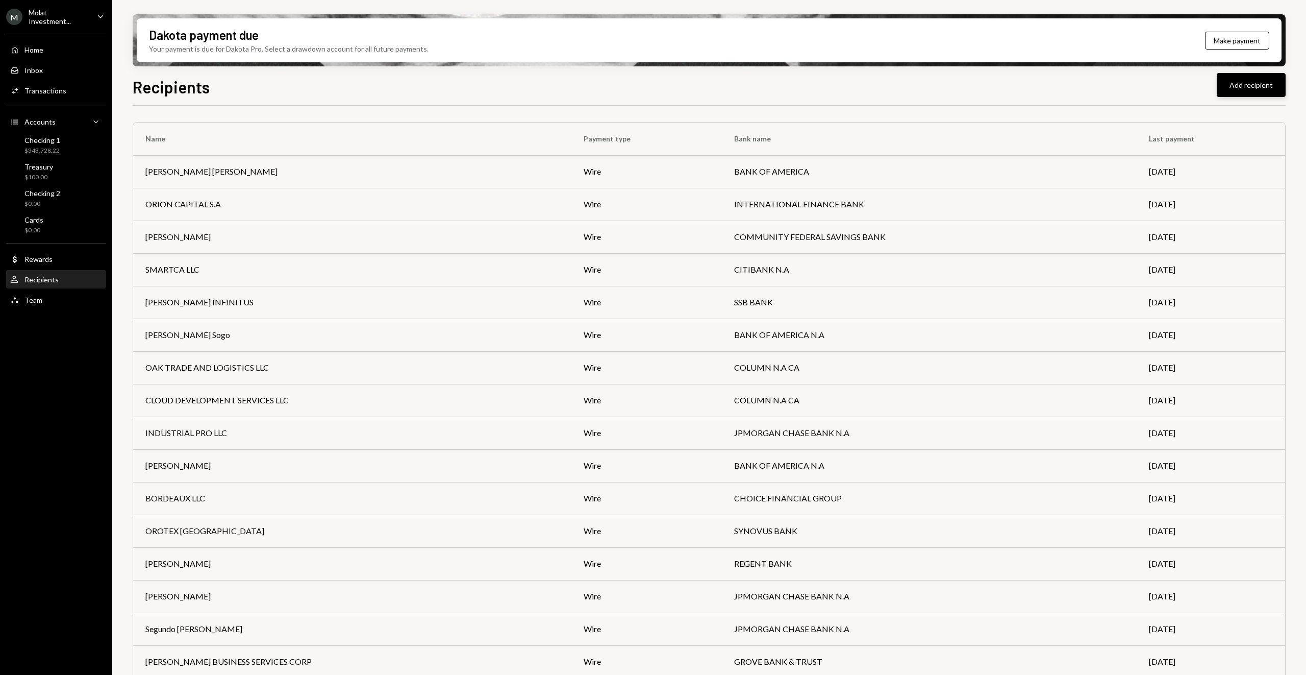
click at [1224, 82] on button "Add recipient" at bounding box center [1251, 85] width 69 height 24
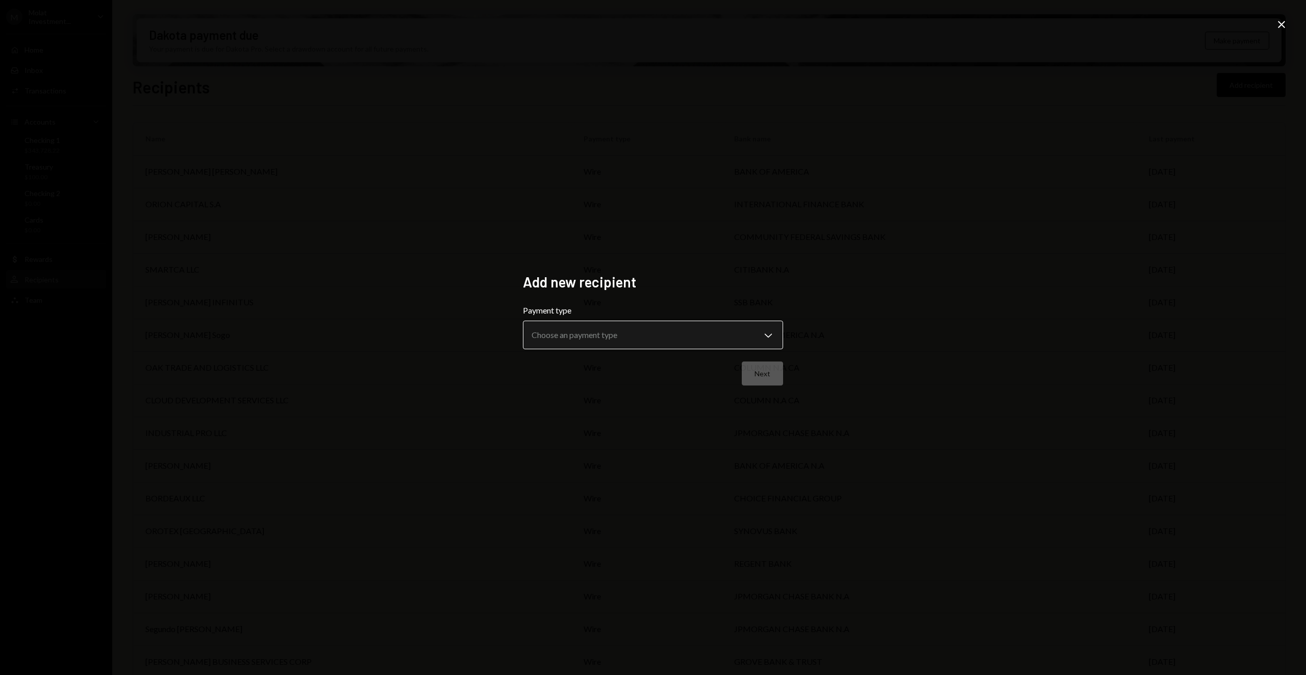
click at [739, 328] on body "M Molat Investment... Caret Down Home Home Inbox Inbox Activities Transactions …" at bounding box center [653, 337] width 1306 height 675
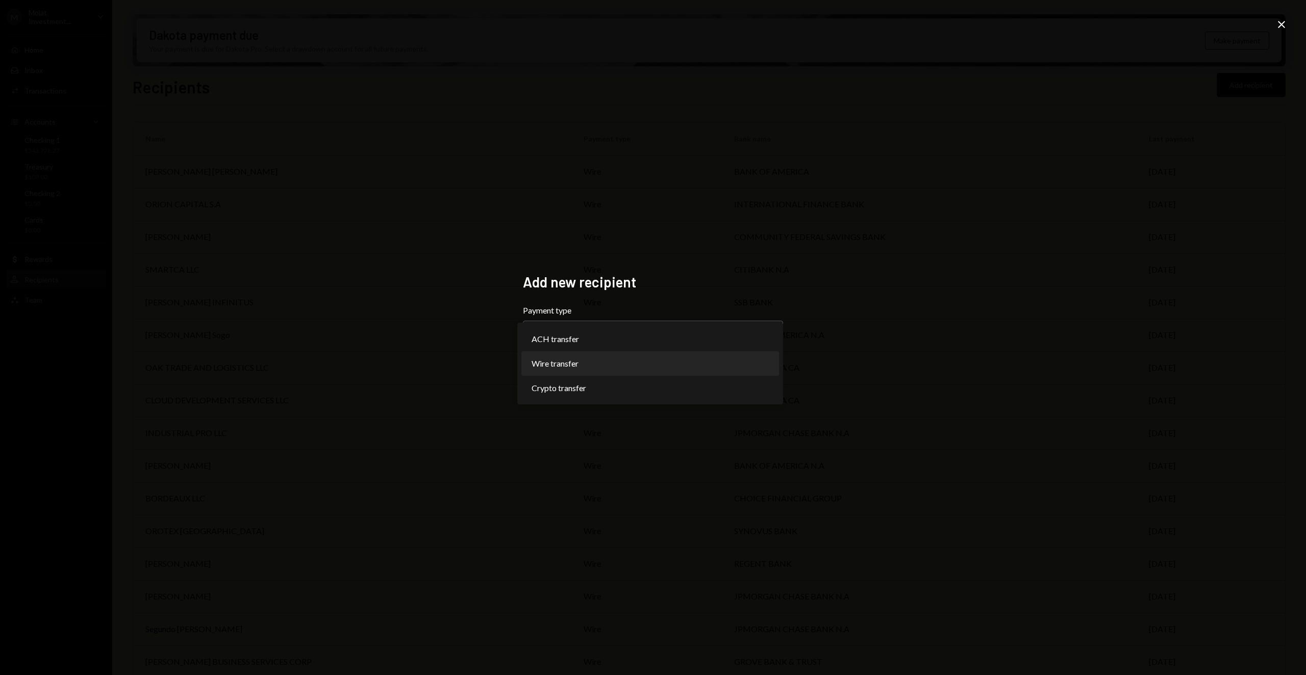
select select "****"
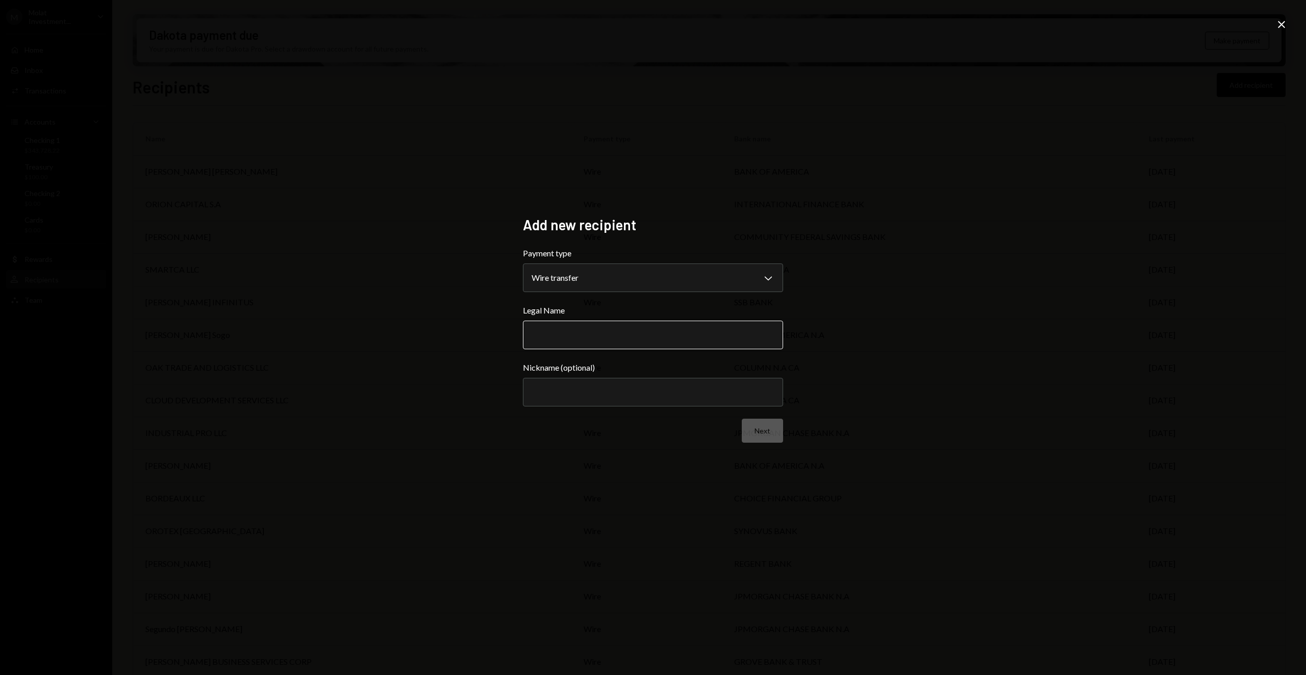
click at [659, 340] on input "Legal Name" at bounding box center [653, 334] width 260 height 29
type input "*"
drag, startPoint x: 642, startPoint y: 336, endPoint x: 524, endPoint y: 333, distance: 118.4
click at [524, 333] on input "**********" at bounding box center [653, 334] width 260 height 29
type input "**********"
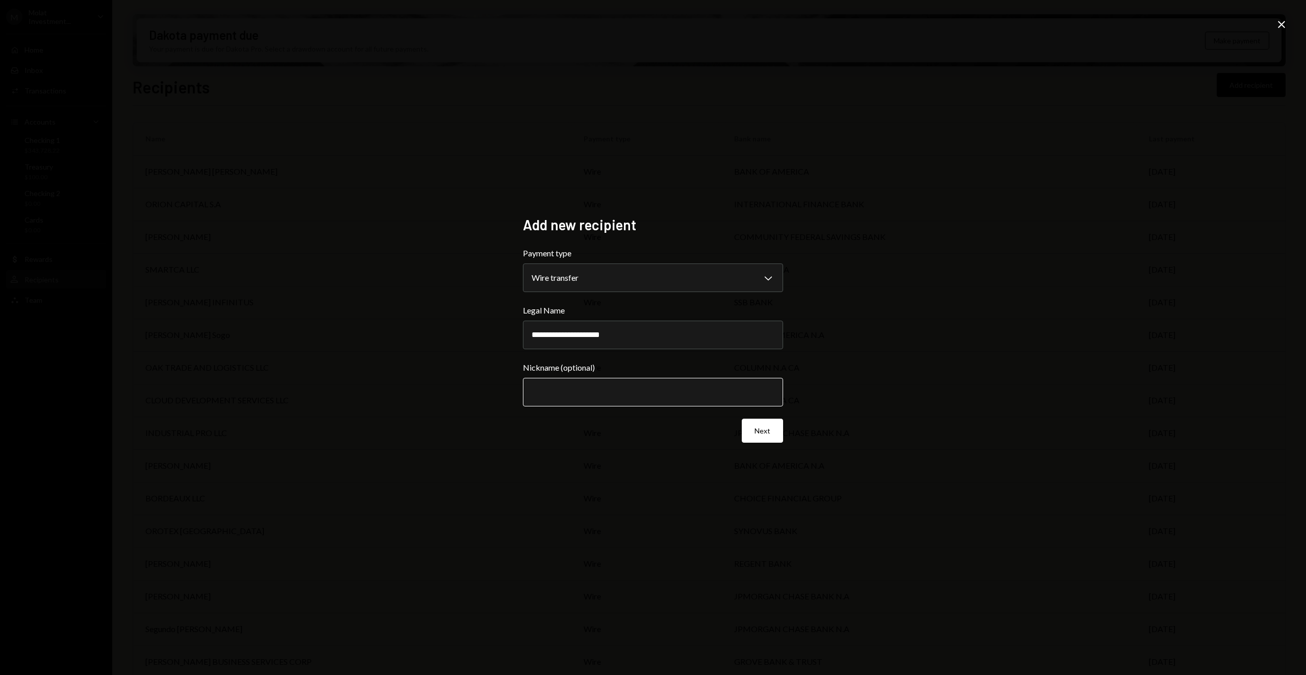
paste input "**********"
type input "**********"
click at [768, 434] on button "Next" at bounding box center [762, 430] width 41 height 24
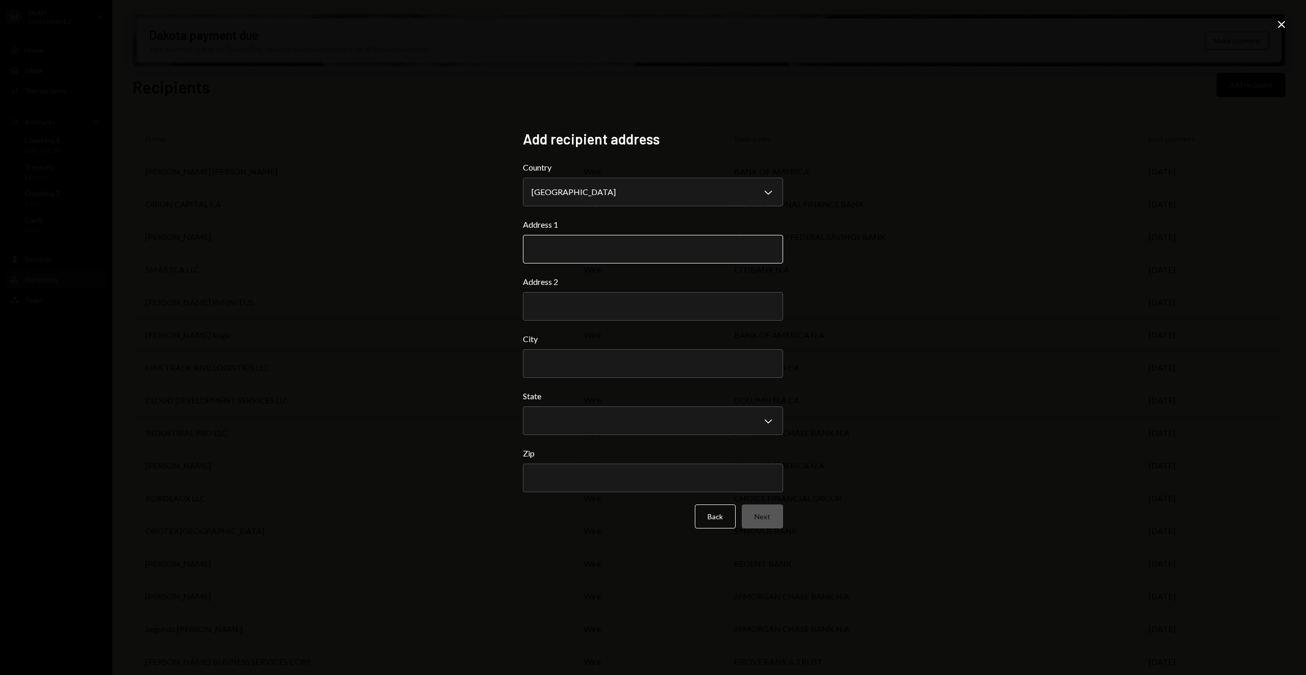
click at [586, 258] on input "Address 1" at bounding box center [653, 249] width 260 height 29
type input "**********"
click at [580, 355] on input "City" at bounding box center [653, 363] width 260 height 29
click at [621, 424] on body "M Molat Investment... Caret Down Home Home Inbox Inbox Activities Transactions …" at bounding box center [653, 337] width 1306 height 675
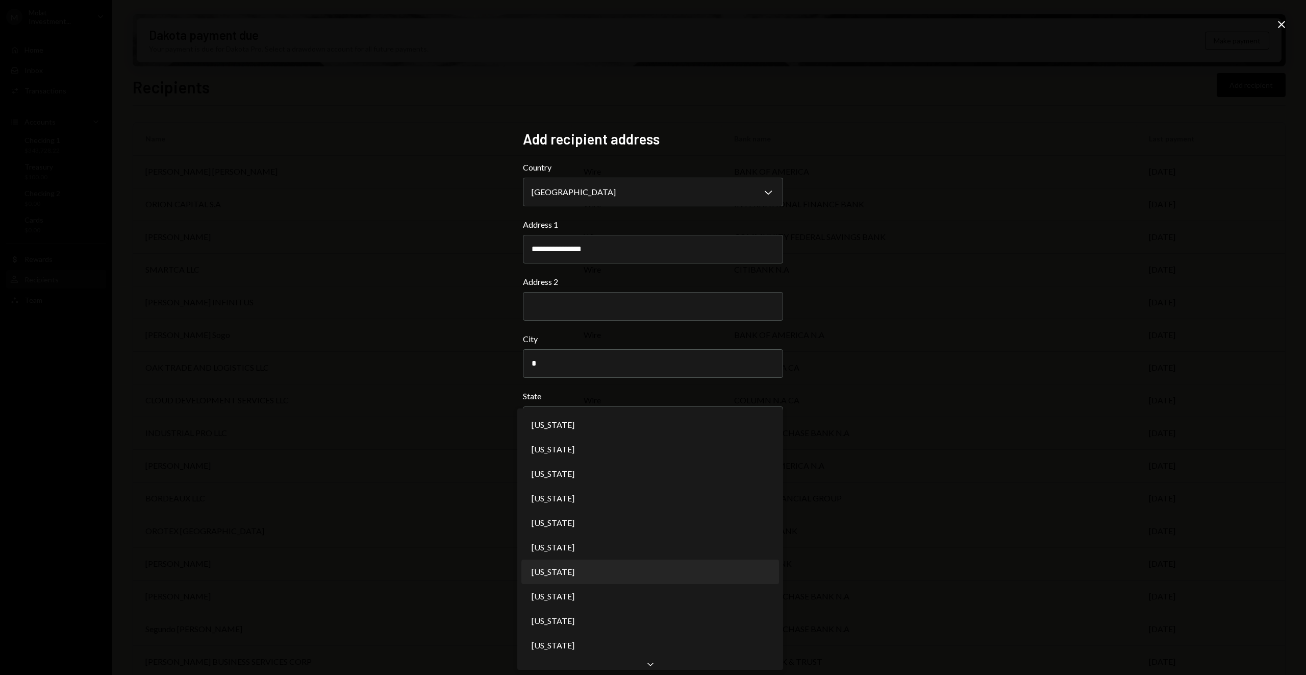
type input "*"
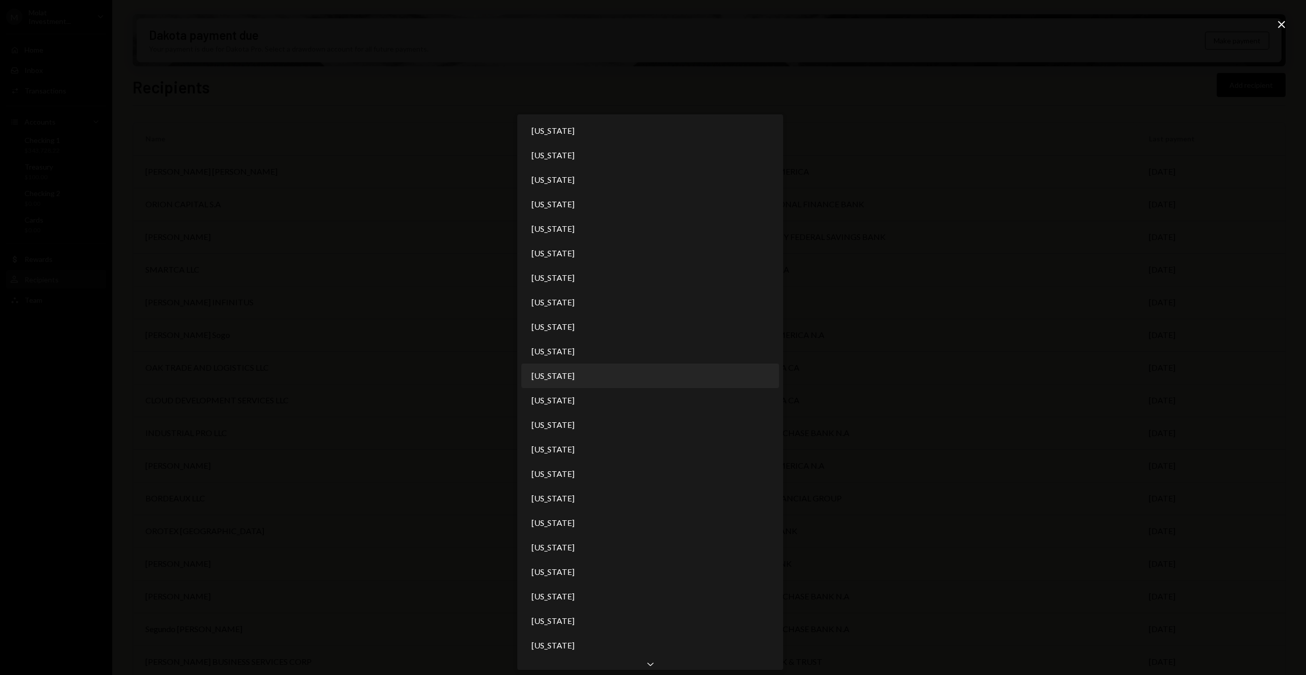
select select "**"
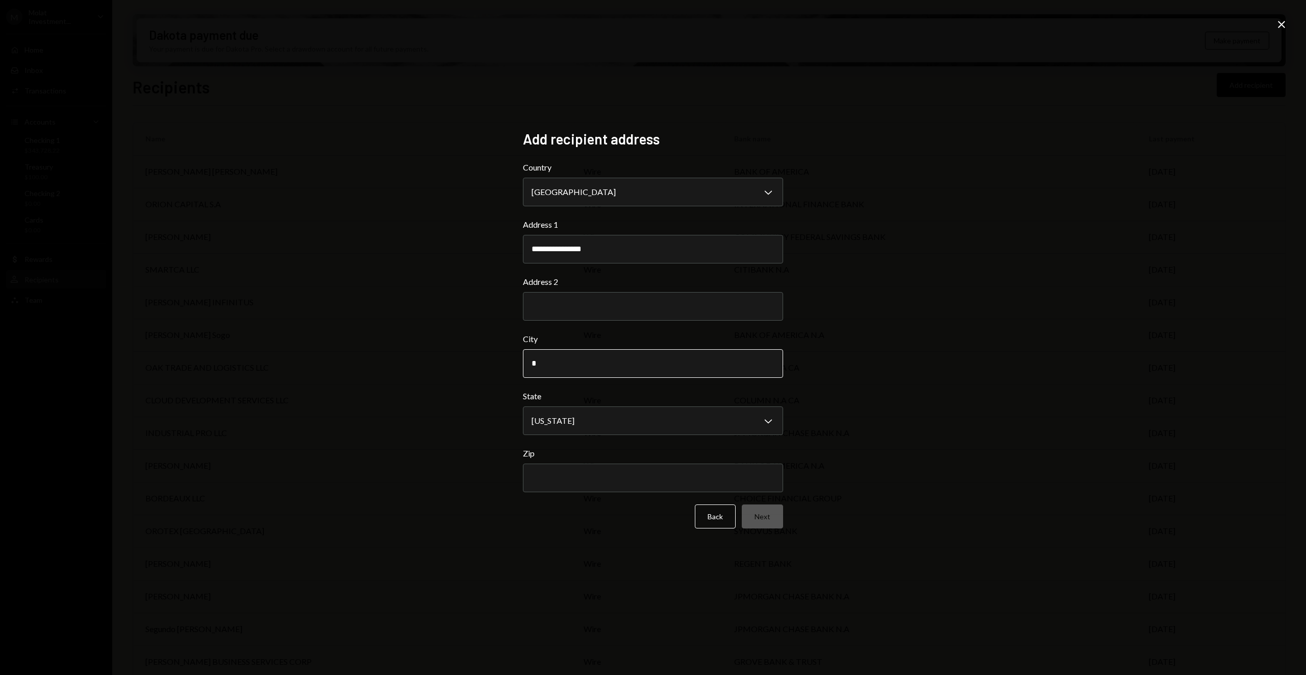
click at [591, 353] on input "*" at bounding box center [653, 363] width 260 height 29
click at [586, 358] on input "*" at bounding box center [653, 363] width 260 height 29
type input "**********"
click at [615, 478] on input "Zip" at bounding box center [653, 477] width 260 height 29
type input "*****"
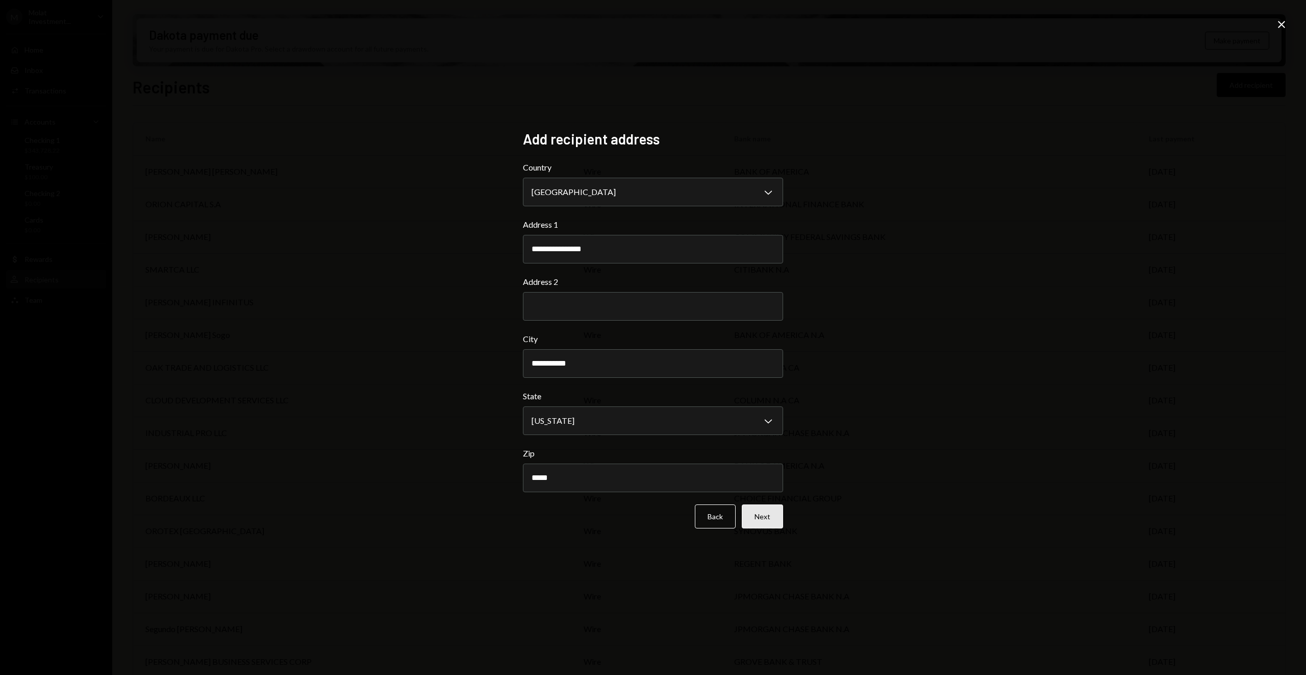
click at [778, 514] on button "Next" at bounding box center [762, 516] width 41 height 24
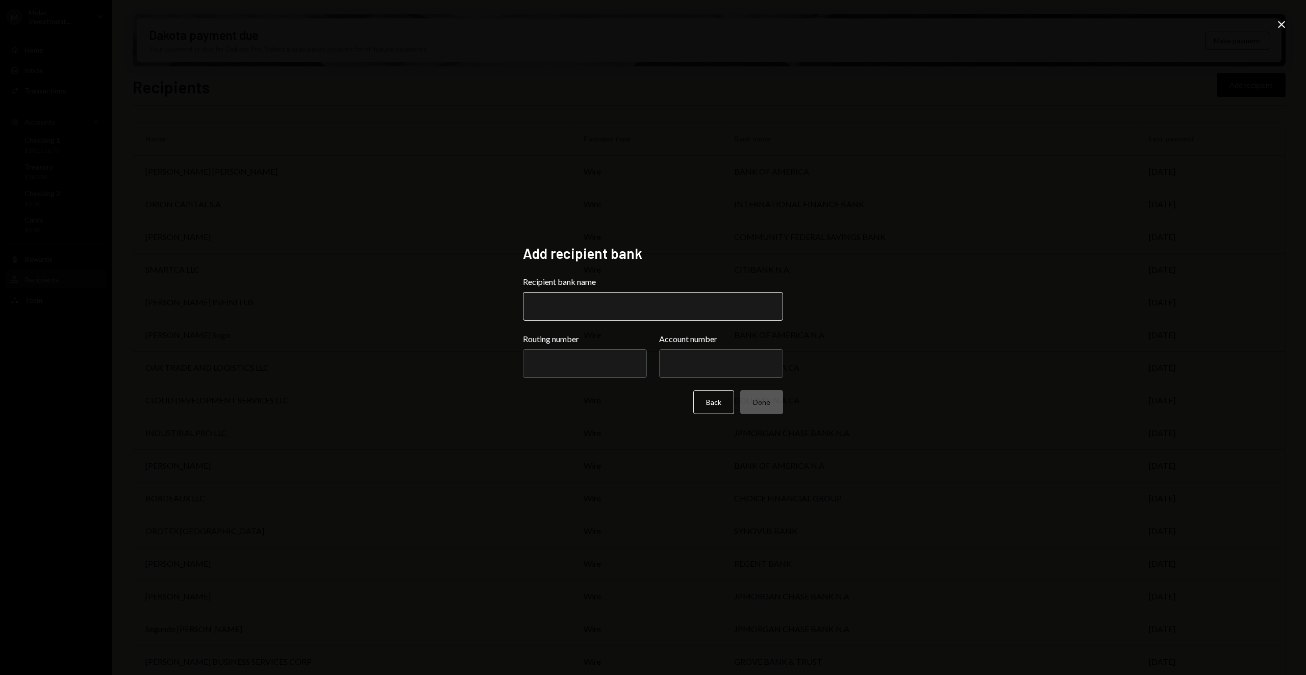
click at [580, 308] on input "Recipient bank name" at bounding box center [653, 306] width 260 height 29
type input "**********"
click at [562, 367] on input "Routing number" at bounding box center [585, 363] width 124 height 29
click at [585, 367] on input "Routing number" at bounding box center [585, 363] width 124 height 29
type input "*********"
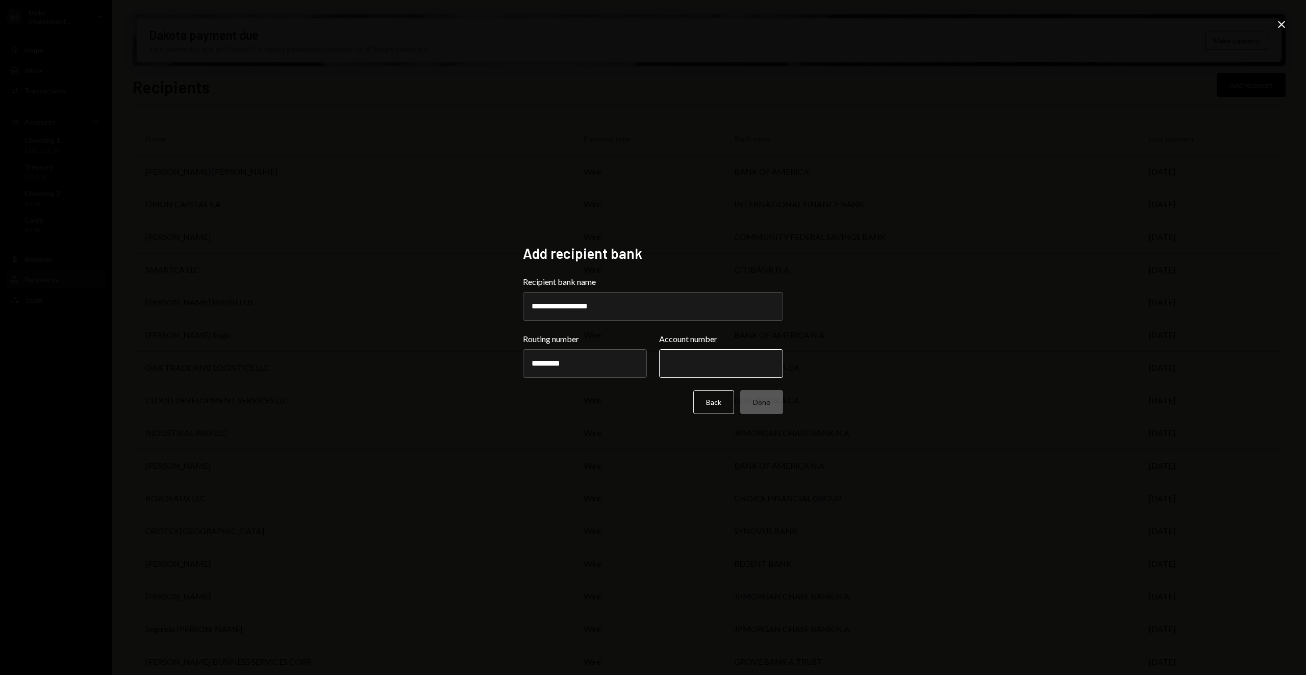
click at [687, 370] on input "Account number" at bounding box center [721, 363] width 124 height 29
type input "**********"
click at [777, 405] on button "Done" at bounding box center [761, 402] width 43 height 24
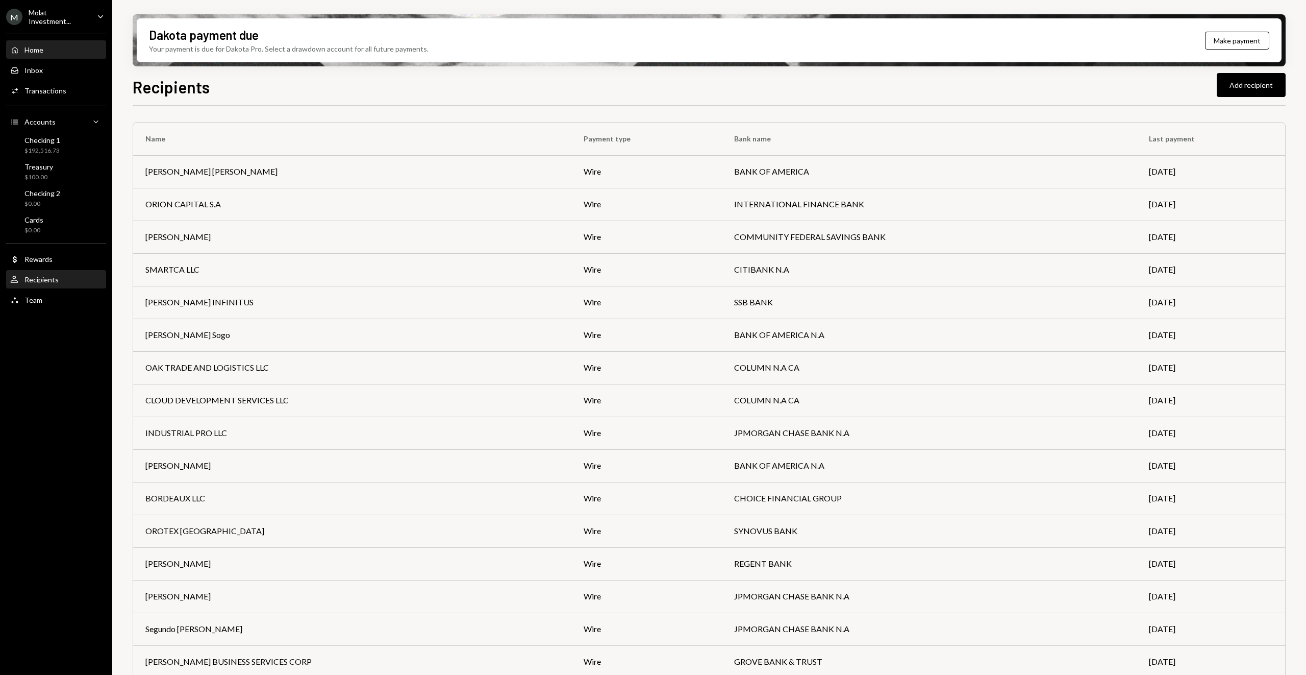
click at [43, 52] on div "Home" at bounding box center [33, 49] width 19 height 9
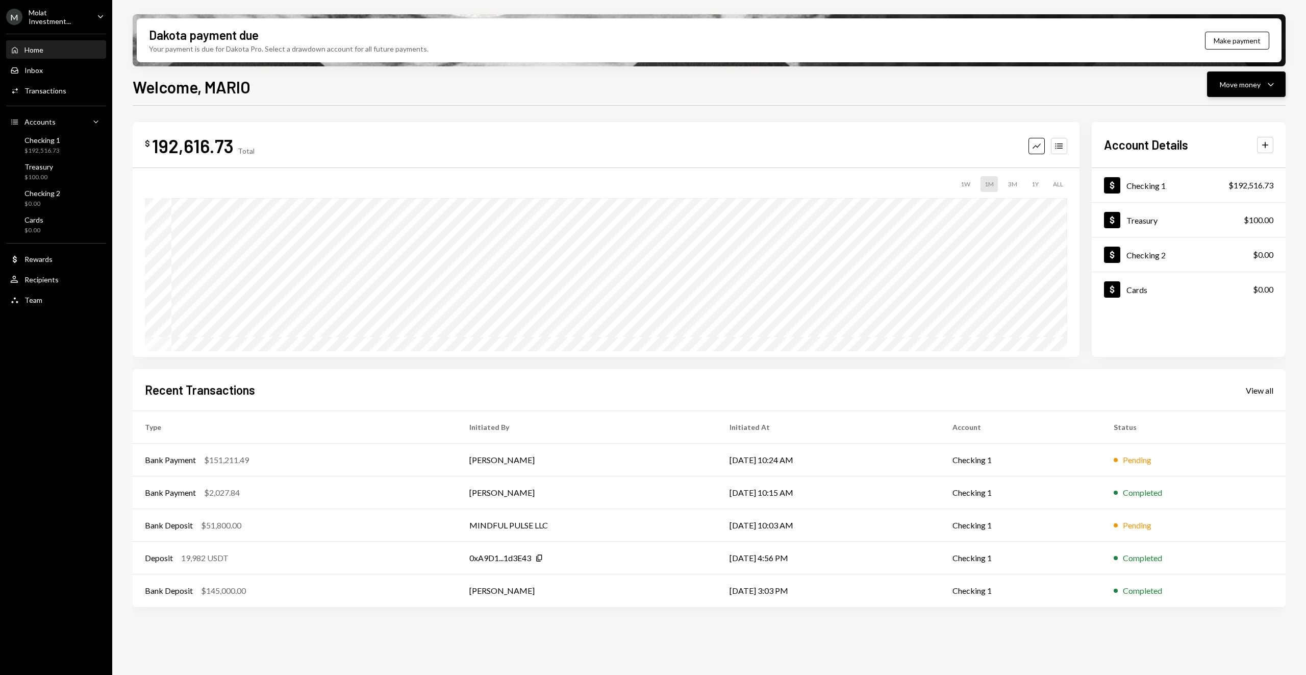
click at [1281, 84] on button "Move money Caret Down" at bounding box center [1246, 84] width 79 height 26
click at [1267, 107] on div "Withdraw Send" at bounding box center [1231, 115] width 102 height 23
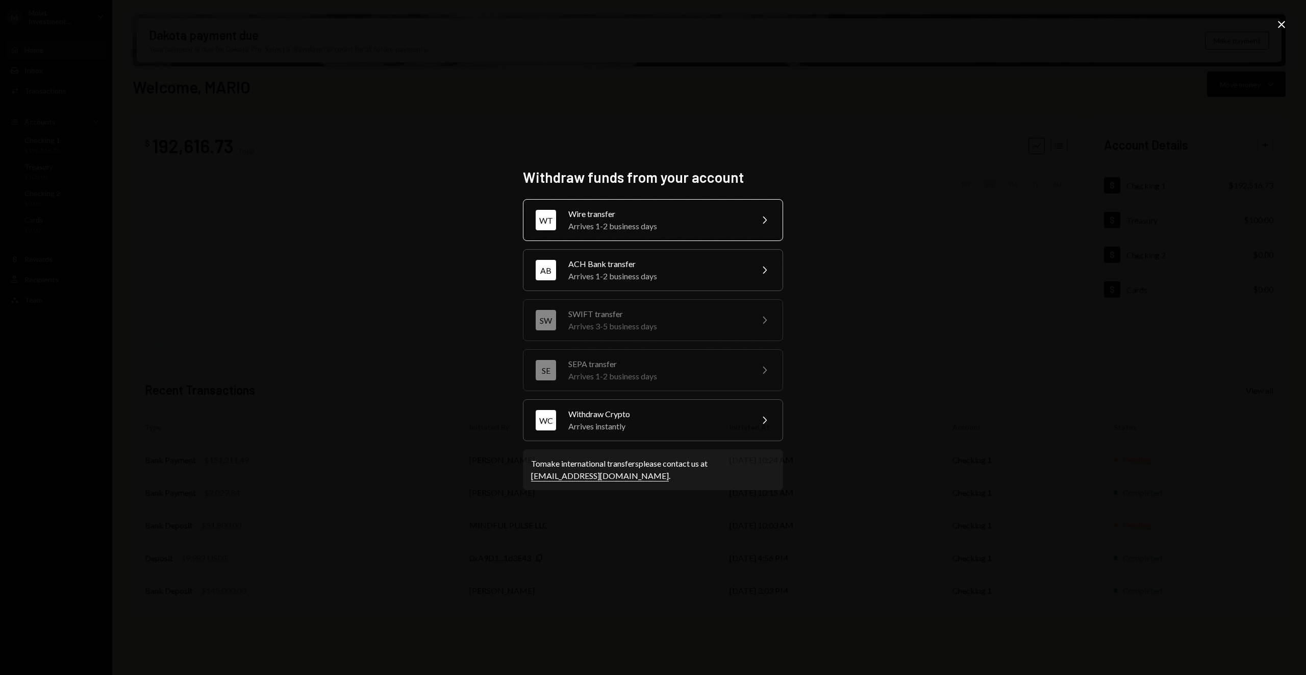
click at [720, 215] on div "Wire transfer" at bounding box center [657, 214] width 178 height 12
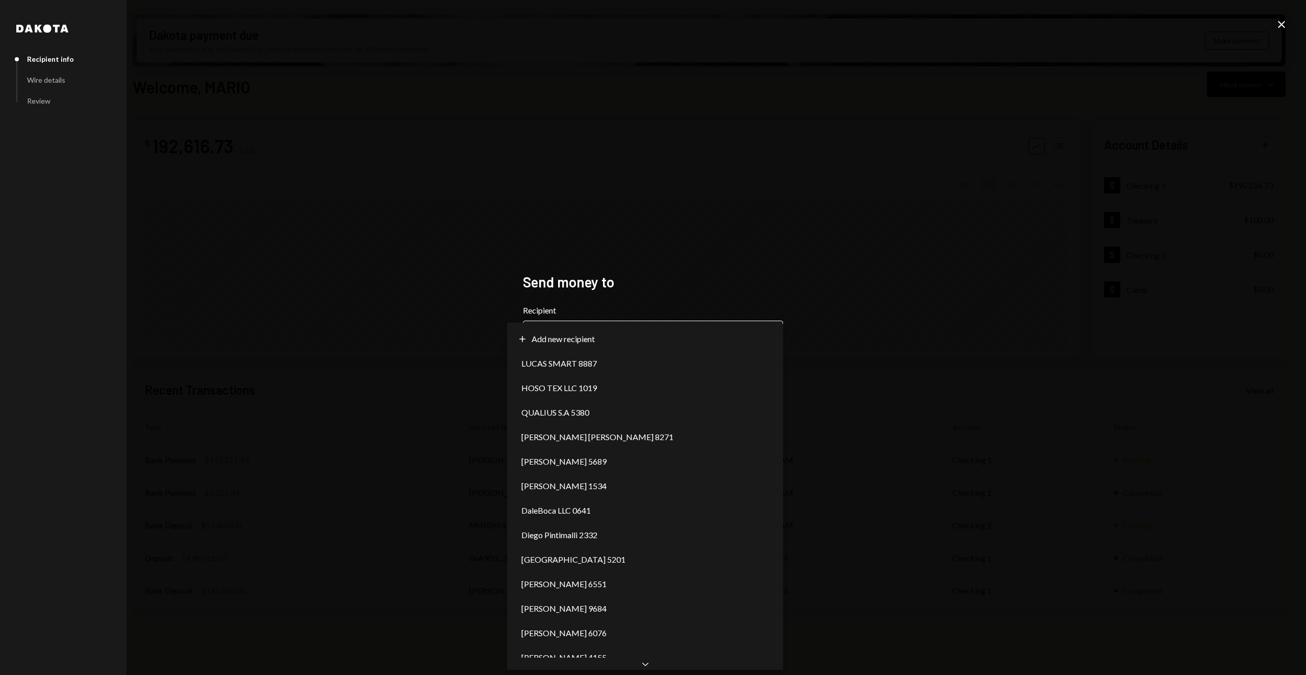
click at [681, 337] on body "M Molat Investment... Caret Down Home Home Inbox Inbox Activities Transactions …" at bounding box center [653, 337] width 1306 height 675
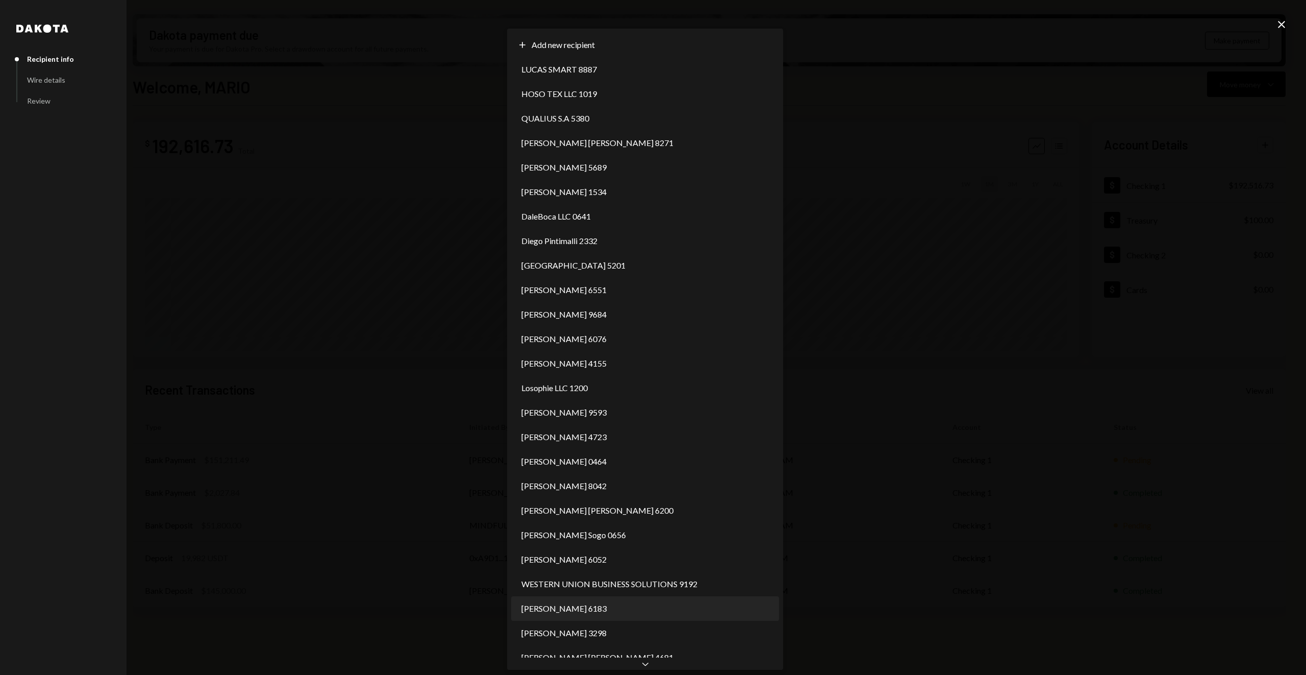
select select "**********"
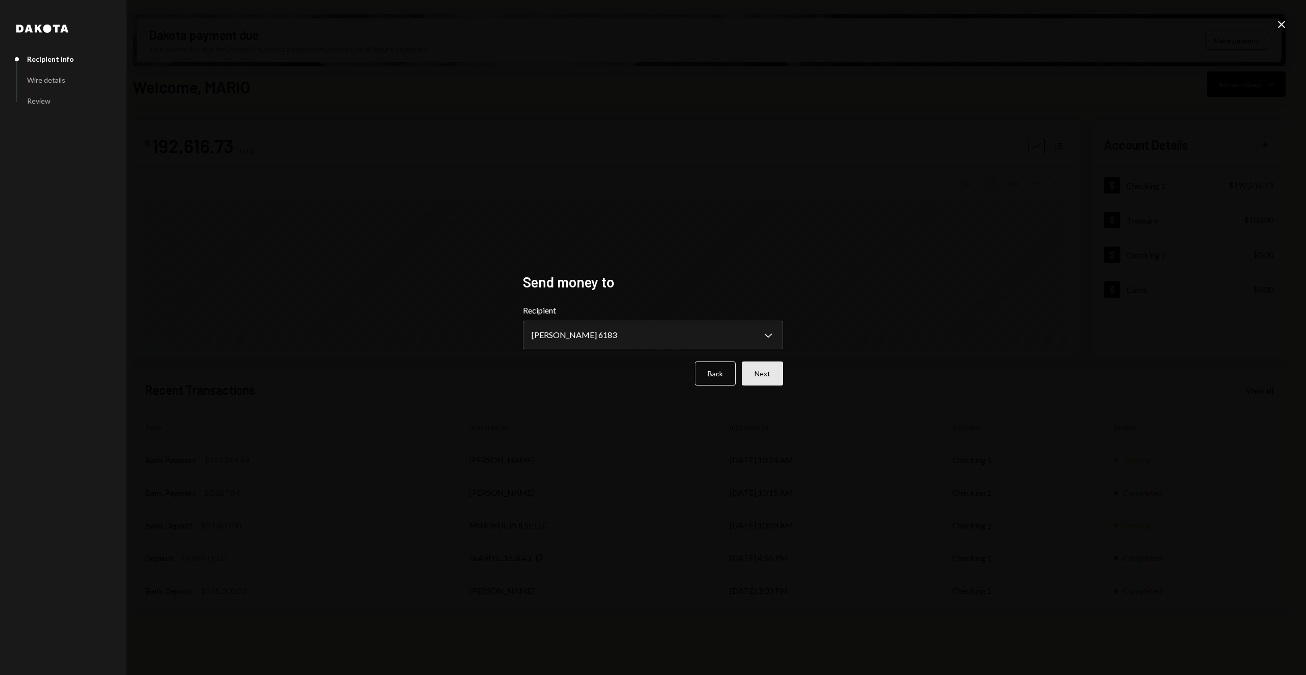
click at [777, 378] on button "Next" at bounding box center [762, 373] width 41 height 24
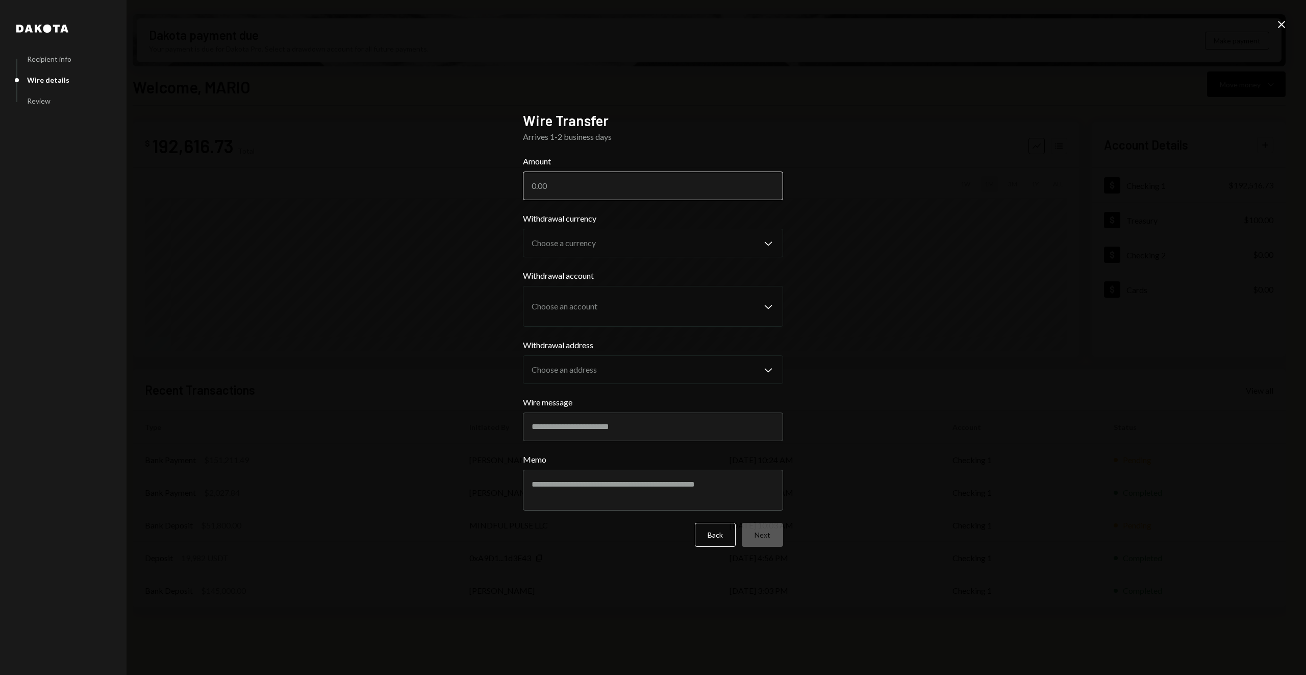
click at [596, 187] on input "Amount" at bounding box center [653, 185] width 260 height 29
type input "20000"
click at [633, 243] on body "M Molat Investment... Caret Down Home Home Inbox Inbox Activities Transactions …" at bounding box center [653, 337] width 1306 height 675
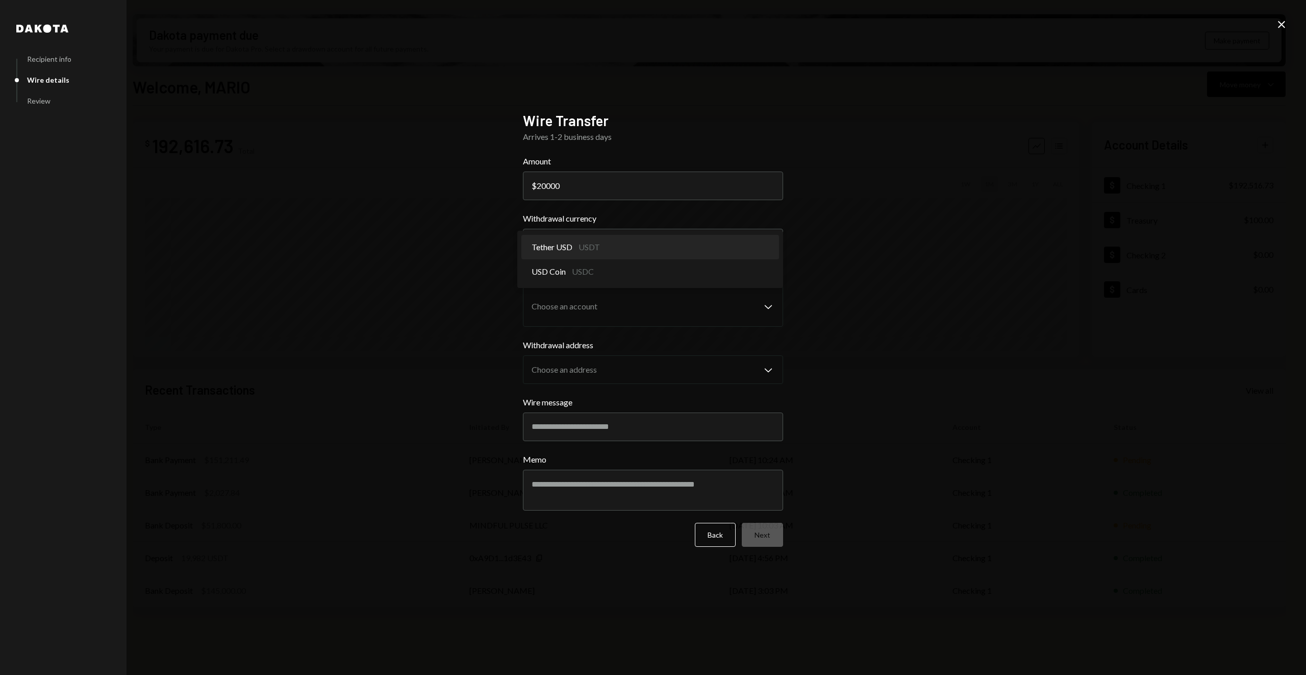
select select "****"
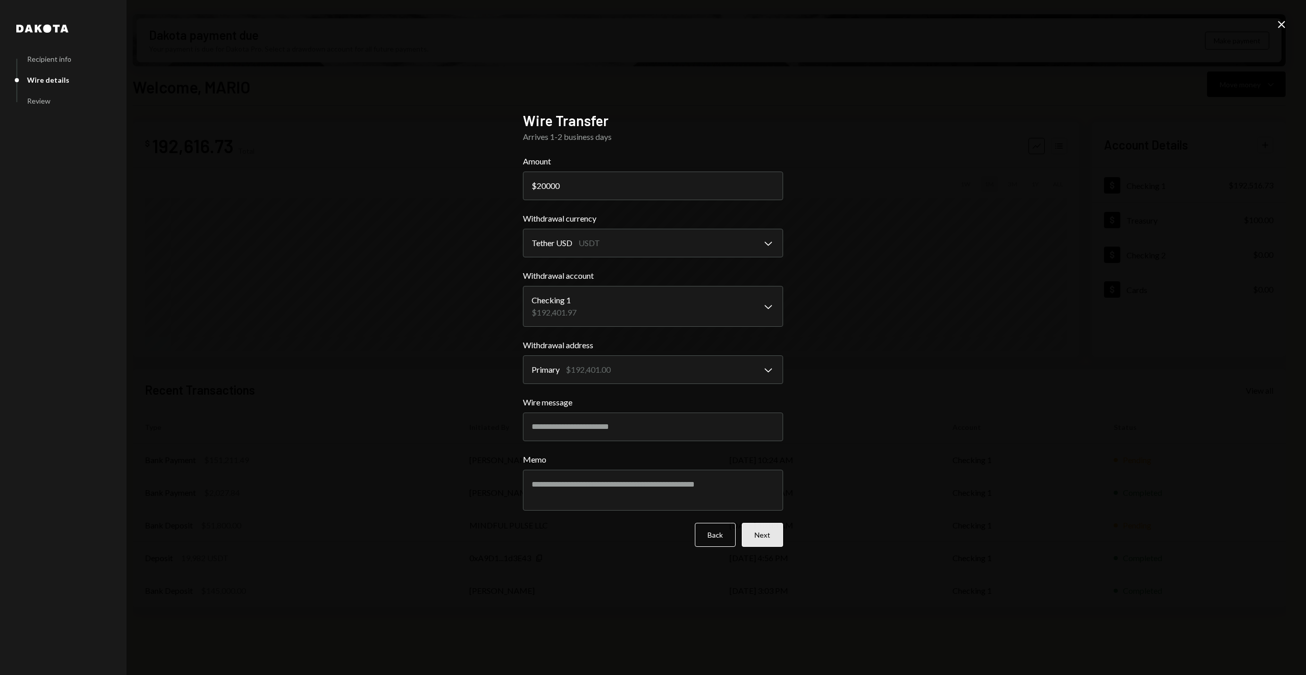
click at [758, 530] on button "Next" at bounding box center [762, 535] width 41 height 24
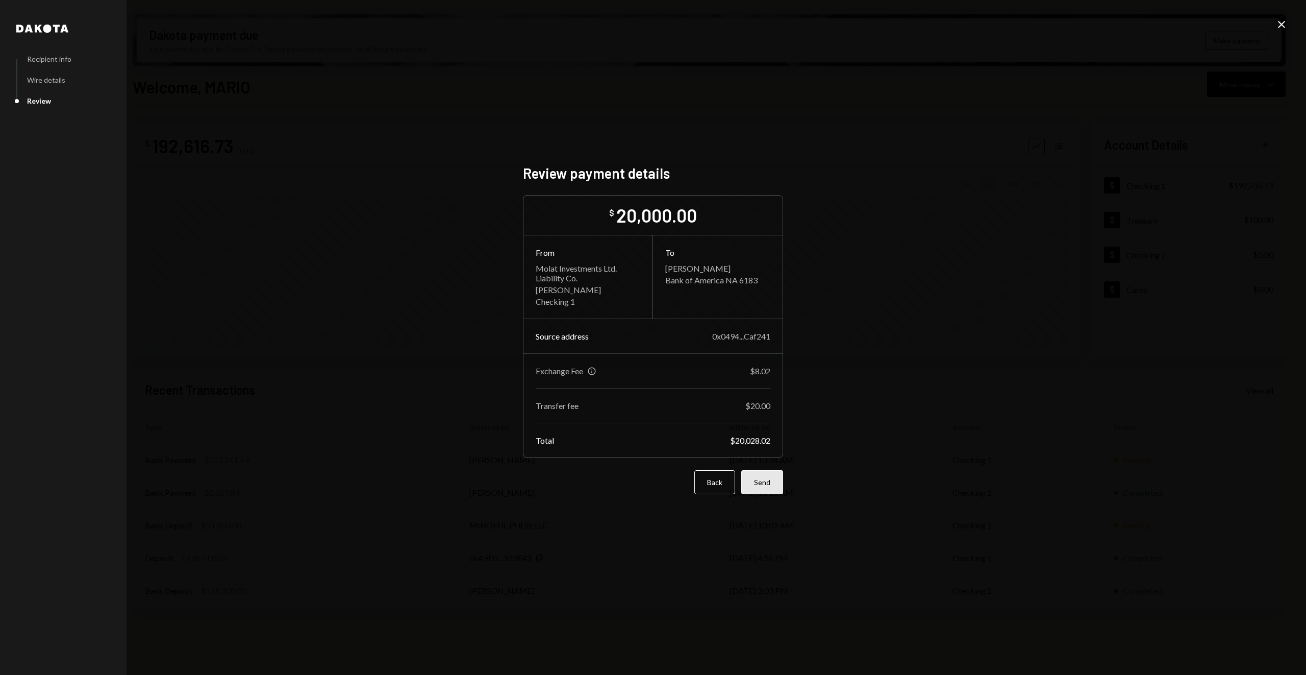
click at [772, 482] on button "Send" at bounding box center [762, 482] width 42 height 24
